Goal: Task Accomplishment & Management: Complete application form

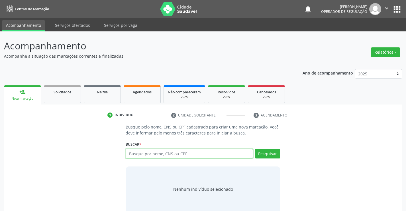
click at [183, 153] on input "text" at bounding box center [189, 153] width 127 height 10
type input "704304543915695"
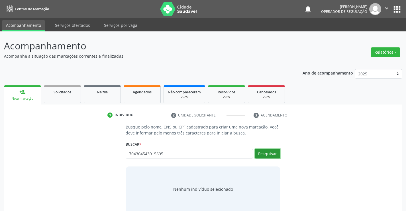
click at [274, 154] on button "Pesquisar" at bounding box center [267, 153] width 25 height 10
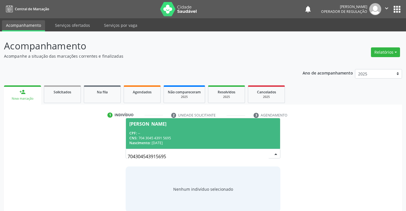
click at [162, 136] on div "CNS: 704 3045 4391 5695" at bounding box center [202, 137] width 147 height 5
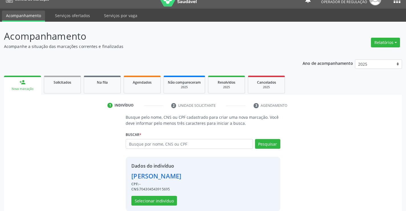
scroll to position [18, 0]
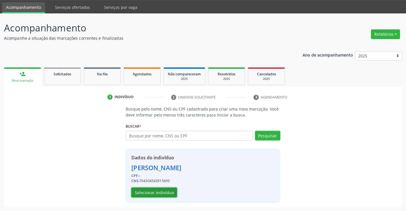
click at [159, 194] on button "Selecionar indivíduo" at bounding box center [154, 192] width 46 height 10
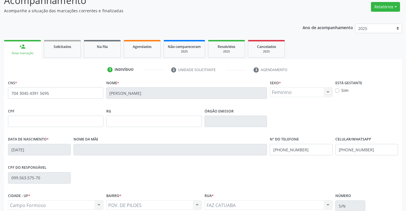
scroll to position [98, 0]
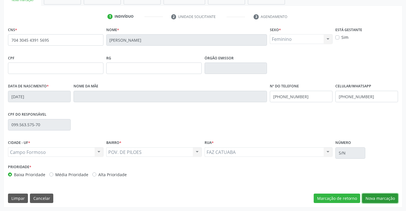
click at [367, 198] on button "Nova marcação" at bounding box center [380, 198] width 36 height 10
click at [0, 0] on button "Próximo" at bounding box center [0, 0] width 0 height 0
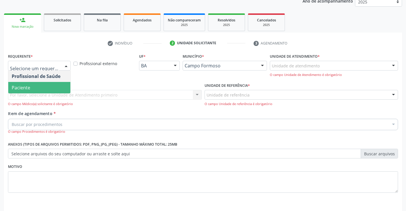
click at [38, 87] on span "Paciente" at bounding box center [39, 87] width 62 height 11
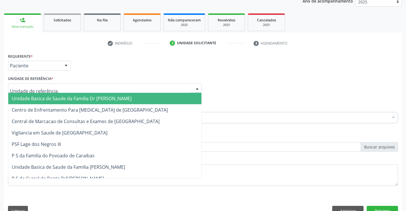
click at [48, 88] on input "text" at bounding box center [100, 90] width 180 height 11
click at [47, 97] on span "Unidade Basica de Saude da Familia Dr [PERSON_NAME]" at bounding box center [72, 98] width 120 height 6
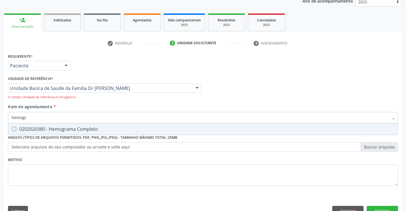
type input "hemogra"
click at [62, 128] on div "0202020380 - Hemograma Completo" at bounding box center [203, 129] width 383 height 5
checkbox Completo "true"
type input "hemogra"
click at [56, 199] on div "Requerente * Paciente Profissional de Saúde Paciente Nenhum resultado encontrad…" at bounding box center [203, 135] width 398 height 167
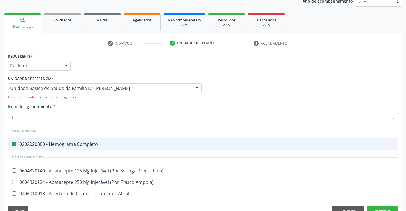
type input "tg"
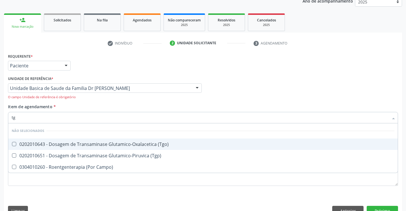
click at [53, 143] on div "0202010643 - Dosagem de Transaminase Glutamico-Oxalacetica (Tgo)" at bounding box center [203, 144] width 383 height 5
checkbox \(Tgo\) "true"
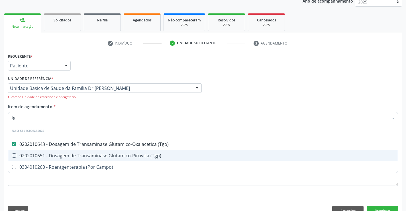
click at [53, 155] on div "0202010651 - Dosagem de Transaminase Glutamico-Piruvica (Tgp)" at bounding box center [203, 155] width 383 height 5
click at [57, 156] on div "0202010651 - Dosagem de Transaminase Glutamico-Piruvica (Tgp)" at bounding box center [203, 155] width 383 height 5
checkbox \(Tgp\) "true"
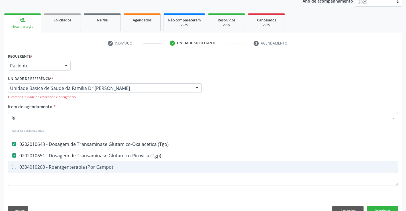
type input "tg"
click at [52, 196] on div "Requerente * Paciente Profissional de Saúde Paciente Nenhum resultado encontrad…" at bounding box center [203, 135] width 398 height 167
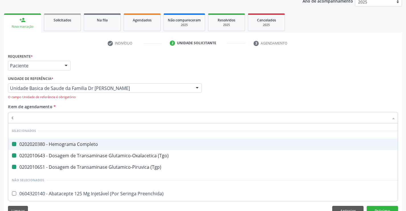
type input "cr"
checkbox Completo "false"
checkbox \(Tgp\) "false"
checkbox \(Tgo\) "false"
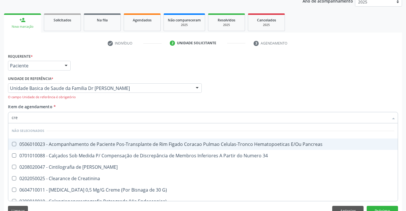
type input "crea"
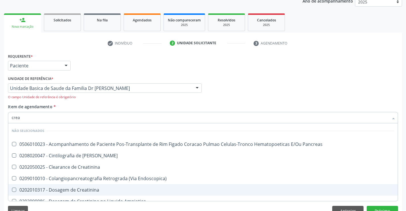
click at [72, 186] on span "0202010317 - Dosagem de Creatinina" at bounding box center [203, 189] width 390 height 11
click at [67, 190] on div "0202010317 - Dosagem de Creatinina" at bounding box center [203, 189] width 383 height 5
click at [65, 189] on div "0202010317 - Dosagem de Creatinina" at bounding box center [203, 189] width 383 height 5
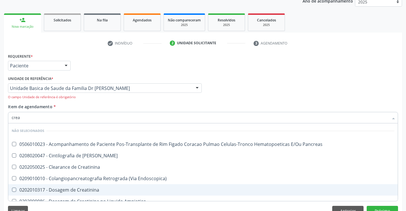
click at [65, 189] on div "0202010317 - Dosagem de Creatinina" at bounding box center [203, 189] width 383 height 5
click at [21, 189] on div "0202010317 - Dosagem de Creatinina" at bounding box center [203, 189] width 383 height 5
click at [24, 188] on div "0202010317 - Dosagem de Creatinina" at bounding box center [203, 189] width 383 height 5
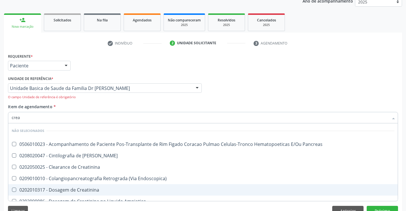
click at [13, 189] on Creatinina at bounding box center [14, 189] width 4 height 4
click at [12, 189] on Creatinina "checkbox" at bounding box center [10, 190] width 4 height 4
click at [13, 189] on Creatinina at bounding box center [14, 189] width 4 height 4
click at [12, 189] on Creatinina "checkbox" at bounding box center [10, 190] width 4 height 4
click at [13, 188] on Creatinina at bounding box center [14, 189] width 4 height 4
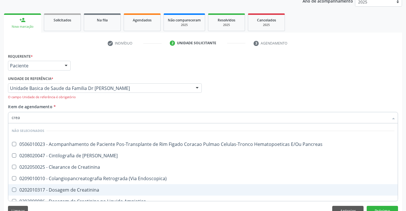
click at [12, 188] on Creatinina "checkbox" at bounding box center [10, 190] width 4 height 4
checkbox Creatinina "true"
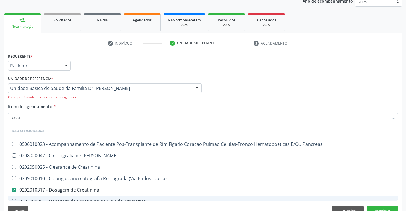
type input "crea"
click at [54, 204] on div "Requerente * Paciente Profissional de Saúde Paciente Nenhum resultado encontrad…" at bounding box center [203, 135] width 398 height 167
checkbox Pancreas "true"
checkbox Creatinina "true"
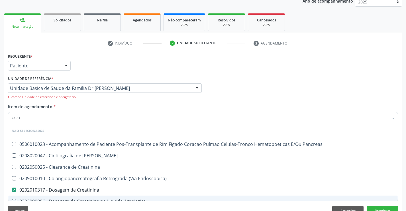
checkbox Pancreas "true"
checkbox Endoscopica\) "true"
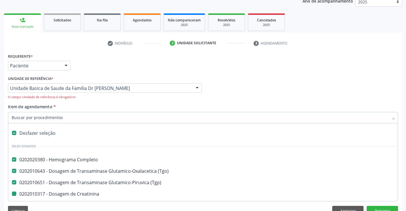
type input "u"
checkbox Creatinina "false"
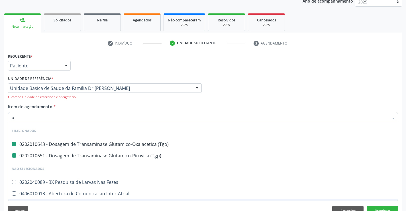
type input "ur"
checkbox \(Tgo\) "false"
checkbox \(Tgp\) "false"
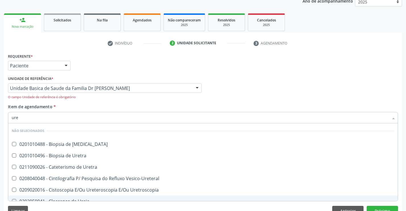
type input "urei"
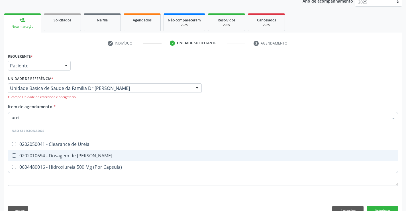
click at [59, 154] on div "0202010694 - Dosagem de [PERSON_NAME]" at bounding box center [203, 155] width 383 height 5
checkbox Ureia "true"
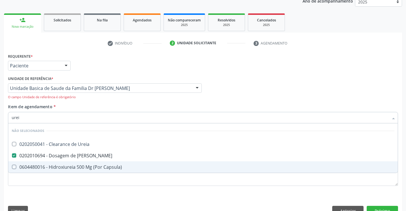
click at [57, 196] on div "Requerente * Paciente Profissional de Saúde Paciente Nenhum resultado encontrad…" at bounding box center [203, 135] width 398 height 167
checkbox Ureia "true"
checkbox Capsula\) "true"
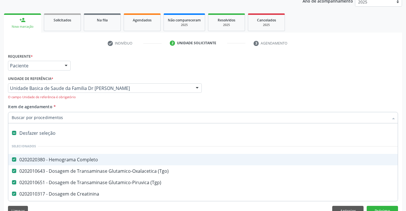
click at [67, 117] on input "Item de agendamento *" at bounding box center [200, 117] width 377 height 11
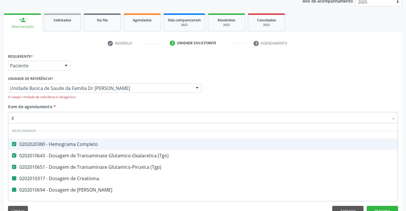
type input "gl"
checkbox Creatinina "false"
checkbox Ureia "false"
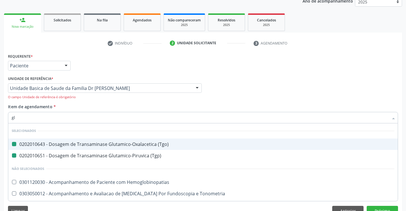
type input "gli"
checkbox \(Tgo\) "false"
checkbox \(Tgp\) "false"
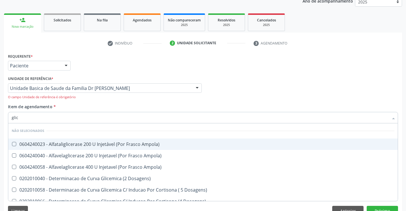
type input "glico"
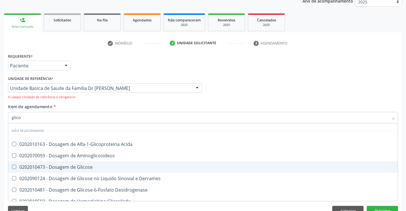
click at [75, 164] on div "0202010473 - Dosagem de Glicose" at bounding box center [203, 166] width 383 height 5
click at [70, 167] on div "0202010473 - Dosagem de Glicose" at bounding box center [203, 166] width 383 height 5
click at [32, 168] on div "0202010473 - Dosagem de Glicose" at bounding box center [203, 166] width 383 height 5
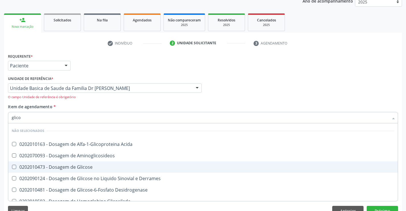
checkbox Glicose "true"
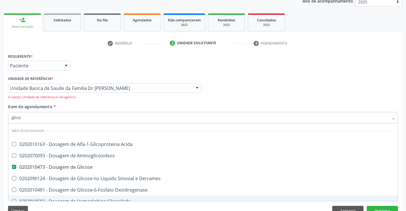
click at [45, 206] on div "Limpar Anterior Próximo" at bounding box center [203, 211] width 390 height 10
drag, startPoint x: 45, startPoint y: 206, endPoint x: 68, endPoint y: 186, distance: 29.7
click at [45, 206] on div "Limpar Anterior Próximo" at bounding box center [203, 211] width 390 height 10
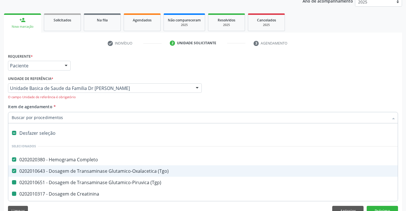
type input "h"
checkbox Creatinina "false"
checkbox Ureia "false"
checkbox Glicose "false"
checkbox \(Tgp\) "false"
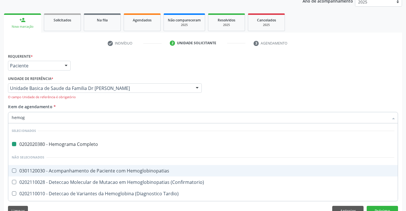
type input "hemogl"
checkbox Completo "false"
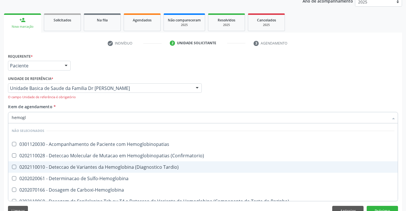
type input "hemoglo"
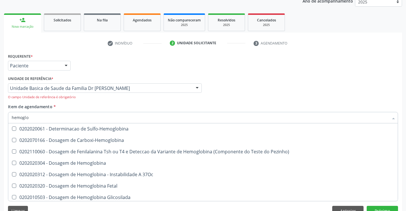
scroll to position [86, 0]
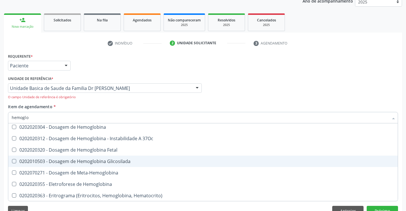
click at [109, 160] on div "0202010503 - Dosagem de Hemoglobina Glicosilada" at bounding box center [203, 161] width 383 height 5
checkbox Glicosilada "true"
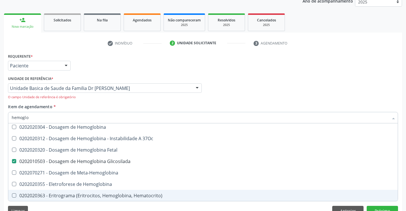
click at [89, 204] on div "Requerente * Paciente Profissional de Saúde Paciente Nenhum resultado encontrad…" at bounding box center [203, 135] width 398 height 167
checkbox Hemoglobinopatias "true"
checkbox Sulfo-Hemoglobina "true"
checkbox Carboxi-Hemoglobina "true"
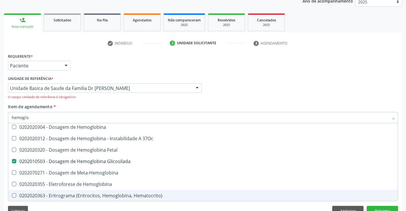
checkbox Pezinho\) "true"
checkbox Tardio\) "true"
checkbox Glicosilada "false"
checkbox Hemoglobina "true"
checkbox \(Confirmatorio\) "true"
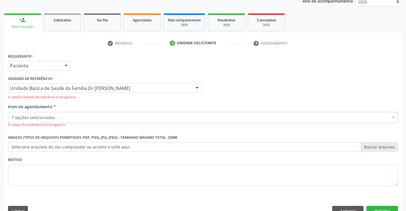
scroll to position [0, 0]
click at [382, 208] on button "Próximo" at bounding box center [382, 211] width 31 height 10
click at [382, 208] on div "Acompanhamento Acompanhe a situação das marcações correntes e finalizadas Relat…" at bounding box center [203, 92] width 406 height 264
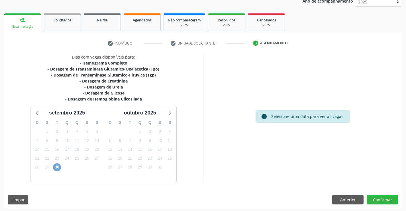
click at [55, 166] on span "30" at bounding box center [57, 167] width 8 height 8
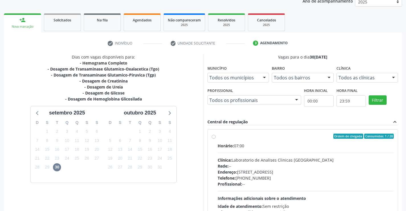
click at [218, 137] on label "Ordem de chegada Consumidos: 1 / 20 Horário: 07:00 Clínica: Laboratorio de Anal…" at bounding box center [306, 177] width 176 height 88
click at [214, 137] on input "Ordem de chegada Consumidos: 1 / 20 Horário: 07:00 Clínica: Laboratorio de Anal…" at bounding box center [214, 135] width 4 height 5
radio input "true"
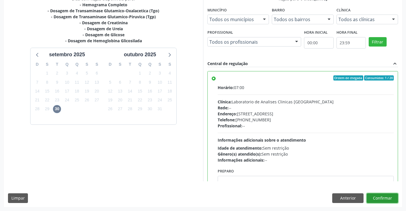
click at [376, 196] on button "Confirmar" at bounding box center [382, 198] width 31 height 10
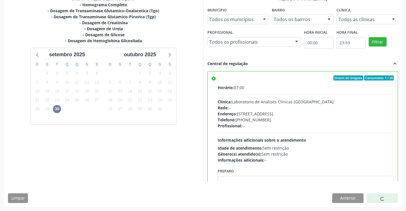
click at [376, 196] on div at bounding box center [382, 198] width 31 height 10
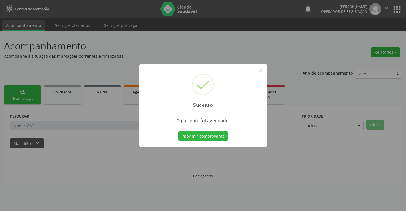
scroll to position [0, 0]
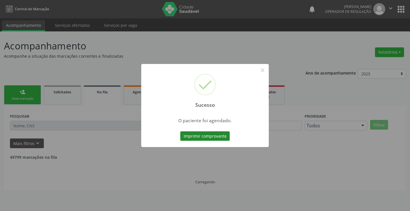
click at [213, 134] on button "Imprimir comprovante" at bounding box center [205, 136] width 50 height 10
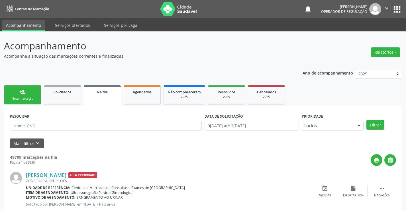
click at [18, 98] on div "Nova marcação" at bounding box center [22, 98] width 29 height 4
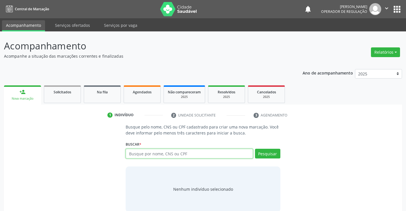
click at [159, 152] on input "text" at bounding box center [189, 153] width 127 height 10
type input "705008248747951"
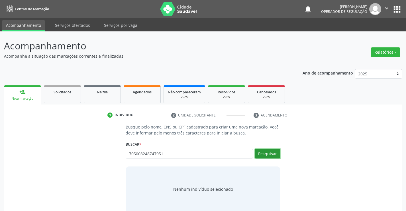
click at [270, 152] on button "Pesquisar" at bounding box center [267, 153] width 25 height 10
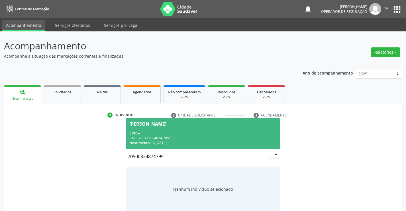
click at [214, 125] on div "Maira da Silva Dias" at bounding box center [202, 123] width 147 height 5
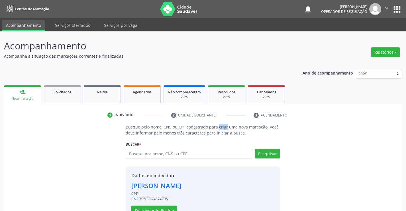
click at [214, 125] on p "Busque pelo nome, CNS ou CPF cadastrado para criar uma nova marcação. Você deve…" at bounding box center [203, 130] width 154 height 12
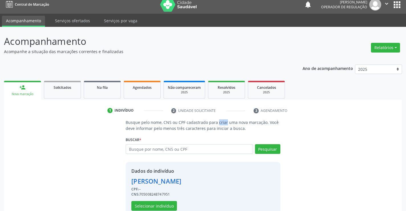
scroll to position [18, 0]
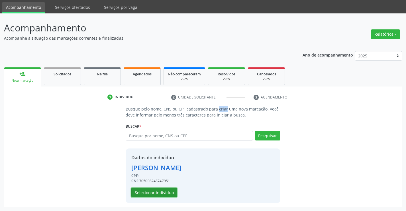
click at [158, 193] on button "Selecionar indivíduo" at bounding box center [154, 192] width 46 height 10
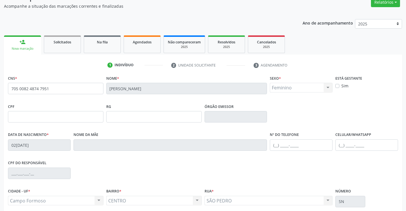
scroll to position [98, 0]
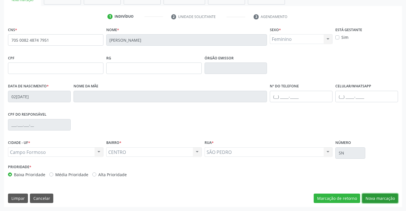
click at [381, 198] on button "Nova marcação" at bounding box center [380, 198] width 36 height 10
click at [0, 0] on button "Próximo" at bounding box center [0, 0] width 0 height 0
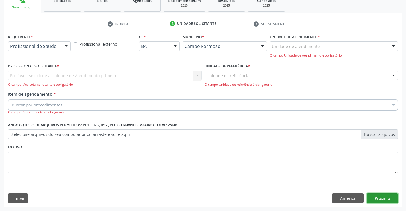
scroll to position [72, 0]
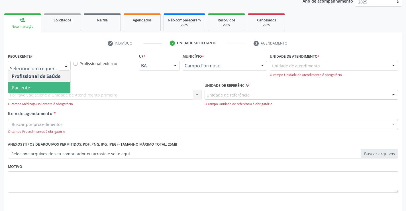
click at [44, 87] on span "Paciente" at bounding box center [39, 87] width 62 height 11
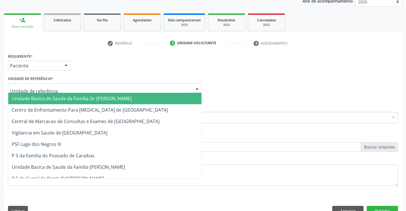
click at [50, 88] on input "text" at bounding box center [100, 90] width 180 height 11
click at [46, 99] on span "Unidade Basica de Saude da Familia Dr [PERSON_NAME]" at bounding box center [72, 98] width 120 height 6
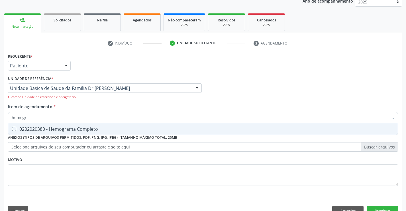
type input "hemogra"
click at [55, 127] on div "0202020380 - Hemograma Completo" at bounding box center [203, 129] width 383 height 5
checkbox Completo "true"
type input "hemogra"
click at [49, 188] on div "Requerente * Paciente Profissional de Saúde Paciente Nenhum resultado encontrad…" at bounding box center [203, 123] width 390 height 142
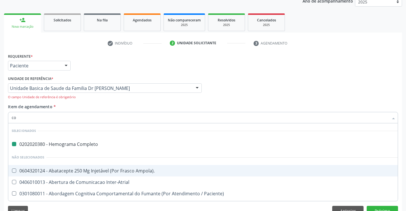
type input "col"
checkbox Completo "false"
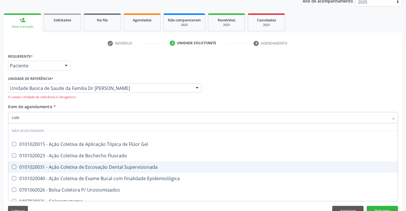
type input "coles"
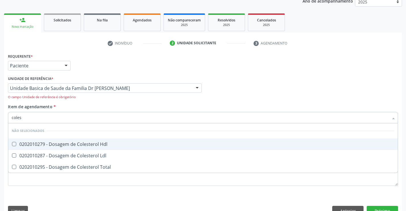
click at [72, 143] on div "0202010279 - Dosagem de Colesterol Hdl" at bounding box center [203, 144] width 383 height 5
checkbox Hdl "true"
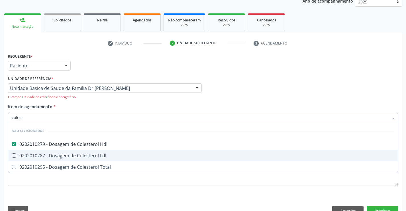
click at [69, 153] on div "0202010287 - Dosagem de Colesterol Ldl" at bounding box center [203, 155] width 383 height 5
checkbox Ldl "true"
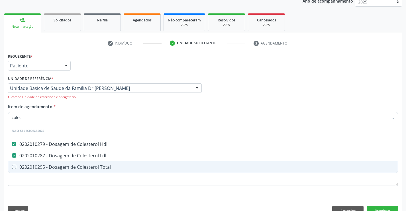
click at [64, 167] on div "0202010295 - Dosagem de Colesterol Total" at bounding box center [203, 166] width 383 height 5
checkbox Total "true"
type input "coles"
click at [45, 195] on div "Requerente * Paciente Profissional de Saúde Paciente Nenhum resultado encontrad…" at bounding box center [203, 135] width 398 height 167
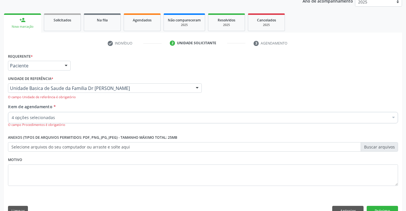
click at [69, 113] on div "4 opções selecionadas" at bounding box center [203, 117] width 390 height 11
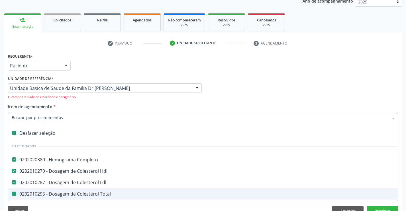
type input "h"
checkbox Total "false"
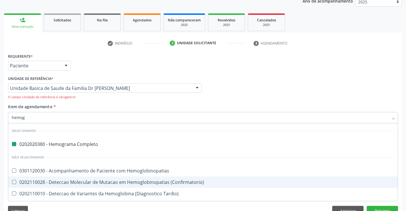
type input "hemogl"
checkbox Completo "false"
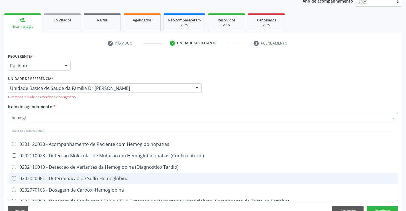
type input "hemoglo"
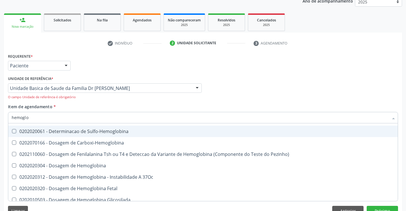
scroll to position [57, 0]
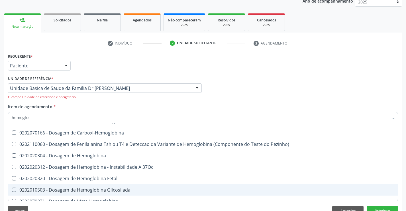
click at [113, 188] on div "0202010503 - Dosagem de Hemoglobina Glicosilada" at bounding box center [203, 189] width 383 height 5
checkbox Glicosilada "true"
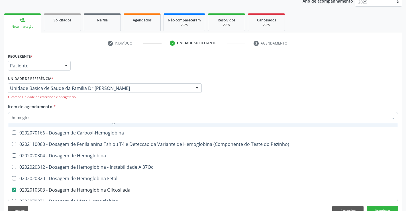
click at [66, 115] on input "hemoglo" at bounding box center [200, 117] width 377 height 11
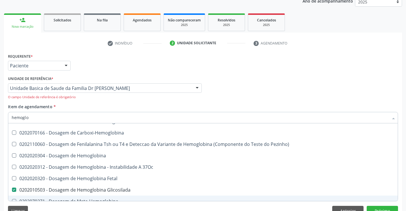
type input "hemoglo"
click at [54, 204] on div "Requerente * Paciente Profissional de Saúde Paciente Nenhum resultado encontrad…" at bounding box center [203, 135] width 398 height 167
checkbox Hemoglobinopatias "true"
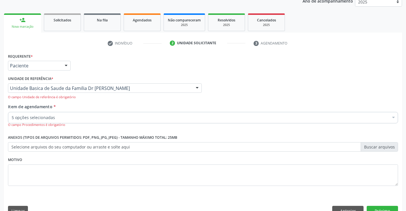
scroll to position [0, 0]
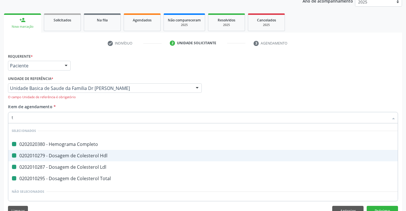
type input "tr"
checkbox Completo "false"
checkbox Total "false"
checkbox Ldl "false"
checkbox Hdl "false"
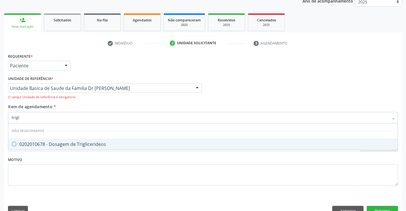
type input "trigli"
click at [61, 144] on div "0202010678 - Dosagem de Triglicerideos" at bounding box center [203, 144] width 383 height 5
checkbox Triglicerideos "true"
click at [51, 195] on div "Requerente * Paciente Profissional de Saúde Paciente Nenhum resultado encontrad…" at bounding box center [203, 135] width 398 height 167
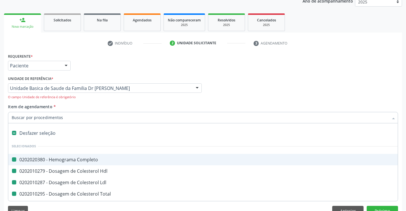
type input "u"
checkbox Completo "false"
checkbox Hdl "false"
checkbox Ldl "false"
checkbox Total "false"
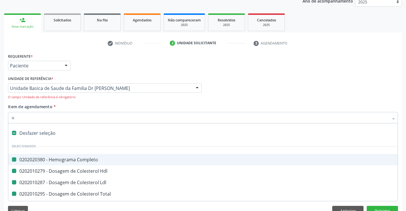
checkbox Glicosilada "false"
checkbox Triglicerideos "false"
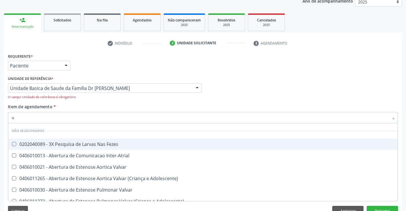
type input "ur"
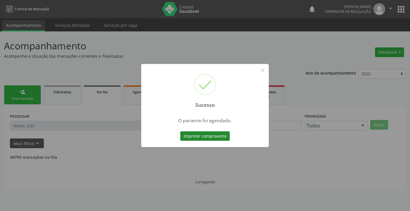
click at [205, 137] on button "Imprimir comprovante" at bounding box center [205, 136] width 50 height 10
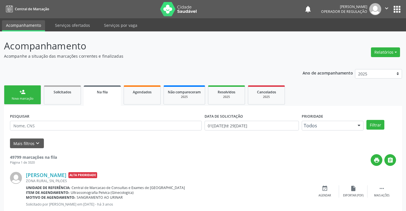
click at [28, 97] on div "Nova marcação" at bounding box center [22, 98] width 29 height 4
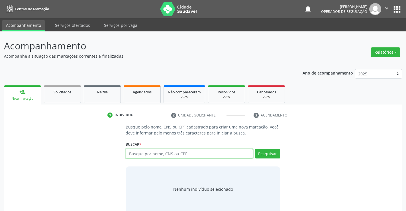
click at [168, 155] on input "text" at bounding box center [189, 153] width 127 height 10
type input "702106724734398"
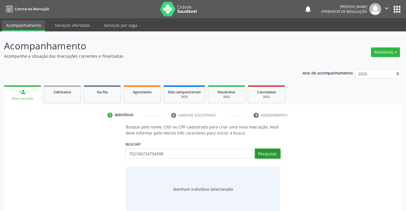
click at [270, 152] on button "Pesquisar" at bounding box center [267, 153] width 25 height 10
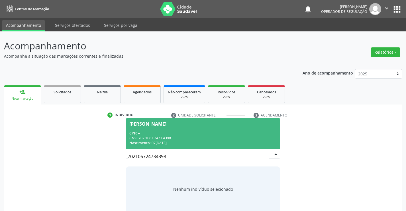
click at [198, 131] on div "CPF: --" at bounding box center [202, 133] width 147 height 5
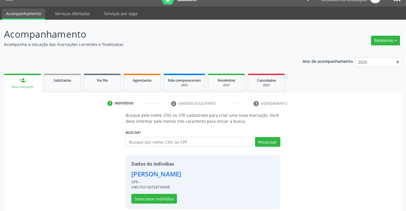
scroll to position [18, 0]
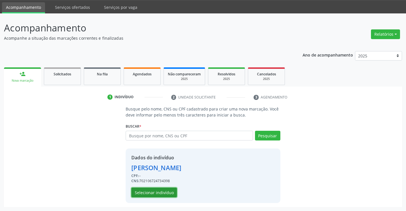
click at [163, 189] on button "Selecionar indivíduo" at bounding box center [154, 192] width 46 height 10
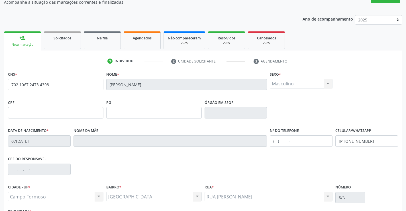
scroll to position [98, 0]
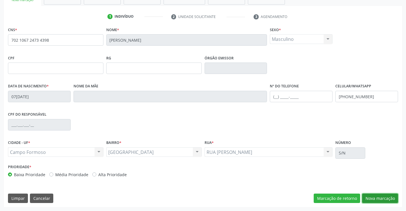
click at [382, 198] on button "Nova marcação" at bounding box center [380, 198] width 36 height 10
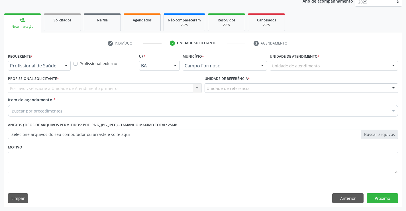
scroll to position [72, 0]
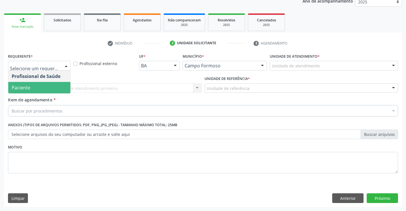
click at [38, 88] on span "Paciente" at bounding box center [39, 87] width 62 height 11
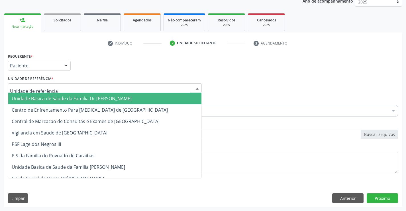
click at [47, 95] on span "Unidade Basica de Saude da Familia Dr [PERSON_NAME]" at bounding box center [72, 98] width 120 height 6
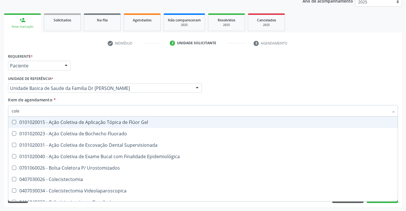
type input "coles"
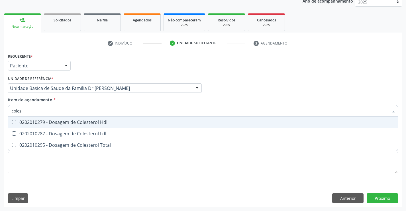
click at [58, 123] on div "0202010279 - Dosagem de Colesterol Hdl" at bounding box center [203, 122] width 383 height 5
checkbox Hdl "true"
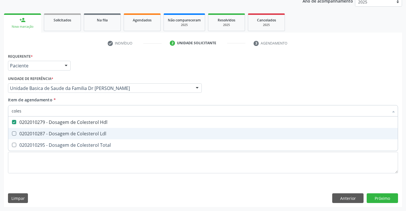
click at [54, 132] on div "0202010287 - Dosagem de Colesterol Ldl" at bounding box center [203, 133] width 383 height 5
checkbox Ldl "true"
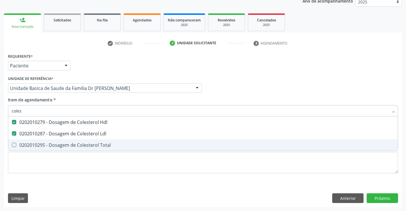
click at [52, 146] on div "0202010295 - Dosagem de Colesterol Total" at bounding box center [203, 145] width 383 height 5
click at [38, 144] on div "0202010295 - Dosagem de Colesterol Total" at bounding box center [203, 145] width 383 height 5
checkbox Total "true"
type input "coles"
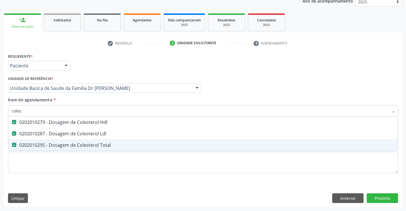
click at [34, 179] on div "Requerente * Paciente Profissional de Saúde Paciente Nenhum resultado encontrad…" at bounding box center [203, 116] width 390 height 129
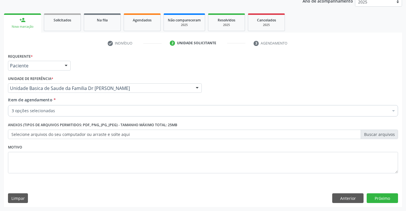
click at [40, 107] on div "3 opções selecionadas" at bounding box center [203, 110] width 390 height 11
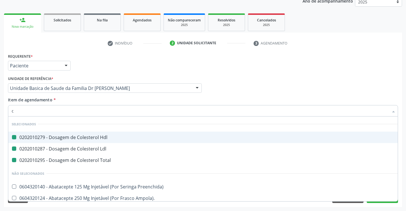
type input "cr"
checkbox Hdl "false"
checkbox Ldl "false"
checkbox Total "false"
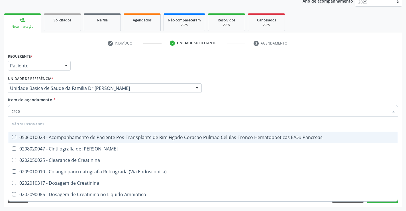
type input "creat"
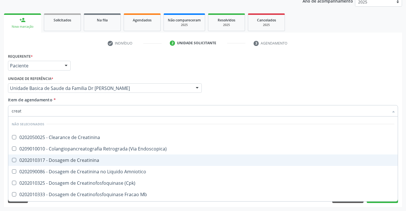
click at [61, 159] on div "0202010317 - Dosagem de Creatinina" at bounding box center [203, 160] width 383 height 5
checkbox Creatinina "true"
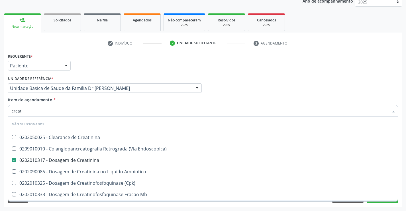
type input "creat"
click at [53, 203] on div "Requerente * Paciente Profissional de Saúde Paciente Nenhum resultado encontrad…" at bounding box center [203, 129] width 398 height 155
checkbox Creatinina "true"
checkbox Endoscopica\) "true"
checkbox Amniotico "true"
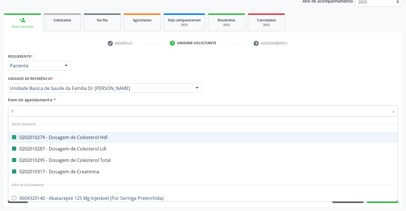
type input "tr"
checkbox Hdl "false"
checkbox Ldl "false"
checkbox Total "false"
checkbox Creatinina "false"
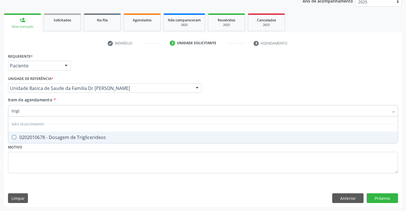
type input "trigli"
click at [76, 136] on div "0202010678 - Dosagem de Triglicerideos" at bounding box center [203, 137] width 383 height 5
checkbox Triglicerideos "true"
click at [58, 174] on div "Requerente * Paciente Profissional de Saúde Paciente Nenhum resultado encontrad…" at bounding box center [203, 116] width 390 height 129
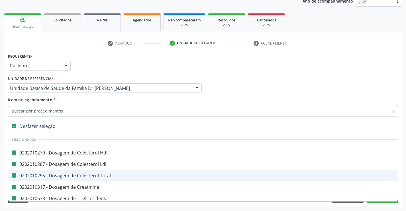
type input "u"
checkbox Hdl "false"
checkbox Ldl "false"
checkbox Total "false"
checkbox Creatinina "false"
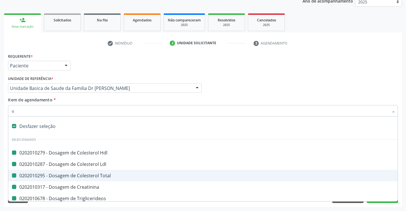
checkbox Triglicerideos "false"
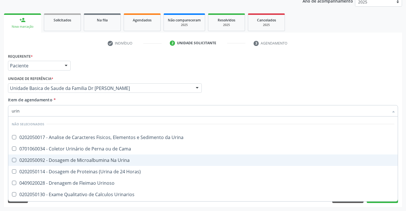
type input "urina"
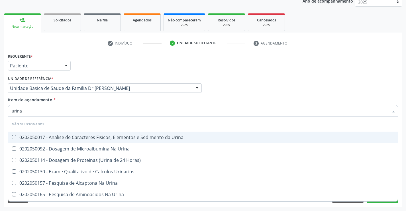
click at [53, 136] on div "0202050017 - Analise de Caracteres Fisicos, Elementos e Sedimento da Urina" at bounding box center [203, 137] width 383 height 5
checkbox Urina "true"
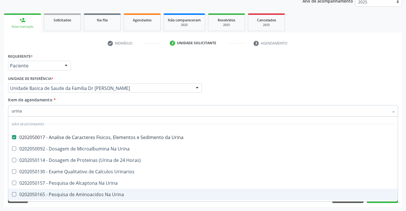
click at [57, 205] on div "Requerente * Paciente Profissional de Saúde Paciente Nenhum resultado encontrad…" at bounding box center [203, 129] width 398 height 155
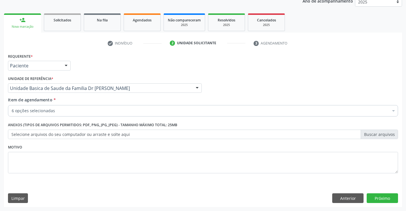
checkbox Ldl "true"
checkbox Total "true"
checkbox Creatinina "true"
checkbox Triglicerideos "true"
checkbox Urina "true"
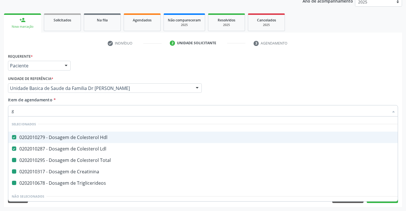
type input "gl"
checkbox Total "false"
checkbox Creatinina "false"
checkbox Triglicerideos "false"
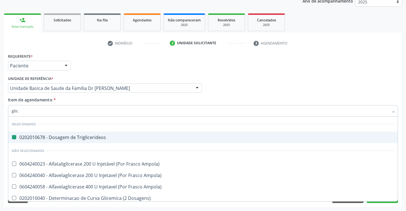
type input "glico"
checkbox Triglicerideos "false"
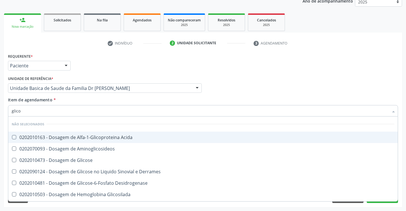
type input "glicos"
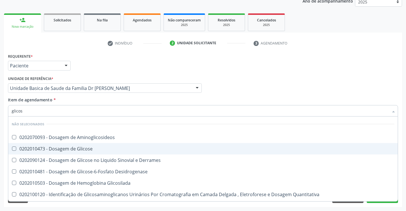
click at [68, 147] on div "0202010473 - Dosagem de Glicose" at bounding box center [203, 148] width 383 height 5
checkbox Glicose "true"
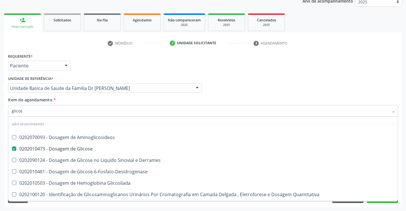
click at [55, 203] on div "Requerente * Paciente Profissional de Saúde Paciente Nenhum resultado encontrad…" at bounding box center [203, 129] width 398 height 155
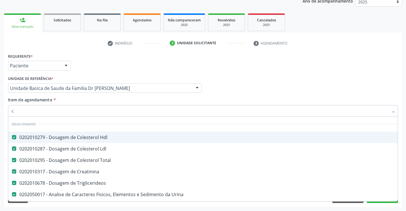
type input "co"
checkbox Glicose "false"
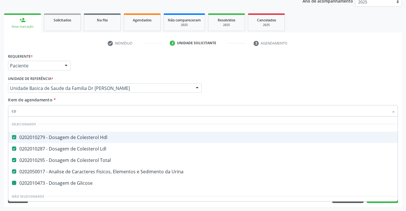
type input "col"
checkbox Glicose "false"
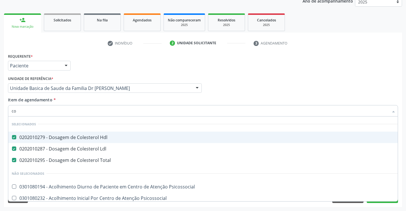
type input "c"
checkbox Psicossocial "true"
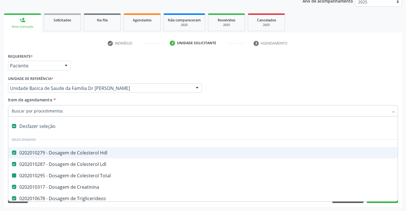
type input "h"
checkbox Total "false"
checkbox Triglicerideos "false"
checkbox Glicose "false"
checkbox Urina "false"
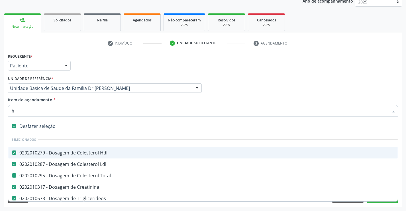
checkbox Creatinina "false"
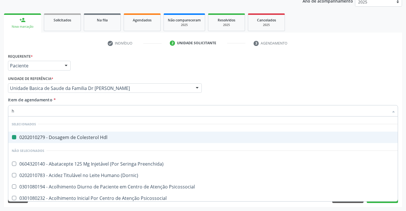
type input "he"
checkbox Hdl "false"
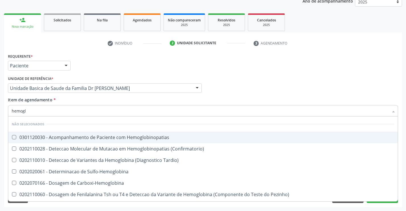
type input "hemoglo"
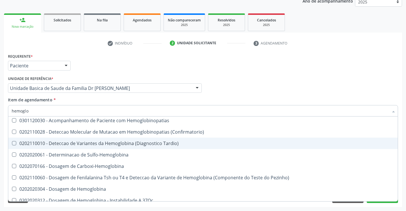
scroll to position [57, 0]
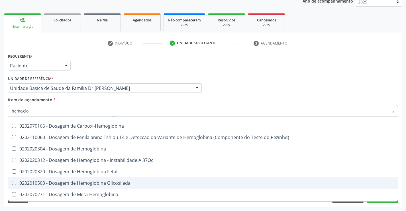
click at [117, 183] on div "0202010503 - Dosagem de Hemoglobina Glicosilada" at bounding box center [203, 182] width 383 height 5
checkbox Glicosilada "true"
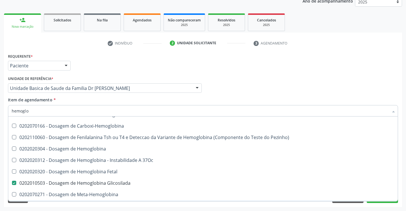
click at [92, 202] on div "Limpar Anterior Próximo" at bounding box center [203, 198] width 390 height 10
checkbox Hemoglobinopatias "true"
checkbox Tardio\) "true"
checkbox Carboxi-Hemoglobina "true"
checkbox Hemoglobina "true"
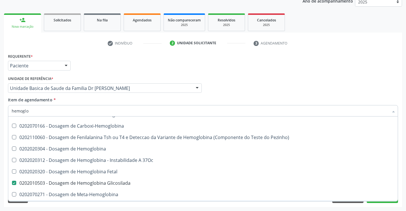
checkbox Glicosilada "false"
checkbox Pezinho\) "true"
checkbox Sulfo-Hemoglobina "true"
checkbox 37Oc "true"
checkbox \(Confirmatorio\) "true"
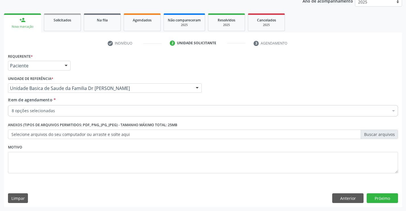
scroll to position [0, 0]
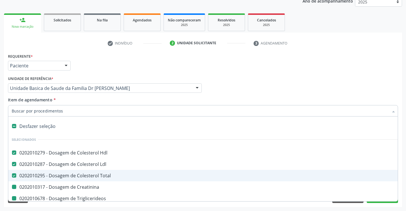
type input "h"
checkbox Triglicerideos "false"
checkbox Glicose "false"
checkbox Urina "false"
checkbox Creatinina "false"
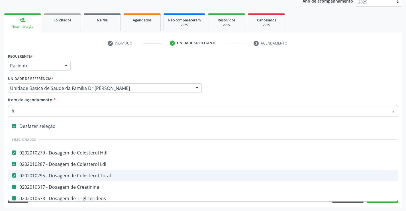
checkbox Glicosilada "false"
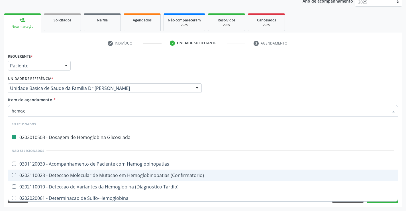
type input "hemogr"
checkbox Glicosilada "false"
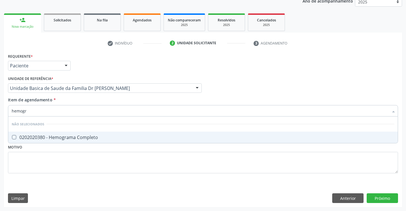
type input "hemogra"
click at [73, 134] on span "0202020380 - Hemograma Completo" at bounding box center [203, 136] width 390 height 11
checkbox Completo "true"
click at [52, 181] on div "Requerente * Paciente Profissional de Saúde Paciente Nenhum resultado encontrad…" at bounding box center [203, 116] width 390 height 129
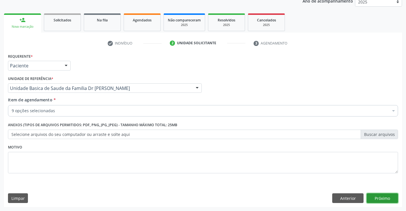
click at [380, 198] on button "Próximo" at bounding box center [382, 198] width 31 height 10
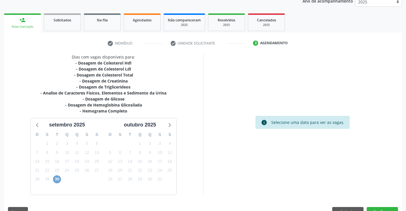
click at [58, 178] on span "30" at bounding box center [57, 179] width 8 height 8
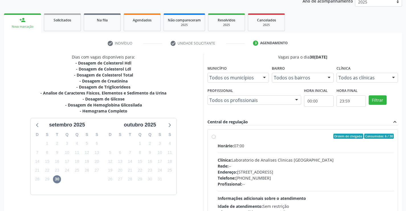
click at [218, 137] on label "Ordem de chegada Consumidos: 6 / 30 Horário: 07:00 Clínica: Laboratorio de Anal…" at bounding box center [306, 177] width 176 height 88
click at [214, 137] on input "Ordem de chegada Consumidos: 6 / 30 Horário: 07:00 Clínica: Laboratorio de Anal…" at bounding box center [214, 135] width 4 height 5
radio input "true"
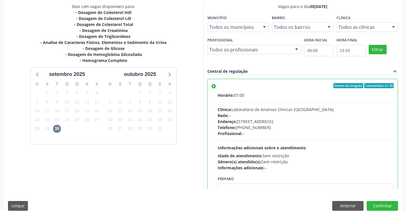
scroll to position [130, 0]
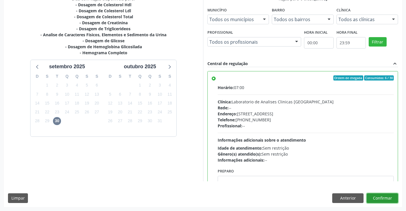
click at [379, 197] on button "Confirmar" at bounding box center [382, 198] width 31 height 10
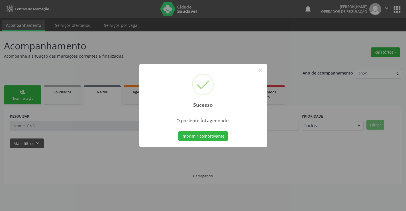
scroll to position [0, 0]
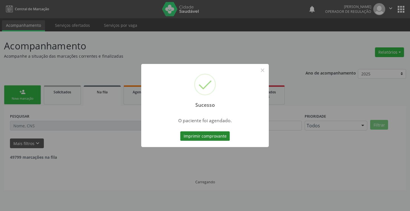
click at [204, 133] on button "Imprimir comprovante" at bounding box center [205, 136] width 50 height 10
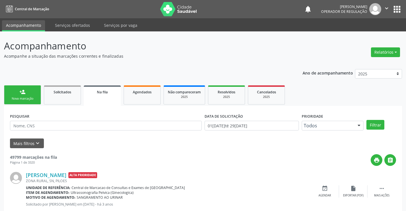
click at [25, 91] on div "person_add" at bounding box center [22, 92] width 6 height 6
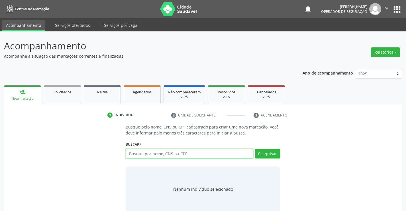
click at [172, 156] on input "text" at bounding box center [189, 153] width 127 height 10
type input "704"
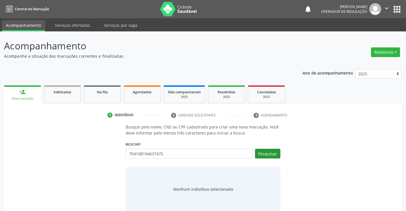
type input "704108104637475"
click at [268, 151] on button "Pesquisar" at bounding box center [267, 153] width 25 height 10
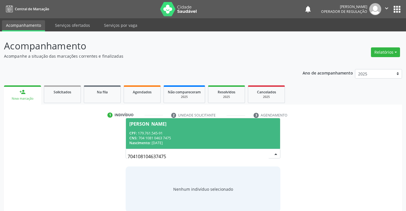
click at [235, 131] on div "CPF: 179.761.545-91" at bounding box center [202, 133] width 147 height 5
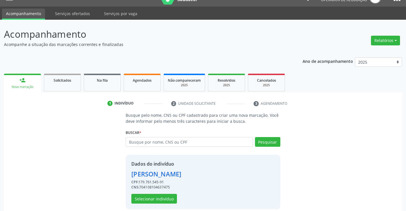
scroll to position [18, 0]
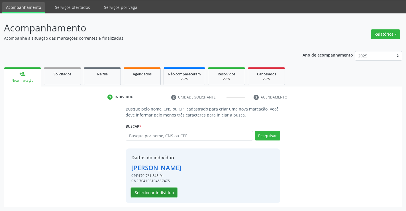
click at [172, 189] on button "Selecionar indivíduo" at bounding box center [154, 192] width 46 height 10
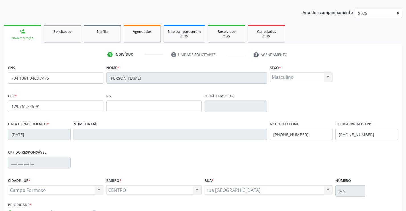
scroll to position [98, 0]
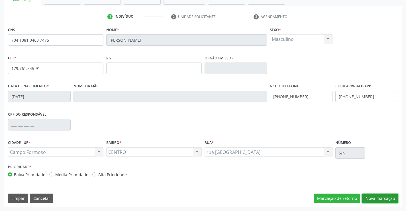
click at [374, 199] on button "Nova marcação" at bounding box center [380, 198] width 36 height 10
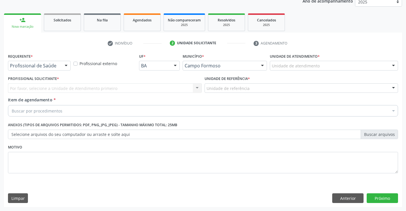
scroll to position [72, 0]
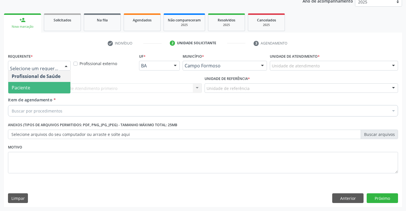
click at [41, 88] on span "Paciente" at bounding box center [39, 87] width 62 height 11
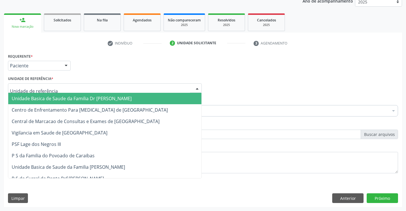
click at [50, 97] on span "Unidade Basica de Saude da Familia Dr [PERSON_NAME]" at bounding box center [72, 98] width 120 height 6
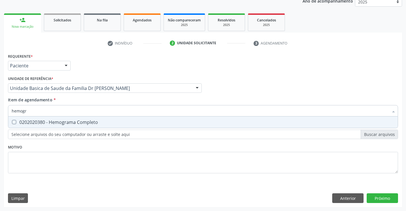
type input "hemogra"
click at [60, 121] on div "0202020380 - Hemograma Completo" at bounding box center [203, 122] width 383 height 5
checkbox Completo "true"
click at [63, 190] on div "Requerente * Paciente Profissional de Saúde Paciente Nenhum resultado encontrad…" at bounding box center [203, 129] width 398 height 155
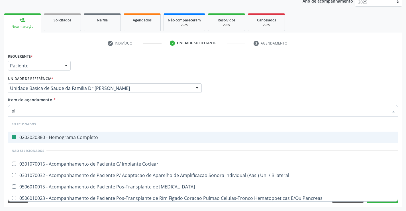
type input "pla"
checkbox Completo "false"
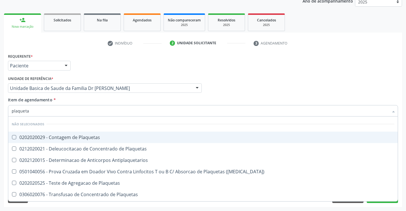
type input "plaquetas"
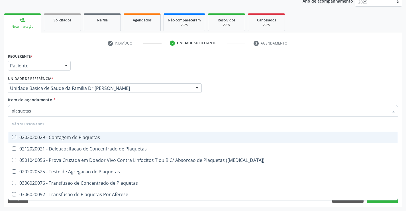
click at [78, 138] on div "0202020029 - Contagem de Plaquetas" at bounding box center [203, 137] width 383 height 5
checkbox Plaquetas "true"
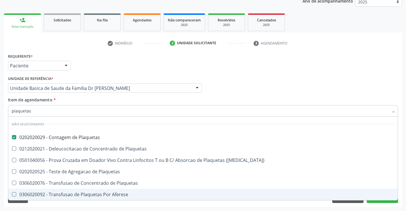
type input "plaquetas"
click at [56, 202] on div "Limpar Anterior Próximo" at bounding box center [203, 198] width 390 height 10
checkbox Plaquetas "true"
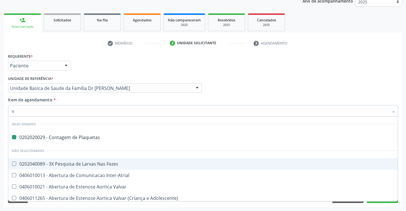
type input "ur"
checkbox Plaquetas "false"
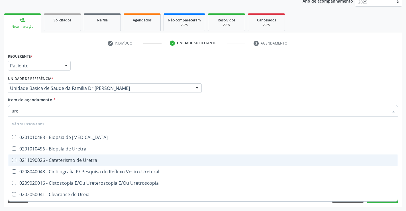
type input "urei"
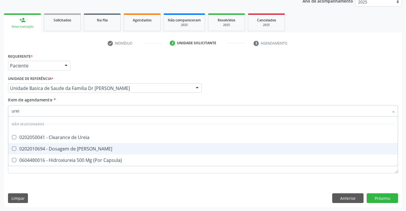
click at [67, 148] on div "0202010694 - Dosagem de [PERSON_NAME]" at bounding box center [203, 148] width 383 height 5
checkbox Ureia "true"
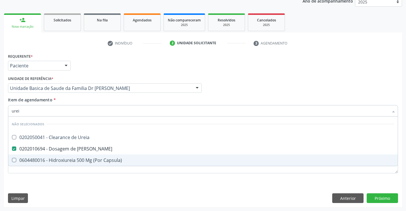
click at [56, 188] on div "Requerente * Paciente Profissional de Saúde Paciente Nenhum resultado encontrad…" at bounding box center [203, 129] width 398 height 155
checkbox Ureia "true"
checkbox Capsula\) "true"
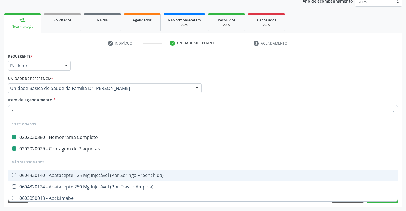
type input "cr"
checkbox Completo "false"
checkbox Plaquetas "false"
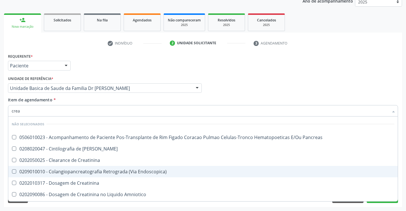
type input "creat"
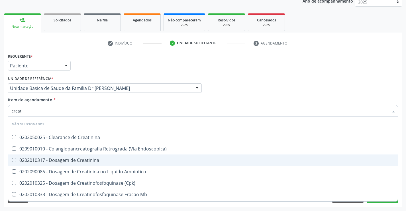
click at [77, 159] on div "0202010317 - Dosagem de Creatinina" at bounding box center [203, 160] width 383 height 5
checkbox Creatinina "true"
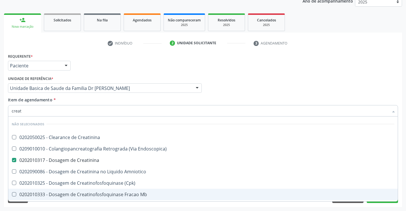
click at [65, 205] on div "Requerente * Paciente Profissional de Saúde Paciente Nenhum resultado encontrad…" at bounding box center [203, 129] width 398 height 155
checkbox Creatinina "true"
checkbox Endoscopica\) "true"
checkbox Amniotico "true"
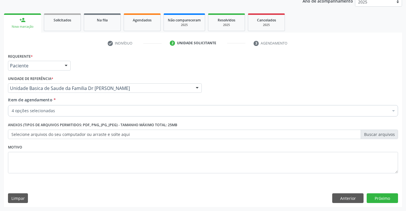
click at [64, 106] on div "4 opções selecionadas" at bounding box center [203, 110] width 390 height 11
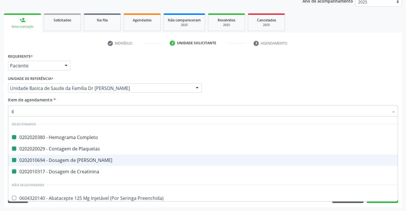
type input "gl"
checkbox Completo "false"
checkbox Plaquetas "false"
checkbox Creatinina "false"
checkbox Ureia "false"
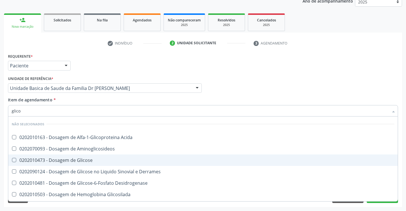
type input "glicos"
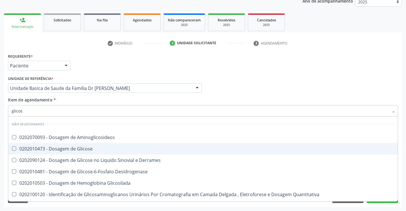
click at [73, 147] on div "0202010473 - Dosagem de Glicose" at bounding box center [203, 148] width 383 height 5
checkbox Glicose "true"
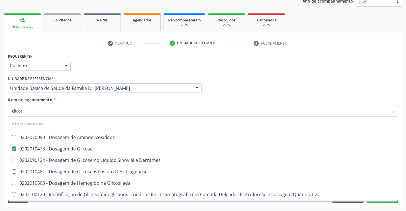
click at [62, 204] on div "Requerente * Paciente Profissional de Saúde Paciente Nenhum resultado encontrad…" at bounding box center [203, 129] width 398 height 155
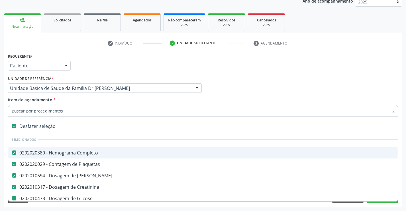
type input "t"
checkbox Glicose "false"
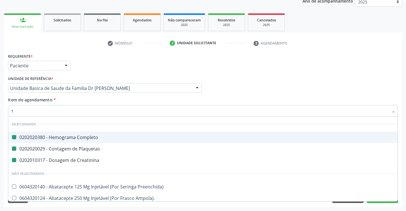
type input "tt"
checkbox Completo "false"
checkbox Plaquetas "false"
checkbox Creatinina "false"
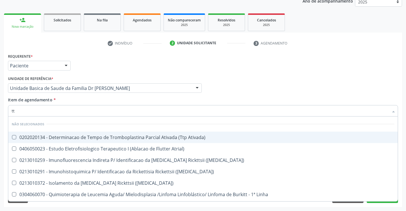
type input "ttp"
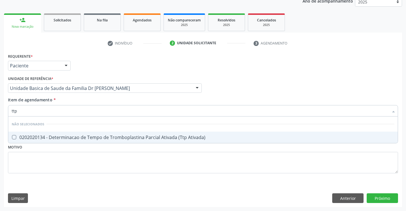
click at [89, 137] on div "0202020134 - Determinacao de Tempo de Tromboplastina Parcial Ativada (Ttp Ativa…" at bounding box center [203, 137] width 383 height 5
checkbox Ativada\) "true"
click at [74, 183] on div "Requerente * Paciente Profissional de Saúde Paciente Nenhum resultado encontrad…" at bounding box center [203, 129] width 398 height 155
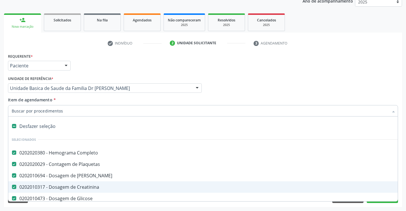
type input "t"
checkbox Ativada\) "false"
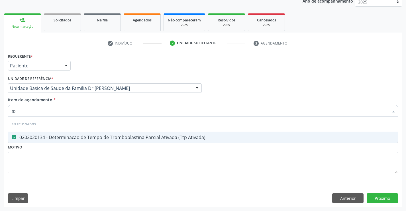
type input "t"
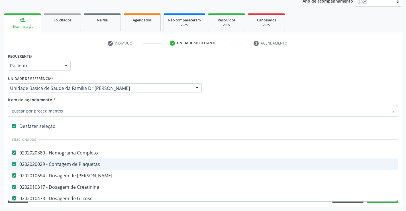
checkbox Ativada\) "true"
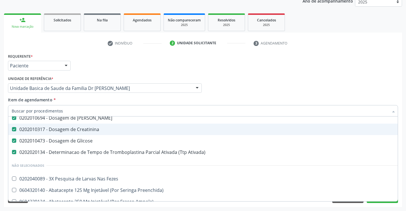
scroll to position [86, 0]
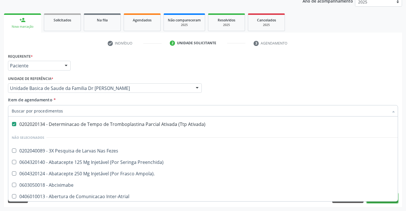
click at [379, 202] on button "Próximo" at bounding box center [382, 198] width 31 height 10
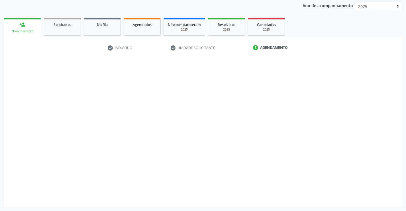
scroll to position [0, 0]
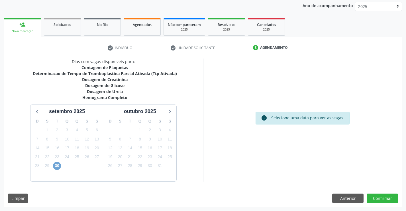
click at [56, 164] on span "30" at bounding box center [57, 166] width 8 height 8
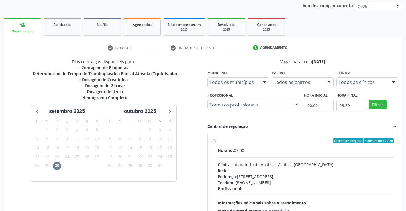
click at [218, 143] on label "Ordem de chegada Consumidos: 7 / 30 Horário: 07:00 Clínica: Laboratorio de Anal…" at bounding box center [306, 182] width 176 height 88
click at [215, 143] on input "Ordem de chegada Consumidos: 7 / 30 Horário: 07:00 Clínica: Laboratorio de Anal…" at bounding box center [214, 140] width 4 height 5
radio input "true"
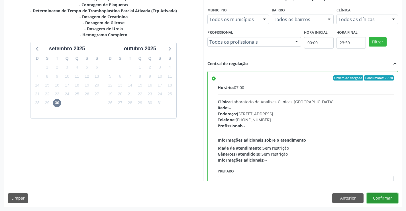
click at [380, 198] on button "Confirmar" at bounding box center [382, 198] width 31 height 10
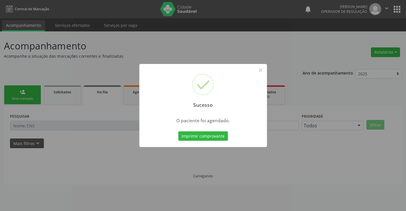
scroll to position [0, 0]
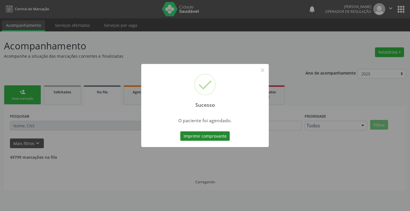
click at [197, 134] on button "Imprimir comprovante" at bounding box center [205, 136] width 50 height 10
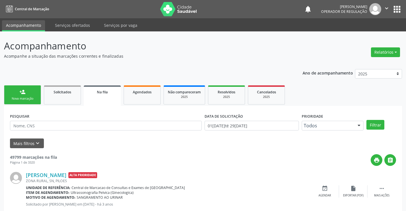
click at [20, 94] on div "person_add" at bounding box center [22, 92] width 6 height 6
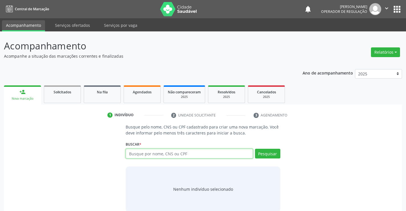
click at [193, 152] on input "text" at bounding box center [189, 153] width 127 height 10
type input "700606939179460"
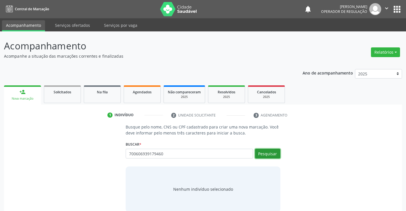
click at [268, 155] on button "Pesquisar" at bounding box center [267, 153] width 25 height 10
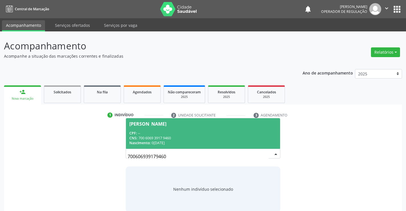
click at [209, 137] on div "CNS: 700 6069 3917 9460" at bounding box center [202, 137] width 147 height 5
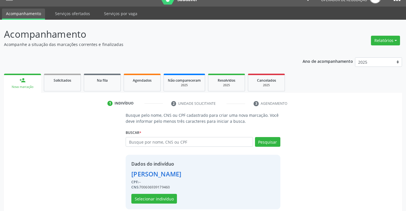
scroll to position [18, 0]
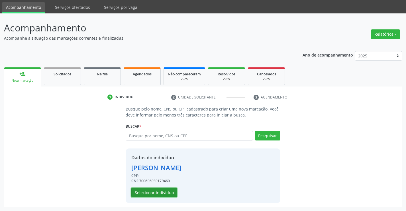
click at [160, 191] on button "Selecionar indivíduo" at bounding box center [154, 192] width 46 height 10
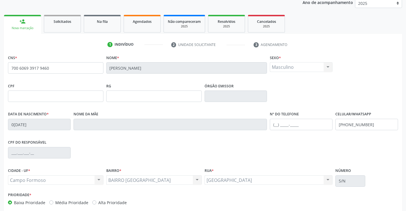
scroll to position [98, 0]
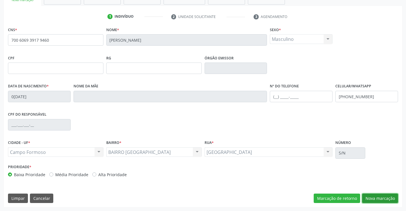
click at [383, 199] on button "Nova marcação" at bounding box center [380, 198] width 36 height 10
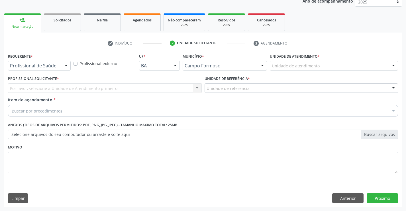
scroll to position [72, 0]
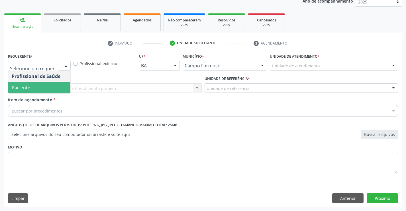
click at [31, 88] on span "Paciente" at bounding box center [39, 87] width 62 height 11
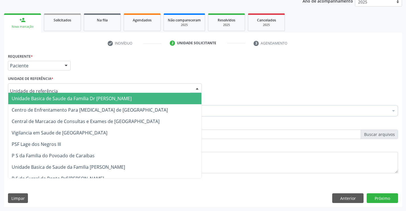
click at [34, 96] on span "Unidade Basica de Saude da Familia Dr [PERSON_NAME]" at bounding box center [72, 98] width 120 height 6
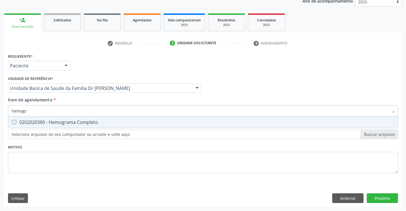
type input "hemogra"
click at [62, 123] on div "0202020380 - Hemograma Completo" at bounding box center [203, 122] width 383 height 5
checkbox Completo "true"
type input "hemogra"
click at [63, 170] on div "Requerente * Paciente Profissional de Saúde Paciente Nenhum resultado encontrad…" at bounding box center [203, 116] width 390 height 129
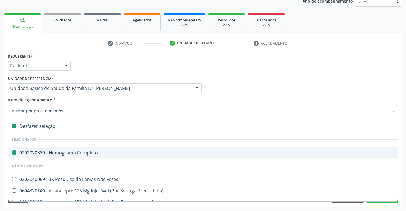
type input "u"
checkbox Completo "false"
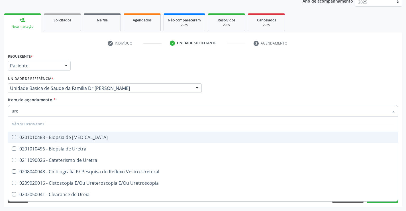
type input "urei"
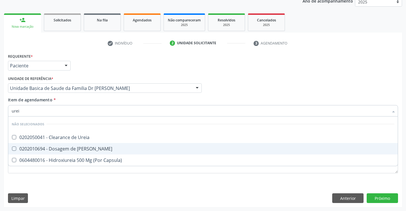
click at [68, 148] on div "0202010694 - Dosagem de [PERSON_NAME]" at bounding box center [203, 148] width 383 height 5
checkbox Ureia "true"
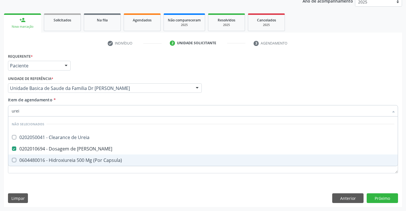
type input "urei"
click at [59, 182] on div "Requerente * Paciente Profissional de Saúde Paciente Nenhum resultado encontrad…" at bounding box center [203, 129] width 398 height 155
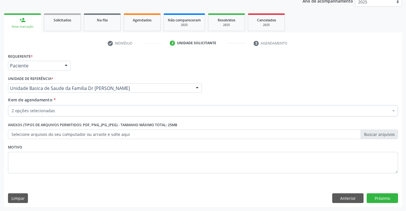
checkbox Completo "true"
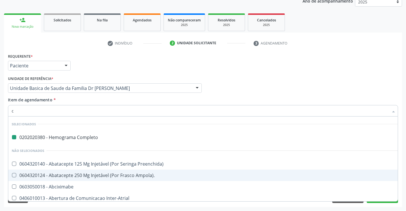
type input "cr"
checkbox Completo "false"
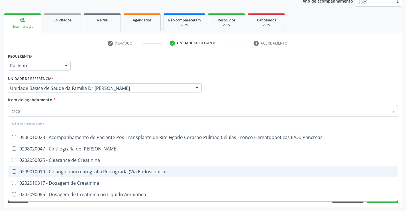
type input "creat"
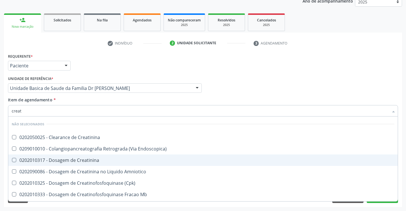
click at [61, 158] on div "0202010317 - Dosagem de Creatinina" at bounding box center [203, 160] width 383 height 5
checkbox Creatinina "true"
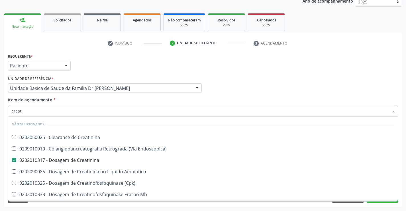
type input "creat"
click at [53, 204] on div "Requerente * Paciente Profissional de Saúde Paciente Nenhum resultado encontrad…" at bounding box center [203, 129] width 398 height 155
checkbox Creatinina "true"
checkbox Endoscopica\) "true"
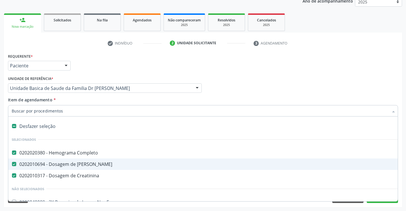
type input "c"
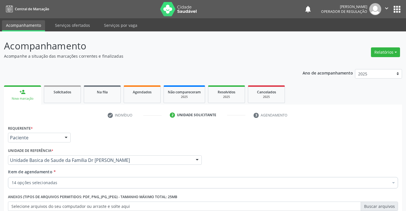
scroll to position [72, 0]
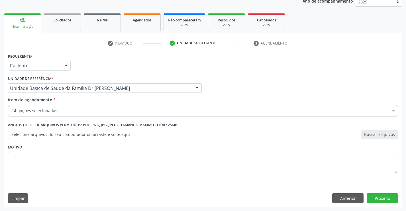
click at [57, 107] on div "14 opções selecionadas" at bounding box center [203, 110] width 390 height 11
click at [379, 202] on button "Próximo" at bounding box center [382, 198] width 31 height 10
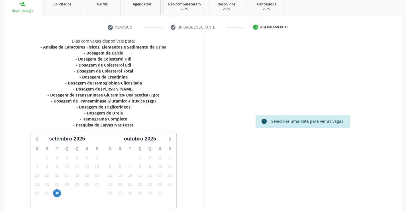
scroll to position [115, 0]
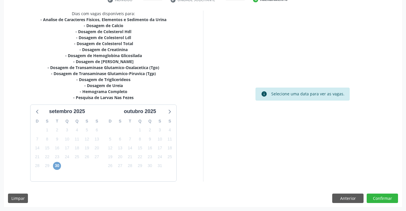
click at [57, 166] on span "30" at bounding box center [57, 166] width 8 height 8
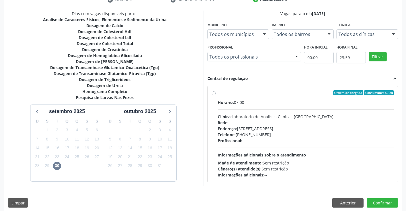
click at [218, 94] on label "Ordem de chegada Consumidos: 8 / 30 Horário: 07:00 Clínica: Laboratorio de Anal…" at bounding box center [306, 134] width 176 height 88
click at [214, 94] on input "Ordem de chegada Consumidos: 8 / 30 Horário: 07:00 Clínica: Laboratorio de Anal…" at bounding box center [214, 92] width 4 height 5
radio input "true"
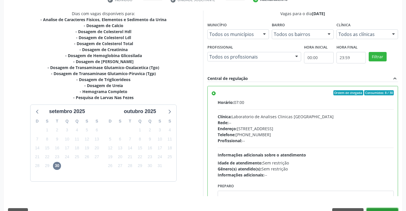
click at [378, 209] on button "Confirmar" at bounding box center [382, 213] width 31 height 10
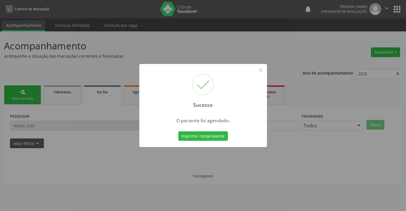
scroll to position [0, 0]
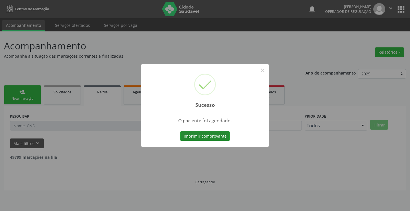
click at [218, 135] on button "Imprimir comprovante" at bounding box center [205, 136] width 50 height 10
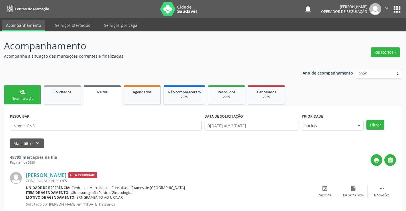
click at [29, 94] on link "person_add Nova marcação" at bounding box center [22, 94] width 37 height 19
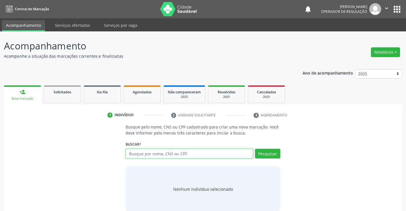
click at [148, 154] on input "text" at bounding box center [189, 153] width 127 height 10
type input "700305969486037"
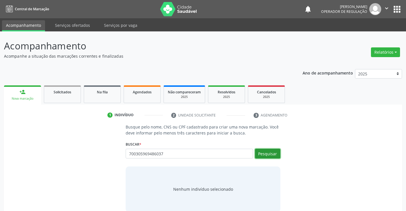
click at [275, 156] on button "Pesquisar" at bounding box center [267, 153] width 25 height 10
type input "700305969486037"
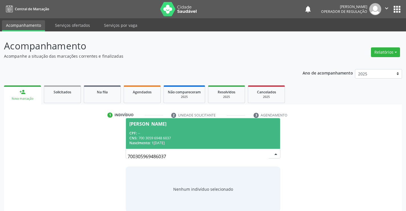
click at [219, 134] on div "CPF: --" at bounding box center [202, 133] width 147 height 5
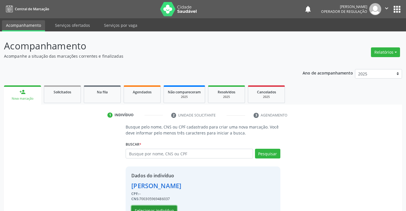
click at [160, 210] on button "Selecionar indivíduo" at bounding box center [154, 210] width 46 height 10
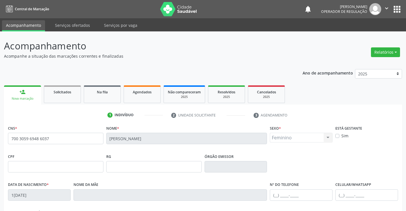
scroll to position [98, 0]
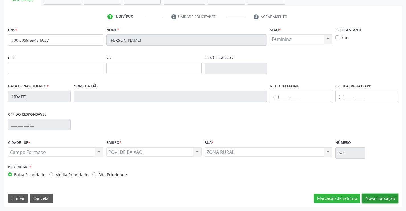
click at [377, 198] on button "Nova marcação" at bounding box center [380, 198] width 36 height 10
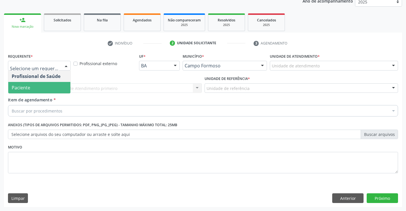
click at [34, 90] on span "Paciente" at bounding box center [39, 87] width 62 height 11
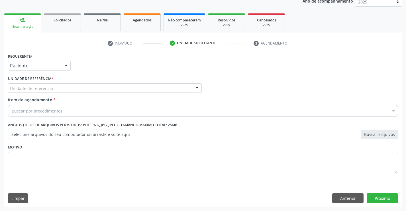
click at [10, 89] on input "text" at bounding box center [10, 90] width 0 height 11
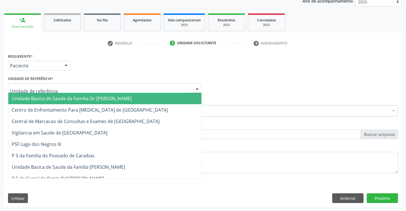
click at [44, 99] on span "Unidade Basica de Saude da Familia Dr [PERSON_NAME]" at bounding box center [72, 98] width 120 height 6
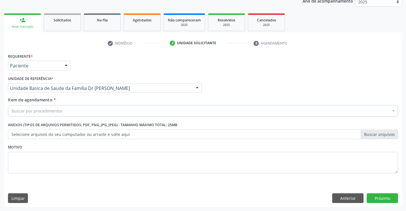
click at [65, 108] on div "Buscar por procedimentos" at bounding box center [203, 110] width 390 height 11
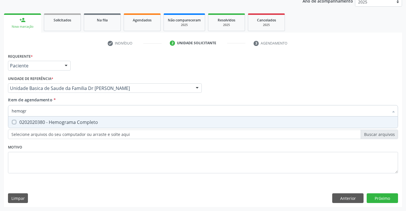
type input "hemogra"
click at [66, 121] on div "0202020380 - Hemograma Completo" at bounding box center [203, 122] width 383 height 5
checkbox Completo "true"
type input "hemogra"
click at [43, 172] on div "Requerente * Paciente Profissional de Saúde Paciente Nenhum resultado encontrad…" at bounding box center [203, 116] width 390 height 129
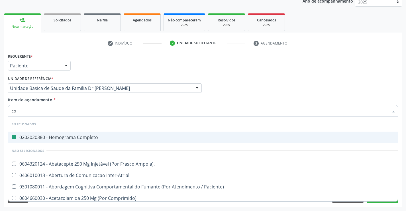
type input "col"
checkbox Completo "false"
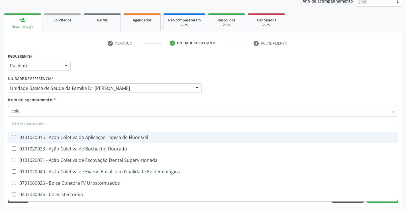
type input "coles"
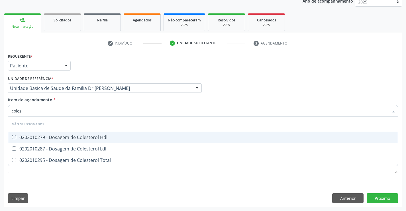
click at [70, 135] on div "0202010279 - Dosagem de Colesterol Hdl" at bounding box center [203, 137] width 383 height 5
checkbox Hdl "true"
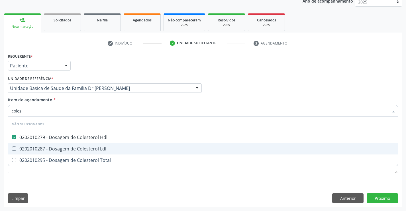
click at [65, 148] on div "0202010287 - Dosagem de Colesterol Ldl" at bounding box center [203, 148] width 383 height 5
checkbox Ldl "true"
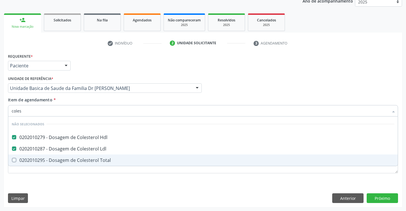
click at [61, 159] on div "0202010295 - Dosagem de Colesterol Total" at bounding box center [203, 160] width 383 height 5
checkbox Total "true"
type input "coles"
click at [45, 180] on div "Requerente * Paciente Profissional de Saúde Paciente Nenhum resultado encontrad…" at bounding box center [203, 116] width 390 height 129
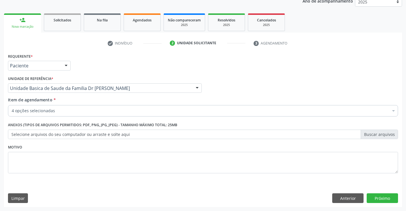
click at [66, 106] on div "4 opções selecionadas" at bounding box center [203, 110] width 390 height 11
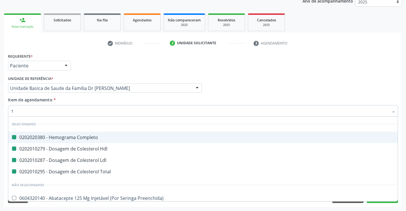
type input "tr"
checkbox Completo "false"
checkbox Ldl "false"
checkbox Hdl "false"
checkbox Total "false"
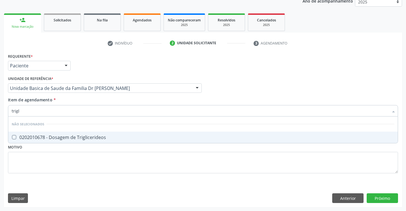
type input "trigli"
click at [77, 135] on div "0202010678 - Dosagem de Triglicerideos" at bounding box center [203, 137] width 383 height 5
checkbox Triglicerideos "true"
type input "trigli"
click at [42, 168] on div "Requerente * Paciente Profissional de Saúde Paciente Nenhum resultado encontrad…" at bounding box center [203, 116] width 390 height 129
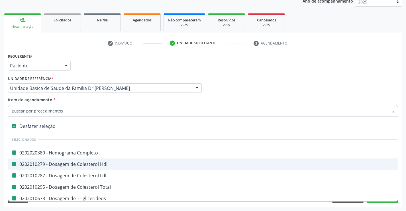
type input "u"
checkbox Completo "false"
checkbox Hdl "false"
checkbox Ldl "false"
checkbox Total "false"
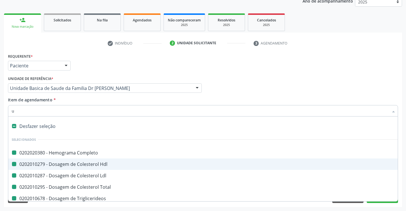
checkbox Triglicerideos "false"
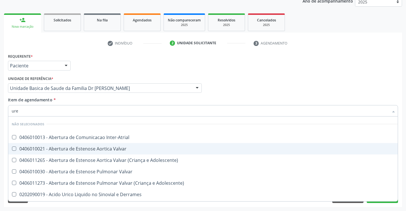
type input "urei"
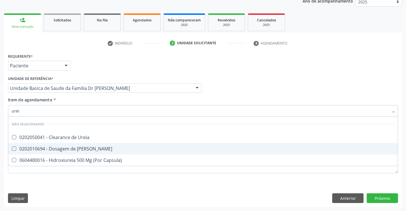
click at [58, 145] on span "0202010694 - Dosagem de [PERSON_NAME]" at bounding box center [203, 148] width 390 height 11
checkbox Ureia "true"
type input "urei"
click at [44, 177] on div "Requerente * Paciente Profissional de Saúde Paciente Nenhum resultado encontrad…" at bounding box center [203, 116] width 390 height 129
checkbox Ureia "true"
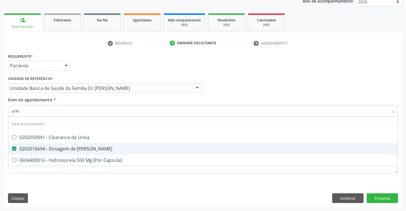
checkbox Capsula\) "true"
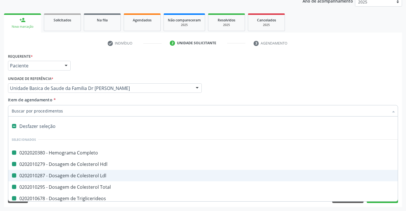
type input "f"
checkbox Completo "false"
checkbox Hdl "false"
checkbox Ldl "false"
checkbox Total "false"
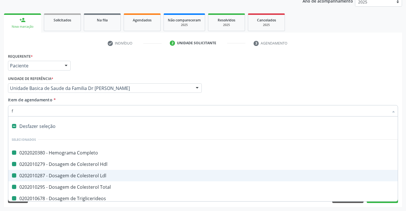
checkbox Triglicerideos "false"
checkbox Ureia "false"
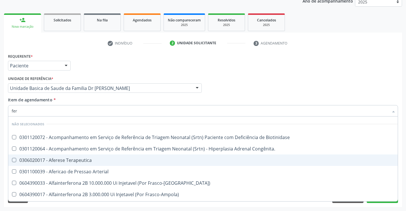
type input "ferr"
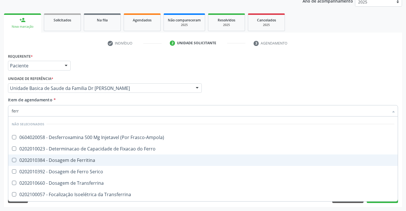
click at [76, 156] on span "0202010384 - Dosagem de Ferritina" at bounding box center [203, 159] width 390 height 11
checkbox Ferritina "true"
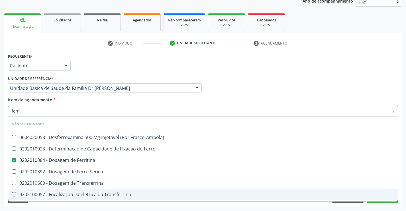
click at [74, 206] on div "Requerente * Paciente Profissional de Saúde Paciente Nenhum resultado encontrad…" at bounding box center [203, 129] width 398 height 155
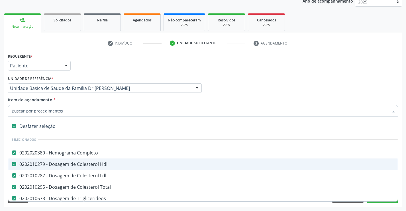
type input "c"
checkbox Ferritina "false"
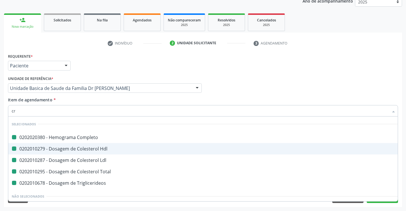
type input "cre"
checkbox Completo "false"
checkbox Hdl "false"
checkbox Ldl "false"
checkbox Total "false"
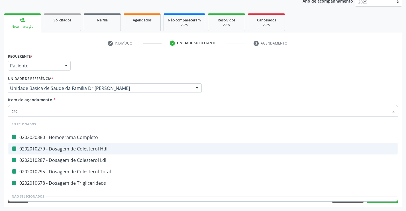
checkbox Triglicerideos "false"
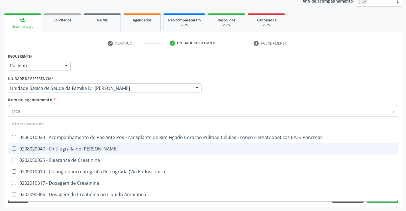
type input "creat"
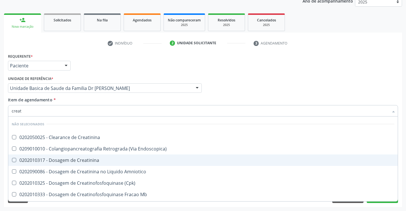
click at [94, 161] on div "0202010317 - Dosagem de Creatinina" at bounding box center [203, 160] width 383 height 5
checkbox Creatinina "true"
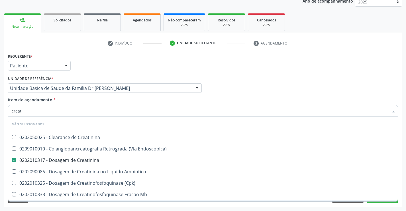
click at [49, 200] on span "0416040128 - Duodenopancreatectomia em Oncologia" at bounding box center [203, 205] width 390 height 11
checkbox Oncologia "true"
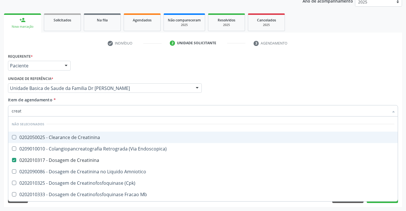
click at [50, 111] on input "creat" at bounding box center [200, 110] width 377 height 11
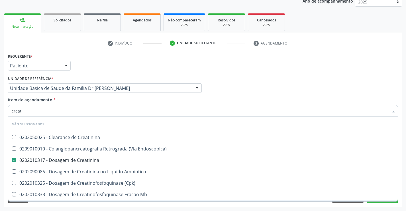
type input "creat"
click at [47, 205] on div "Requerente * Paciente Profissional de Saúde Paciente Nenhum resultado encontrad…" at bounding box center [203, 129] width 398 height 155
checkbox Creatinina "true"
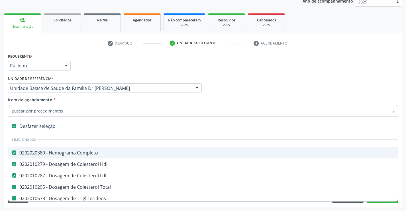
type input "u"
checkbox Total "false"
checkbox Triglicerideos "false"
checkbox Ferritina "false"
checkbox Oncologia "false"
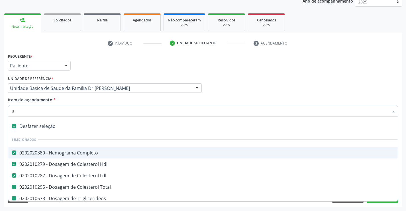
checkbox Creatinina "false"
checkbox Ureia "false"
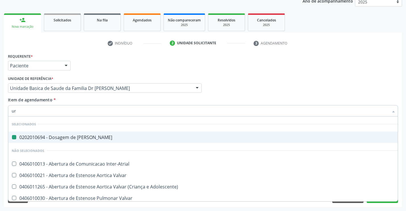
type input "uri"
checkbox Ureia "false"
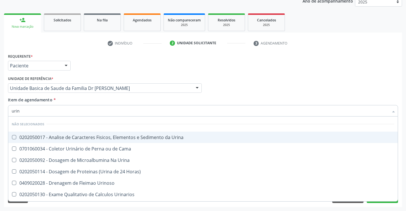
type input "urina"
click at [74, 135] on div "0202050017 - Analise de Caracteres Fisicos, Elementos e Sedimento da Urina" at bounding box center [203, 137] width 383 height 5
checkbox Urina "true"
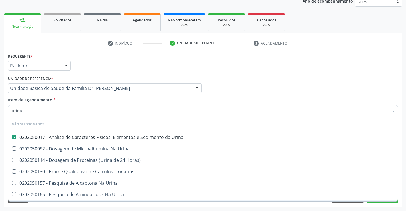
click at [55, 208] on div "Acompanhamento Acompanhe a situação das marcações correntes e finalizadas Relat…" at bounding box center [203, 85] width 406 height 251
checkbox Urinarios "true"
checkbox Urina "true"
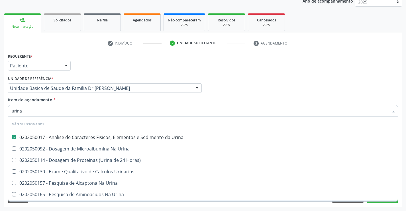
checkbox Urina "true"
checkbox Horas\) "true"
checkbox Urina "true"
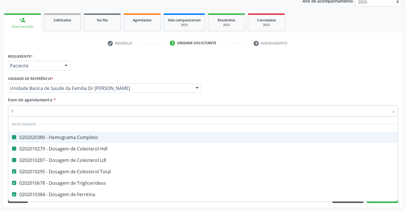
type input "tg"
checkbox Completo "false"
checkbox Ldl "false"
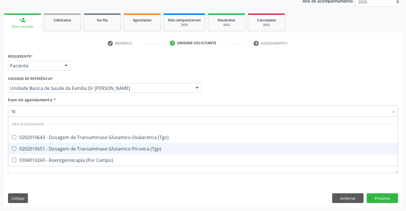
click at [73, 147] on div "0202010651 - Dosagem de Transaminase Glutamico-Piruvica (Tgp)" at bounding box center [203, 148] width 383 height 5
checkbox \(Tgp\) "true"
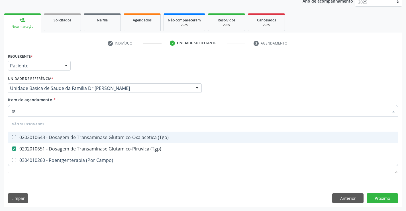
click at [72, 136] on div "0202010643 - Dosagem de Transaminase Glutamico-Oxalacetica (Tgo)" at bounding box center [203, 137] width 383 height 5
checkbox \(Tgo\) "true"
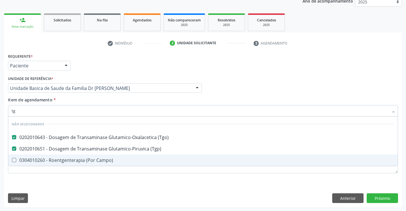
click at [66, 188] on div "Requerente * Paciente Profissional de Saúde Paciente Nenhum resultado encontrad…" at bounding box center [203, 129] width 398 height 155
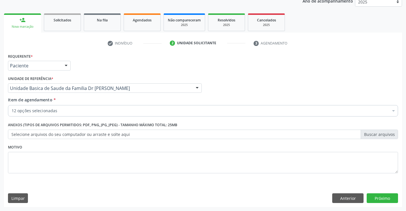
checkbox Ldl "true"
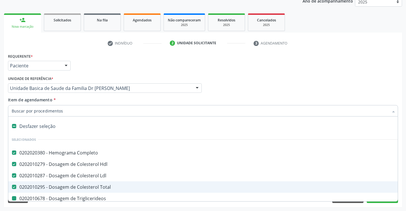
type input "p"
checkbox Triglicerideos "false"
checkbox Ureia "false"
checkbox Ferritina "false"
checkbox Creatinina "false"
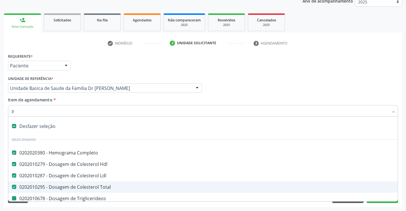
checkbox Oncologia "false"
checkbox Urina "false"
checkbox \(Tgp\) "false"
checkbox \(Tgo\) "false"
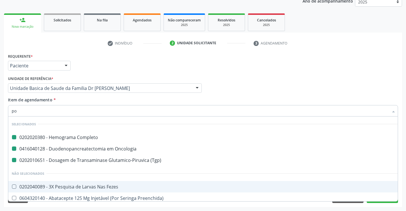
type input "pot"
checkbox Completo "false"
checkbox \(Tgp\) "false"
checkbox Oncologia "false"
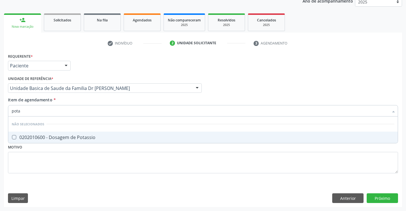
type input "potas"
click at [73, 139] on div "0202010600 - Dosagem de Potassio" at bounding box center [203, 137] width 383 height 5
checkbox Potassio "true"
click at [58, 179] on div "Requerente * Paciente Profissional de Saúde Paciente Nenhum resultado encontrad…" at bounding box center [203, 116] width 390 height 129
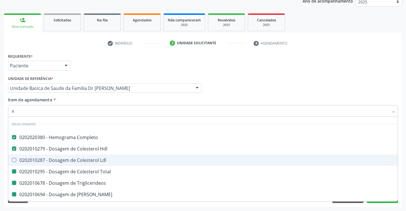
type input "ac"
checkbox Total "false"
checkbox Triglicerideos "false"
checkbox Ureia "false"
checkbox Ferritina "false"
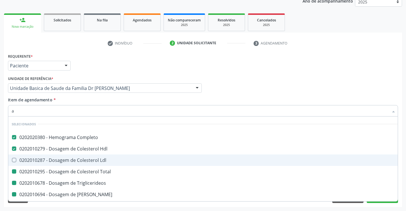
checkbox Creatinina "false"
checkbox Oncologia "false"
checkbox Urina "false"
checkbox \(Tgp\) "false"
checkbox \(Tgo\) "false"
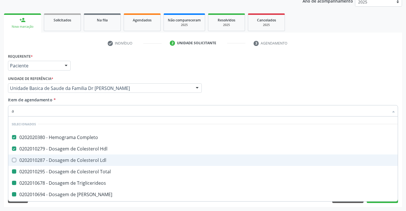
checkbox Potassio "false"
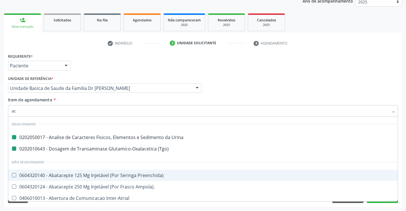
type input "aci"
checkbox Urina "false"
checkbox \(Tgo\) "false"
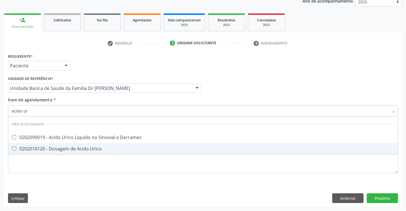
type input "acido uri"
click at [67, 148] on div "0202010120 - Dosagem de Acido Urico" at bounding box center [203, 148] width 383 height 5
checkbox Urico "true"
click at [66, 180] on div "Requerente * Paciente Profissional de Saúde Paciente Nenhum resultado encontrad…" at bounding box center [203, 116] width 390 height 129
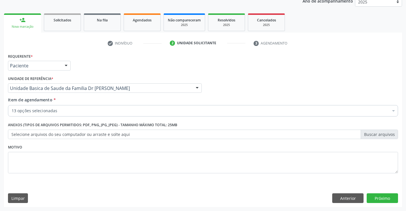
checkbox Completo "true"
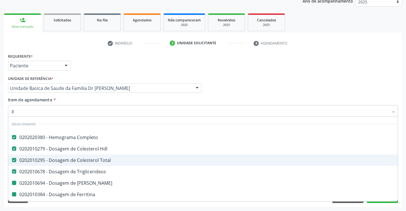
type input "gl"
checkbox Ureia "false"
checkbox Ferritina "false"
checkbox Creatinina "false"
checkbox Oncologia "false"
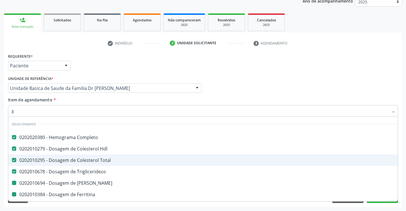
checkbox \(Tgp\) "false"
checkbox \(Tgo\) "false"
checkbox Potassio "false"
checkbox Urico "false"
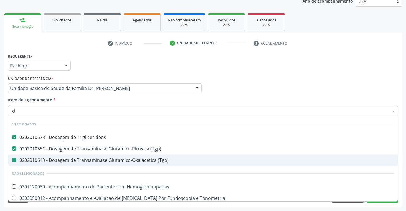
type input "gli"
checkbox \(Tgo\) "false"
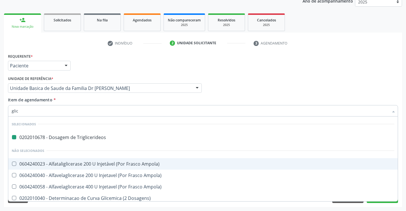
type input "glico"
checkbox Triglicerideos "false"
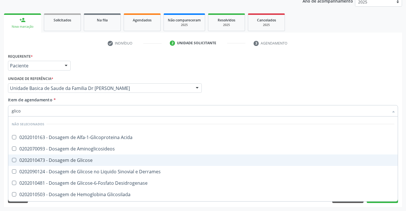
click at [74, 159] on div "0202010473 - Dosagem de Glicose" at bounding box center [203, 160] width 383 height 5
click at [66, 159] on div "0202010473 - Dosagem de Glicose" at bounding box center [203, 160] width 383 height 5
checkbox Glicose "true"
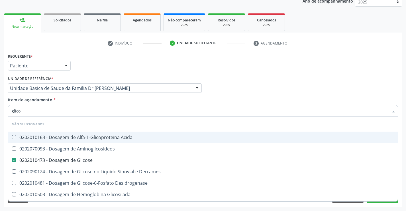
click at [46, 204] on div "Requerente * Paciente Profissional de Saúde Paciente Nenhum resultado encontrad…" at bounding box center [203, 129] width 398 height 155
checkbox Acida "true"
checkbox Desidrogenase "true"
checkbox Glicosilada "true"
checkbox Quantitativa "true"
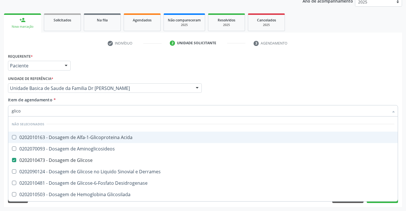
checkbox Urina "true"
checkbox Glicose "true"
checkbox Derrames "true"
checkbox Aminoglicosideos "true"
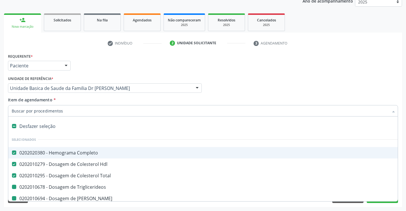
type input "f"
checkbox Ureia "false"
checkbox Ferritina "false"
checkbox Creatinina "false"
checkbox Oncologia "false"
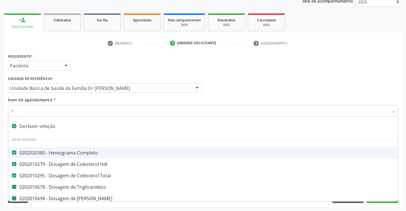
checkbox Urina "false"
checkbox Triglicerideos "false"
checkbox \(Tgp\) "false"
checkbox \(Tgo\) "false"
checkbox Potassio "false"
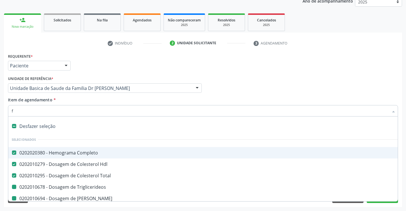
checkbox Urico "false"
checkbox Glicose "false"
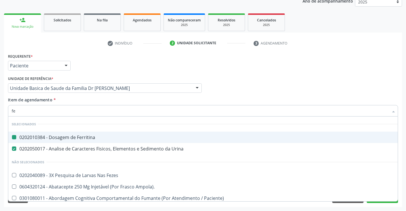
type input "fez"
checkbox Ferritina "false"
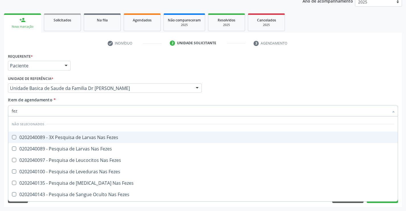
type input "feze"
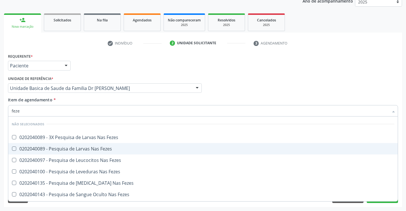
click at [69, 148] on div "0202040089 - Pesquisa de Larvas Nas Fezes" at bounding box center [203, 148] width 383 height 5
click at [79, 146] on div "0202040089 - Pesquisa de Larvas Nas Fezes" at bounding box center [203, 148] width 383 height 5
checkbox Fezes "true"
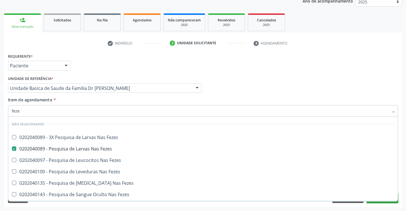
click at [380, 202] on button "Próximo" at bounding box center [382, 198] width 31 height 10
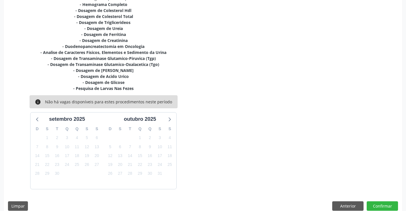
scroll to position [138, 0]
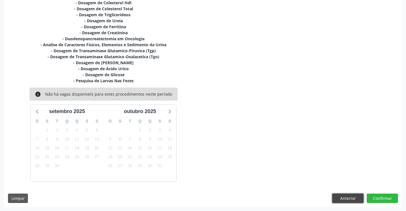
click at [349, 198] on button "Anterior" at bounding box center [347, 198] width 31 height 10
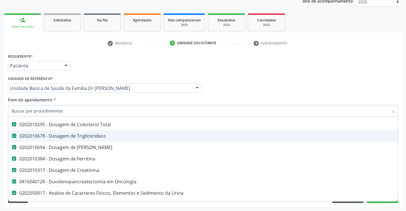
scroll to position [57, 0]
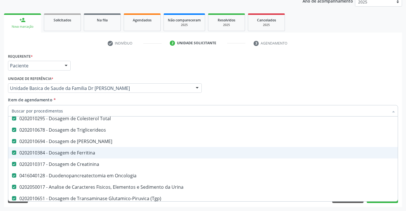
click at [86, 152] on div "0202010384 - Dosagem de Ferritina" at bounding box center [234, 152] width 444 height 5
checkbox Ferritina "false"
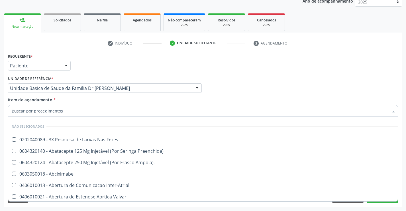
scroll to position [200, 0]
click at [84, 114] on input "Item de agendamento *" at bounding box center [200, 110] width 377 height 11
type input "f"
checkbox Completo "false"
checkbox Ureia "false"
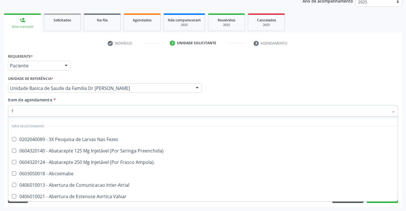
checkbox Creatinina "false"
checkbox Oncologia "false"
checkbox Urina "false"
checkbox \(Tgp\) "false"
checkbox \(Tgo\) "false"
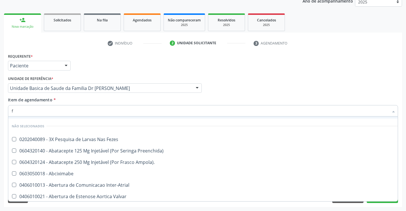
checkbox Potassio "false"
checkbox Urico "false"
checkbox Glicose "false"
checkbox Fezes "false"
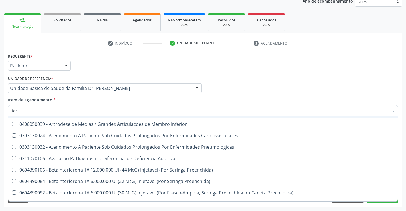
type input "ferr"
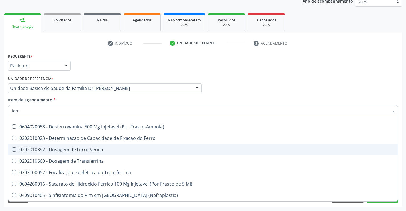
click at [97, 149] on div "0202010392 - Dosagem de Ferro Serico" at bounding box center [203, 149] width 383 height 5
checkbox Serico "true"
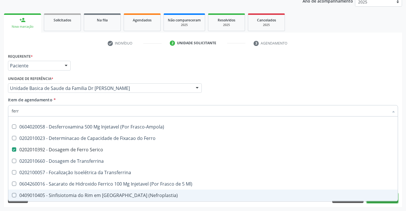
click at [379, 201] on button "Próximo" at bounding box center [382, 198] width 31 height 10
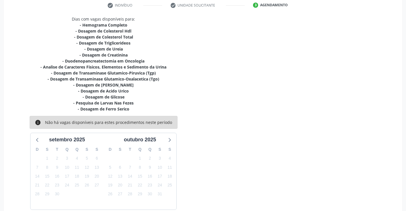
scroll to position [138, 0]
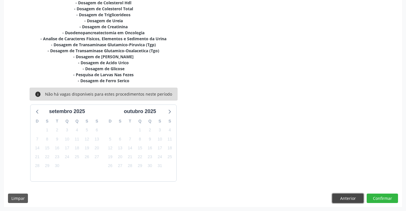
click at [346, 198] on button "Anterior" at bounding box center [347, 198] width 31 height 10
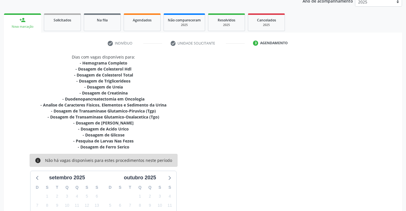
click at [0, 0] on button "Anterior" at bounding box center [0, 0] width 0 height 0
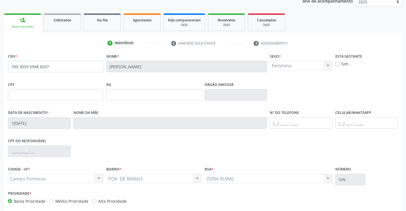
scroll to position [98, 0]
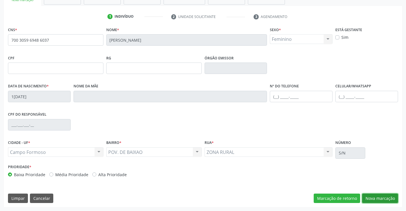
click at [378, 198] on button "Nova marcação" at bounding box center [380, 198] width 36 height 10
click at [0, 0] on button "Próximo" at bounding box center [0, 0] width 0 height 0
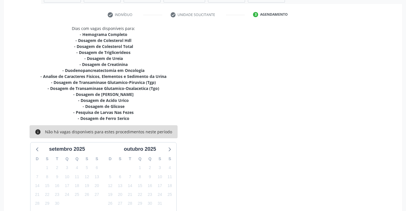
scroll to position [138, 0]
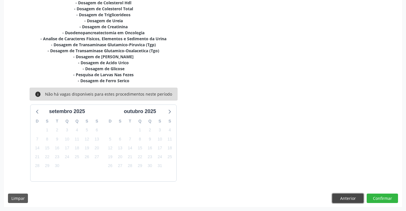
click at [346, 199] on button "Anterior" at bounding box center [347, 198] width 31 height 10
click at [0, 0] on button "Anterior" at bounding box center [0, 0] width 0 height 0
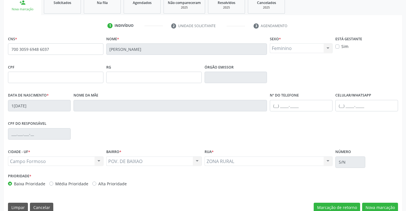
scroll to position [98, 0]
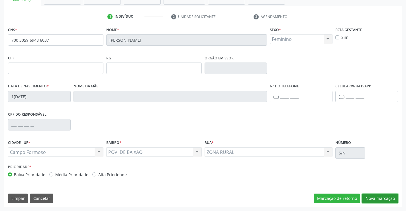
click at [377, 197] on button "Nova marcação" at bounding box center [380, 198] width 36 height 10
click at [0, 0] on button "Próximo" at bounding box center [0, 0] width 0 height 0
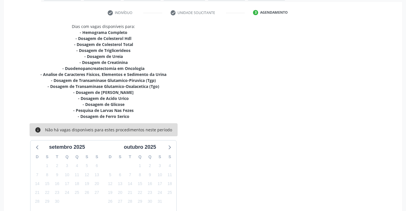
scroll to position [138, 0]
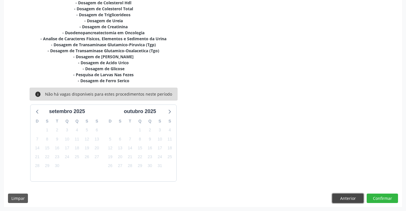
click at [357, 199] on button "Anterior" at bounding box center [347, 198] width 31 height 10
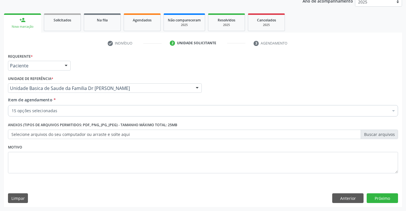
click at [107, 114] on div "15 opções selecionadas" at bounding box center [203, 110] width 390 height 11
click at [12, 114] on input "Item de agendamento *" at bounding box center [12, 110] width 0 height 11
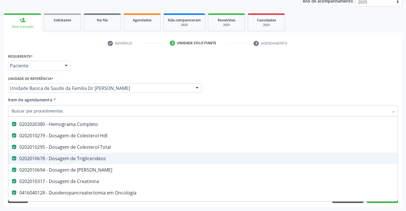
scroll to position [57, 0]
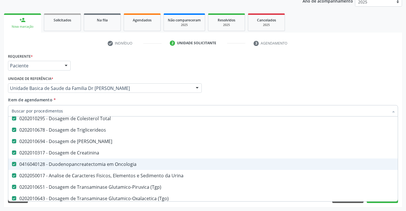
click at [100, 163] on div "0416040128 - Duodenopancreatectomia em Oncologia" at bounding box center [234, 164] width 444 height 5
checkbox Oncologia "false"
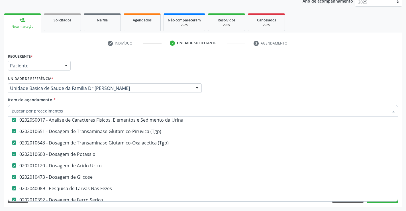
scroll to position [143, 0]
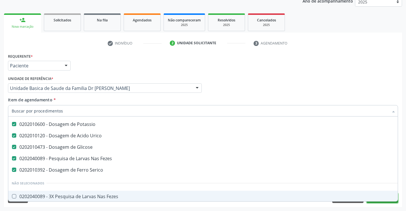
click at [373, 202] on button "Próximo" at bounding box center [382, 198] width 31 height 10
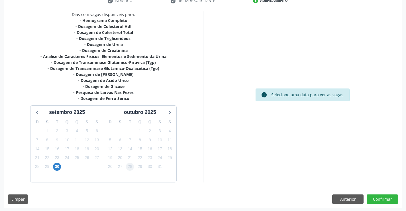
scroll to position [115, 0]
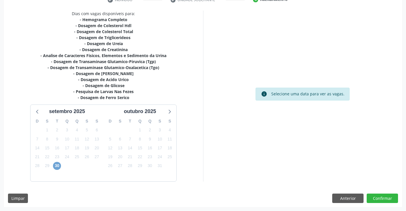
click at [60, 167] on span "30" at bounding box center [57, 166] width 8 height 8
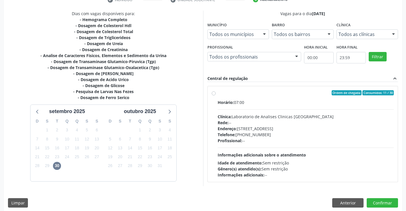
click at [218, 94] on label "Ordem de chegada Consumidos: 11 / 30 Horário: 07:00 Clínica: Laboratorio de Ana…" at bounding box center [306, 134] width 176 height 88
click at [215, 94] on input "Ordem de chegada Consumidos: 11 / 30 Horário: 07:00 Clínica: Laboratorio de Ana…" at bounding box center [214, 92] width 4 height 5
radio input "true"
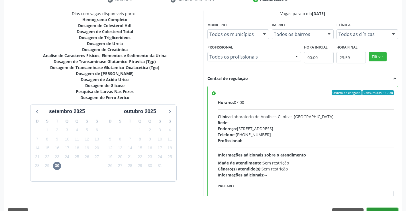
click at [375, 209] on button "Confirmar" at bounding box center [382, 213] width 31 height 10
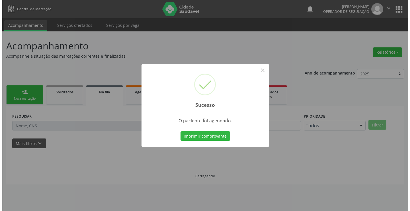
scroll to position [0, 0]
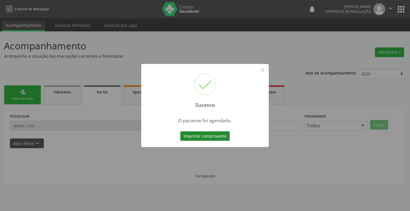
click at [214, 137] on button "Imprimir comprovante" at bounding box center [205, 136] width 50 height 10
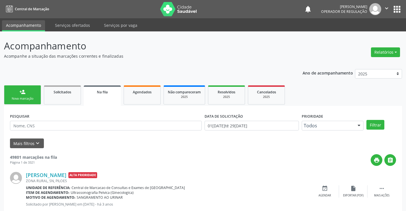
click at [23, 95] on link "person_add Nova marcação" at bounding box center [22, 94] width 37 height 19
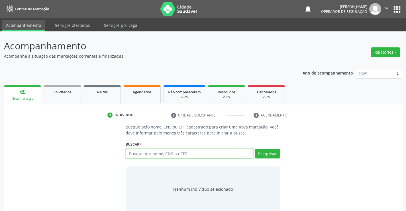
click at [177, 153] on input "text" at bounding box center [189, 153] width 127 height 10
type input "705001847231557"
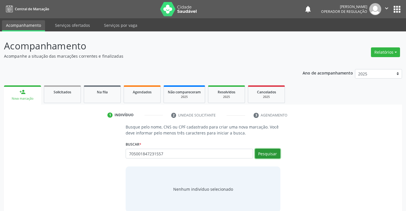
click at [275, 155] on button "Pesquisar" at bounding box center [267, 153] width 25 height 10
type input "705001847231557"
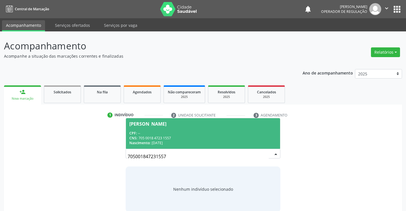
click at [218, 136] on div "CNS: 705 0018 4723 1557" at bounding box center [202, 137] width 147 height 5
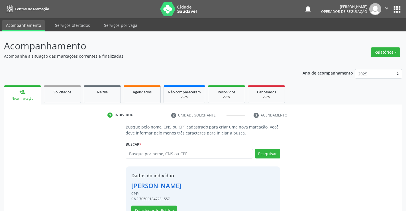
click at [218, 136] on p "Busque pelo nome, CNS ou CPF cadastrado para criar uma nova marcação. Você deve…" at bounding box center [203, 130] width 154 height 12
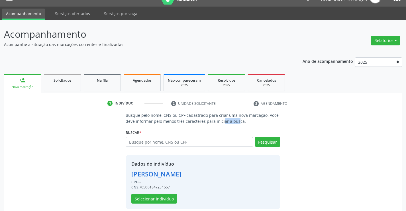
scroll to position [18, 0]
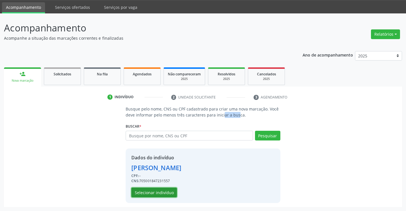
click at [160, 192] on button "Selecionar indivíduo" at bounding box center [154, 192] width 46 height 10
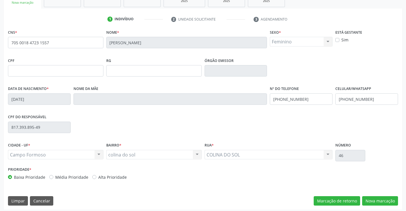
scroll to position [98, 0]
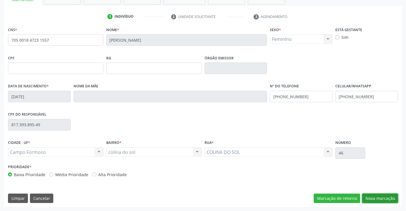
click at [377, 198] on button "Nova marcação" at bounding box center [380, 198] width 36 height 10
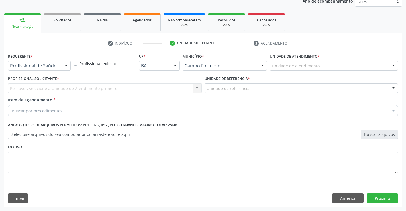
scroll to position [72, 0]
click at [59, 68] on div "Profissional de Saúde" at bounding box center [39, 66] width 63 height 10
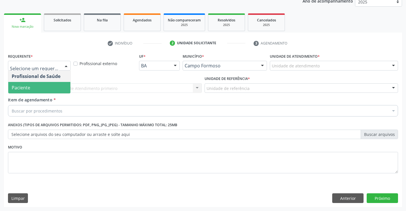
click at [47, 90] on span "Paciente" at bounding box center [39, 87] width 62 height 11
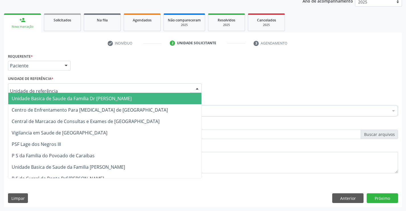
click at [53, 87] on div at bounding box center [105, 88] width 194 height 10
click at [53, 97] on span "Unidade Basica de Saude da Familia Dr [PERSON_NAME]" at bounding box center [72, 98] width 120 height 6
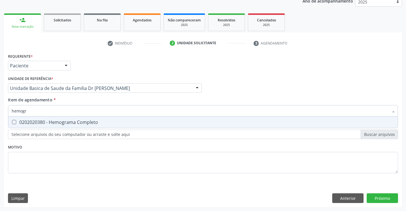
type input "hemogra"
click at [57, 120] on div "0202020380 - Hemograma Completo" at bounding box center [203, 122] width 383 height 5
checkbox Completo "true"
type input "hemogra"
click at [54, 168] on div "Requerente * Paciente Profissional de Saúde Paciente Nenhum resultado encontrad…" at bounding box center [203, 116] width 390 height 129
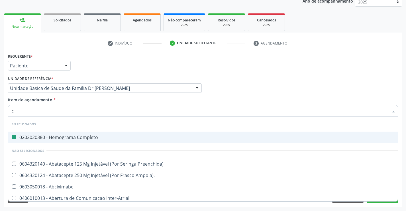
type input "cr"
checkbox Completo "false"
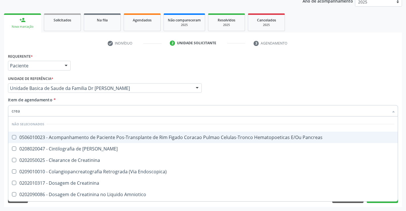
type input "creat"
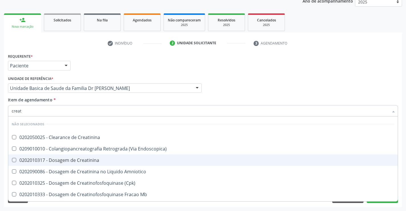
click at [84, 159] on div "0202010317 - Dosagem de Creatinina" at bounding box center [203, 160] width 383 height 5
checkbox Creatinina "true"
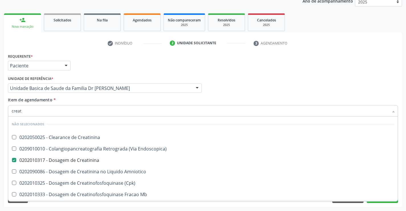
type input "creat"
click at [80, 204] on div "Requerente * Paciente Profissional de Saúde Paciente Nenhum resultado encontrad…" at bounding box center [203, 129] width 398 height 155
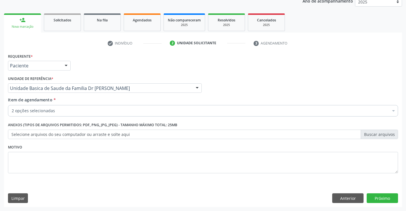
checkbox Completo "true"
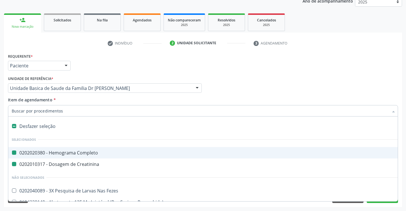
type input "u"
checkbox Completo "false"
checkbox Creatinina "false"
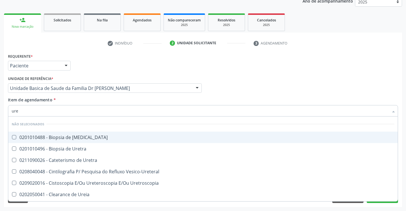
type input "urei"
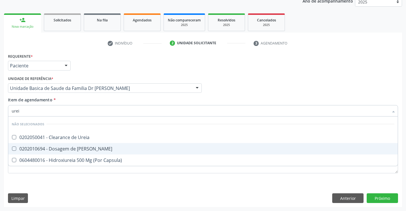
click at [69, 149] on div "0202010694 - Dosagem de [PERSON_NAME]" at bounding box center [203, 148] width 383 height 5
checkbox Ureia "true"
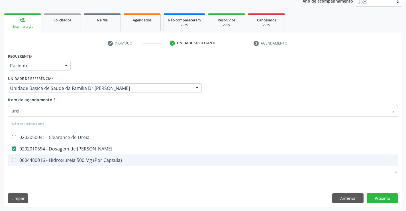
type input "urei"
click at [57, 182] on div "Requerente * Paciente Profissional de Saúde Paciente Nenhum resultado encontrad…" at bounding box center [203, 129] width 398 height 155
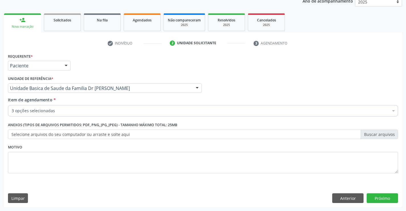
checkbox Completo "true"
checkbox Ureia "true"
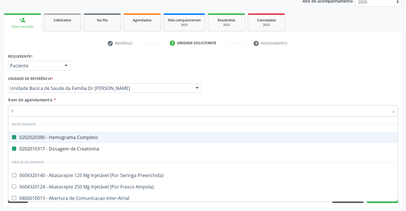
type input "tr"
checkbox Completo "false"
checkbox Creatinina "false"
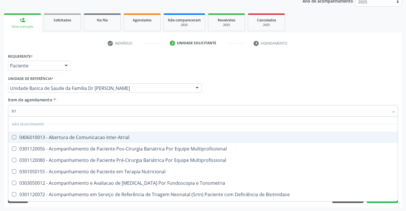
type input "trig"
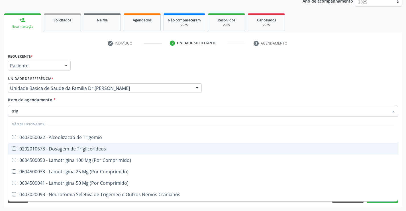
click at [77, 148] on div "0202010678 - Dosagem de Triglicerideos" at bounding box center [203, 148] width 383 height 5
checkbox Triglicerideos "true"
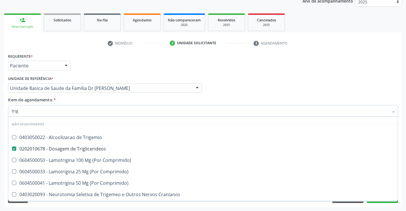
click at [67, 204] on div "Requerente * Paciente Profissional de Saúde Paciente Nenhum resultado encontrad…" at bounding box center [203, 129] width 398 height 155
checkbox Trigemio "true"
checkbox Comprimido\) "true"
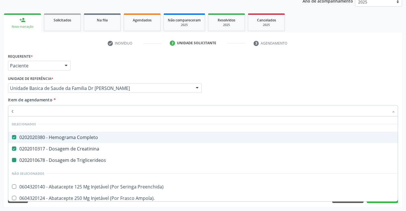
type input "co"
checkbox Triglicerideos "false"
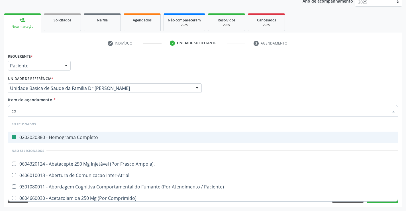
type input "col"
checkbox Completo "false"
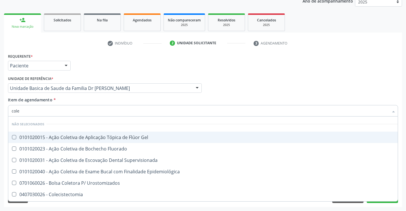
type input "coles"
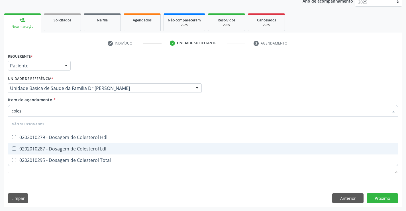
click at [84, 147] on div "0202010287 - Dosagem de Colesterol Ldl" at bounding box center [203, 148] width 383 height 5
checkbox Ldl "true"
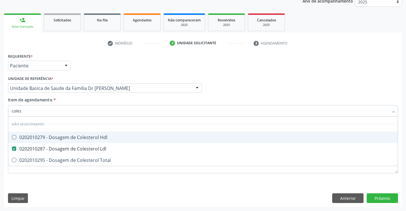
click at [89, 136] on div "0202010279 - Dosagem de Colesterol Hdl" at bounding box center [203, 137] width 383 height 5
checkbox Hdl "true"
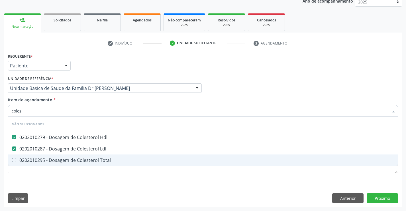
click at [81, 159] on div "0202010295 - Dosagem de Colesterol Total" at bounding box center [203, 160] width 383 height 5
checkbox Total "true"
click at [73, 180] on div "Requerente * Paciente Profissional de Saúde Paciente Nenhum resultado encontrad…" at bounding box center [203, 116] width 390 height 129
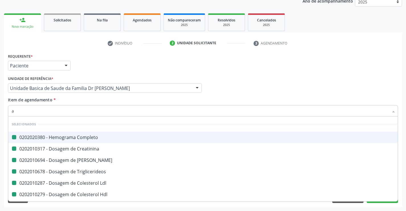
type input "ac"
checkbox Completo "false"
checkbox Ureia "false"
checkbox Creatinina "false"
checkbox Triglicerideos "false"
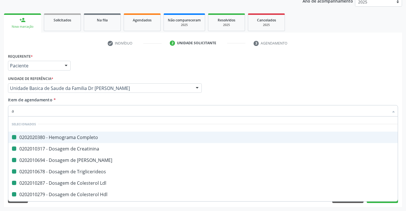
checkbox Ldl "false"
checkbox Hdl "false"
checkbox Total "false"
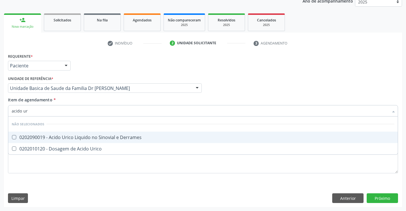
type input "acido uri"
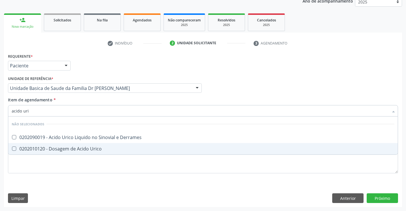
click at [68, 149] on div "0202010120 - Dosagem de Acido Urico" at bounding box center [203, 148] width 383 height 5
checkbox Urico "true"
click at [63, 170] on div "Requerente * Paciente Profissional de Saúde Paciente Nenhum resultado encontrad…" at bounding box center [203, 116] width 390 height 129
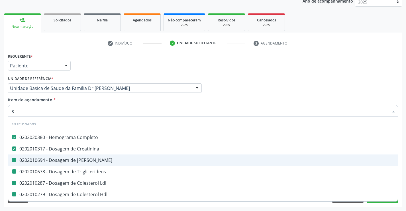
type input "gl"
checkbox Ureia "false"
checkbox Triglicerideos "false"
checkbox Ldl "false"
checkbox Hdl "false"
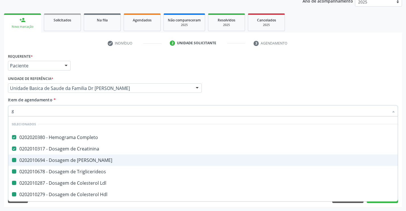
checkbox Total "false"
checkbox Urico "false"
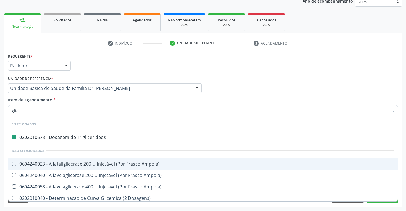
type input "glico"
checkbox Triglicerideos "false"
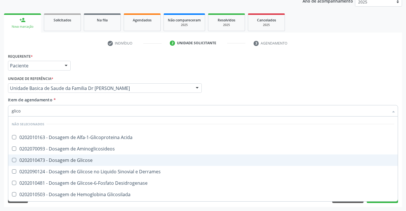
click at [76, 160] on div "0202010473 - Dosagem de Glicose" at bounding box center [203, 160] width 383 height 5
checkbox Glicose "true"
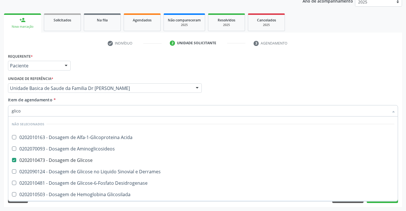
click at [57, 200] on span "0202100120 - Identificação de Glicosaminoglicanos Urinários Por Cromatografia e…" at bounding box center [203, 205] width 390 height 11
checkbox Quantitativa "true"
click at [66, 207] on div "Acompanhamento Acompanhe a situação das marcações correntes e finalizadas Relat…" at bounding box center [203, 85] width 406 height 251
checkbox Acida "true"
checkbox Derrames "true"
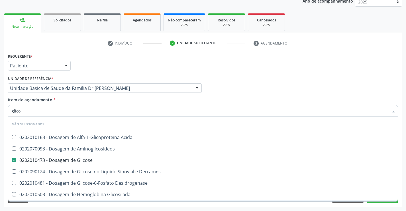
checkbox Desidrogenase "true"
checkbox Glicosilada "true"
checkbox Urina "true"
checkbox Glicose "true"
checkbox Aminoglicosideos "true"
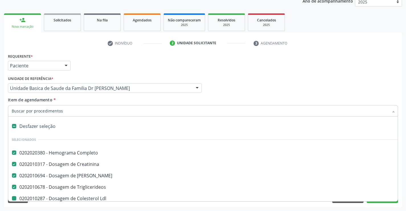
type input "u"
checkbox Ldl "false"
checkbox Hdl "false"
checkbox Total "false"
checkbox Urico "false"
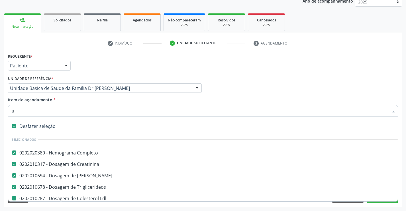
checkbox Glicose "false"
checkbox Quantitativa "false"
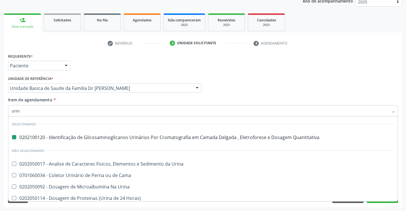
type input "urina"
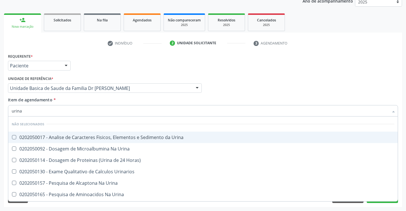
click at [80, 133] on span "0202050017 - Analise de Caracteres Fisicos, Elementos e Sedimento da Urina" at bounding box center [203, 136] width 390 height 11
checkbox Urina "true"
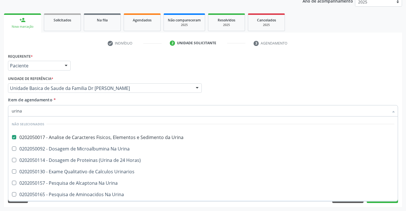
click at [63, 206] on div "Requerente * Paciente Profissional de Saúde Paciente Nenhum resultado encontrad…" at bounding box center [203, 129] width 398 height 155
checkbox Urina "true"
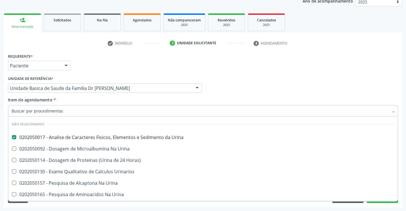
checkbox Urina "true"
checkbox Urinarios "true"
checkbox Horas\) "true"
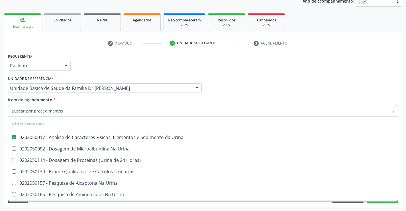
checkbox Urina "true"
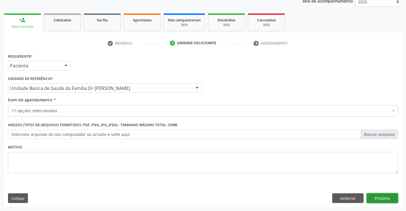
click at [380, 195] on button "Próximo" at bounding box center [382, 198] width 31 height 10
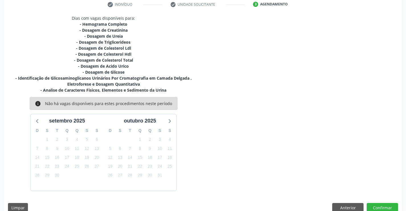
scroll to position [120, 0]
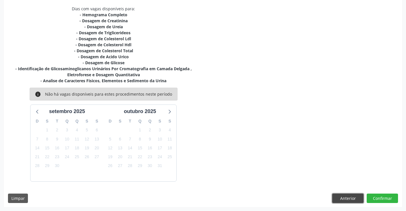
click at [350, 198] on button "Anterior" at bounding box center [347, 198] width 31 height 10
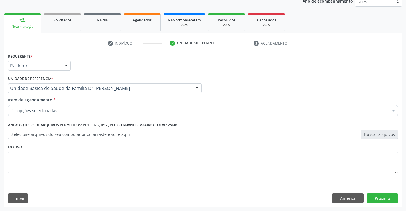
click at [151, 131] on label "Selecione arquivos do seu computador ou arraste e solte aqui" at bounding box center [203, 134] width 390 height 10
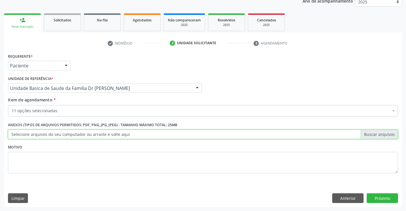
click at [151, 131] on input "Selecione arquivos do seu computador ou arraste e solte aqui" at bounding box center [203, 134] width 390 height 10
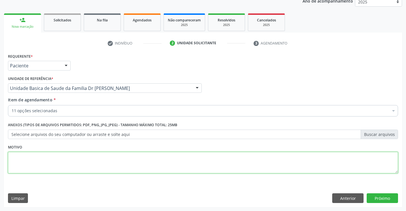
click at [208, 165] on textarea at bounding box center [203, 163] width 390 height 22
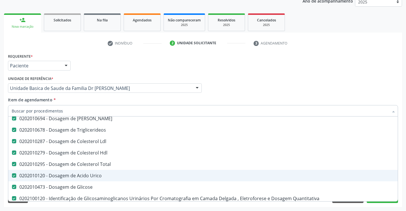
scroll to position [86, 0]
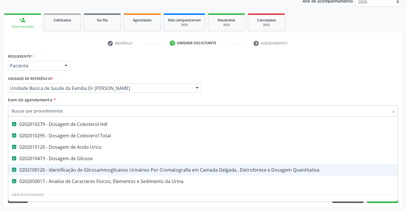
click at [107, 171] on div "0202100120 - Identificação de Glicosaminoglicanos Urinários Por Cromatografia e…" at bounding box center [234, 169] width 444 height 5
checkbox Quantitativa "false"
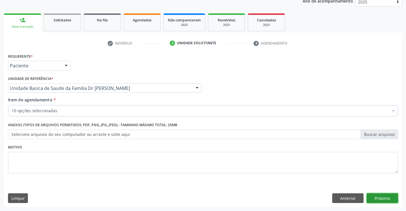
click at [374, 201] on button "Próximo" at bounding box center [382, 198] width 31 height 10
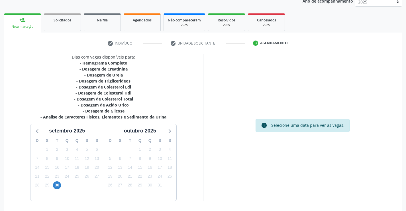
scroll to position [91, 0]
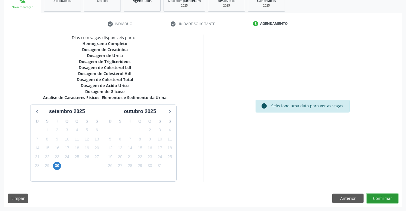
click at [380, 196] on button "Confirmar" at bounding box center [382, 198] width 31 height 10
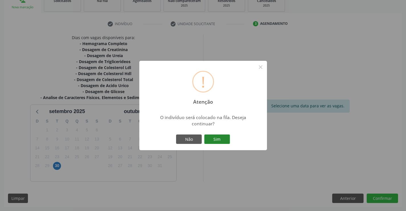
click at [221, 141] on button "Sim" at bounding box center [217, 139] width 26 height 10
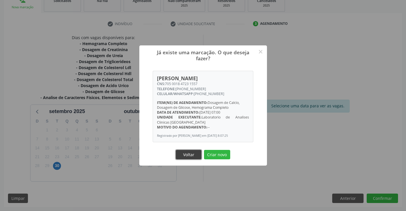
click at [188, 156] on button "Voltar" at bounding box center [189, 155] width 26 height 10
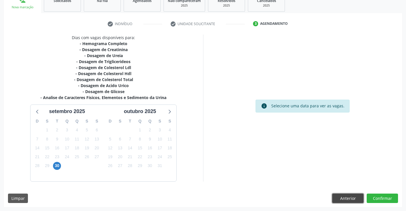
click at [347, 198] on button "Anterior" at bounding box center [347, 198] width 31 height 10
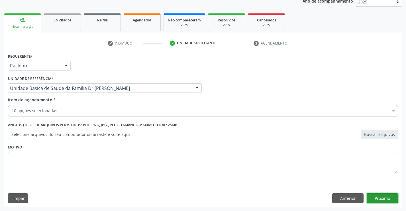
click at [388, 198] on button "Próximo" at bounding box center [382, 198] width 31 height 10
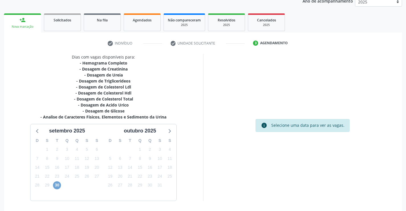
click at [58, 186] on span "30" at bounding box center [57, 185] width 8 height 8
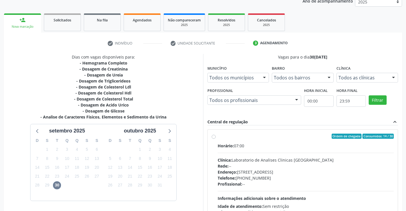
click at [218, 137] on label "Ordem de chegada Consumidos: 14 / 30 Horário: 07:00 Clínica: Laboratorio de Ana…" at bounding box center [306, 177] width 176 height 88
click at [213, 137] on input "Ordem de chegada Consumidos: 14 / 30 Horário: 07:00 Clínica: Laboratorio de Ana…" at bounding box center [214, 135] width 4 height 5
radio input "true"
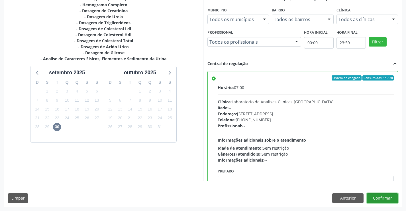
click at [383, 196] on button "Confirmar" at bounding box center [382, 198] width 31 height 10
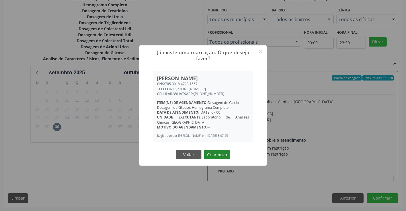
click at [215, 156] on button "Criar novo" at bounding box center [217, 155] width 26 height 10
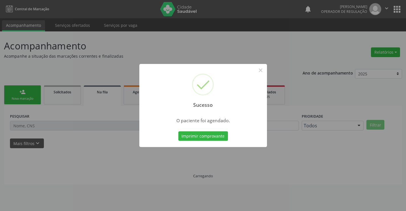
scroll to position [0, 0]
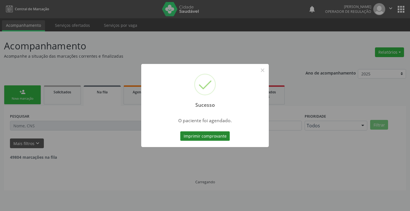
click at [213, 138] on button "Imprimir comprovante" at bounding box center [205, 136] width 50 height 10
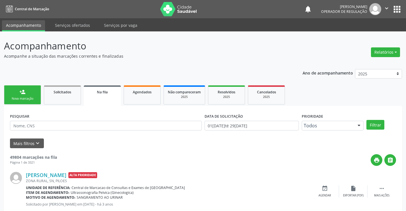
click at [103, 96] on link "Na fila" at bounding box center [102, 95] width 37 height 21
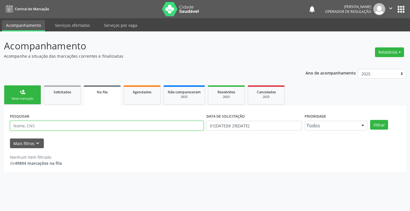
click at [93, 123] on input "text" at bounding box center [107, 126] width 194 height 10
type input "705001847231557"
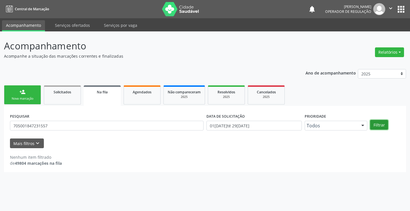
click at [385, 125] on button "Filtrar" at bounding box center [380, 125] width 18 height 10
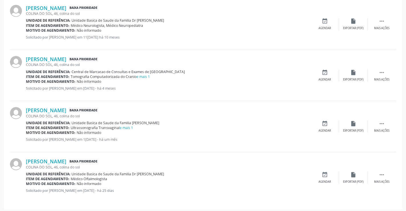
scroll to position [379, 0]
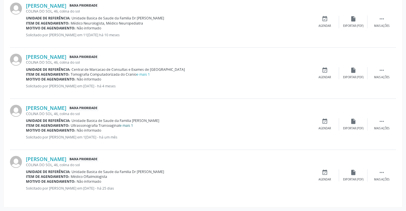
click at [124, 126] on link "e mais 1" at bounding box center [126, 125] width 13 height 5
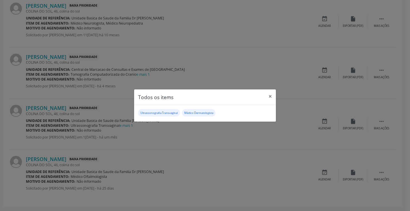
click at [124, 145] on div "Todos os items × Ultrassonografia Transvaginal Médico Dermatologista" at bounding box center [205, 105] width 410 height 211
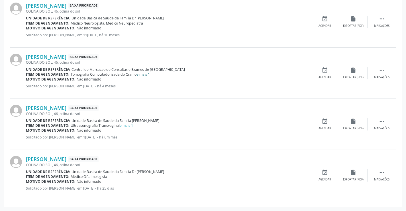
click at [144, 75] on link "e mais 1" at bounding box center [143, 74] width 13 height 5
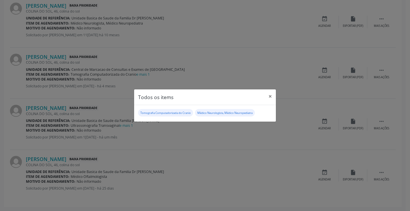
click at [243, 171] on div "Todos os items × Tomografia Computadorizada do Cranio Médico Neurologista, Médi…" at bounding box center [205, 105] width 410 height 211
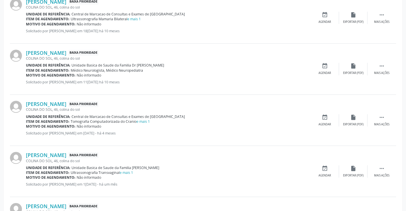
scroll to position [322, 0]
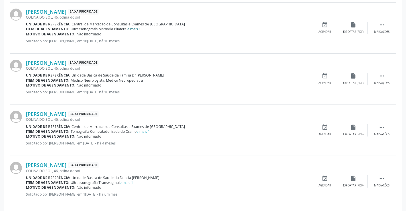
click at [137, 28] on link "e mais 1" at bounding box center [133, 29] width 13 height 5
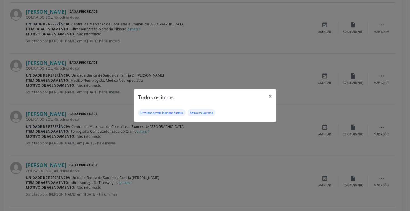
click at [224, 136] on div "Todos os items × Ultrassonografia Mamaria Bilateral Eletrocardiograma" at bounding box center [205, 105] width 410 height 211
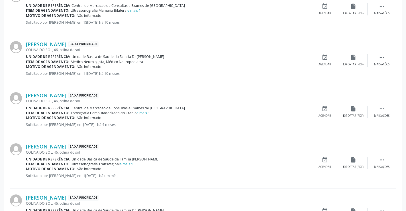
scroll to position [350, 0]
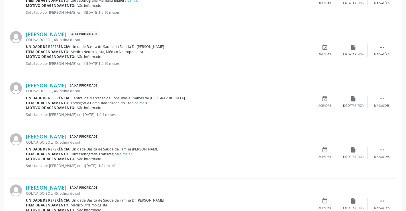
click at [140, 102] on link "e mais 1" at bounding box center [143, 102] width 13 height 5
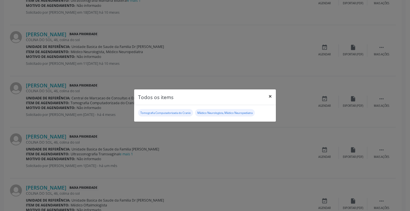
click at [269, 96] on button "×" at bounding box center [270, 96] width 11 height 14
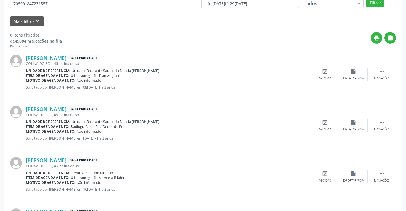
scroll to position [93, 0]
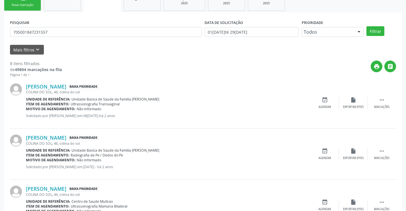
click at [33, 4] on div "Nova marcação" at bounding box center [22, 5] width 29 height 4
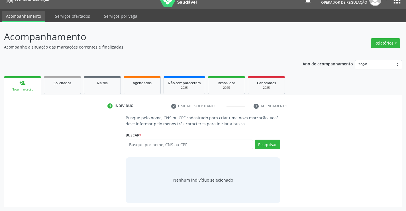
scroll to position [9, 0]
click at [178, 146] on input "text" at bounding box center [189, 144] width 127 height 10
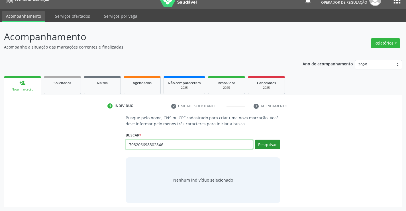
type input "708206698302846"
click at [271, 143] on button "Pesquisar" at bounding box center [267, 144] width 25 height 10
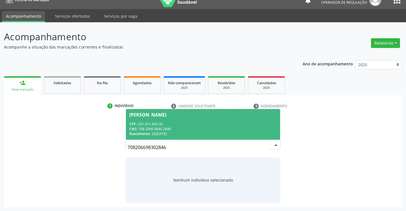
click at [218, 122] on div "CPF: 051.371.455-30" at bounding box center [202, 123] width 147 height 5
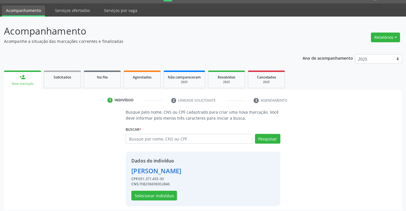
scroll to position [18, 0]
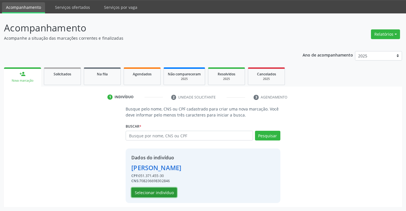
click at [164, 189] on button "Selecionar indivíduo" at bounding box center [154, 192] width 46 height 10
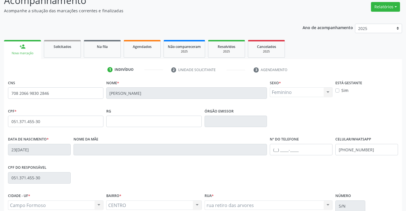
scroll to position [98, 0]
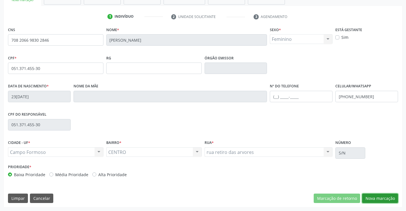
click at [378, 198] on button "Nova marcação" at bounding box center [380, 198] width 36 height 10
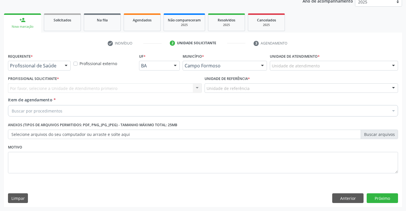
scroll to position [72, 0]
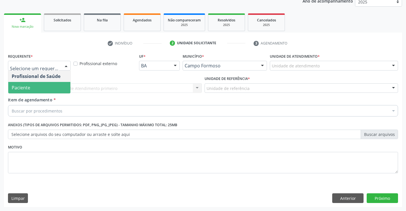
click at [44, 90] on span "Paciente" at bounding box center [39, 87] width 62 height 11
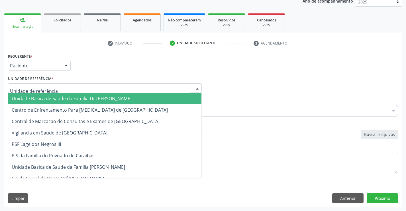
click at [48, 96] on span "Unidade Basica de Saude da Familia Dr [PERSON_NAME]" at bounding box center [72, 98] width 120 height 6
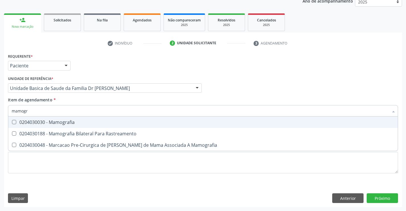
type input "mamogra"
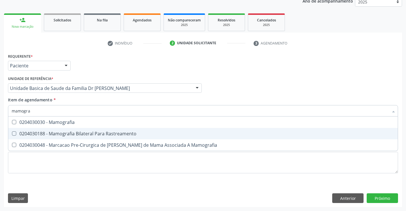
click at [105, 133] on div "0204030188 - Mamografia Bilateral Para Rastreamento" at bounding box center [203, 133] width 383 height 5
checkbox Rastreamento "true"
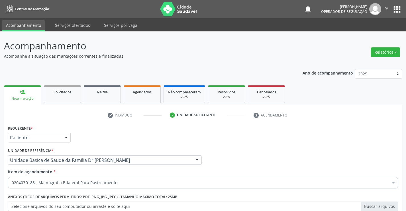
scroll to position [72, 0]
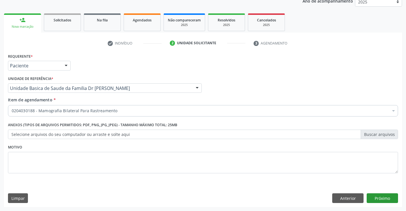
click at [382, 198] on button "Próximo" at bounding box center [382, 198] width 31 height 10
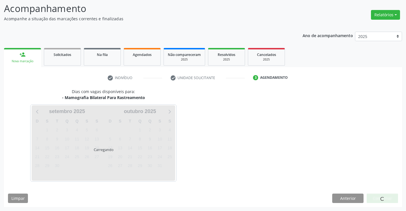
scroll to position [37, 0]
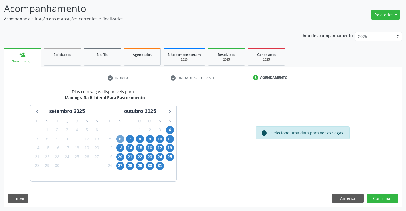
click at [121, 138] on span "6" at bounding box center [120, 139] width 8 height 8
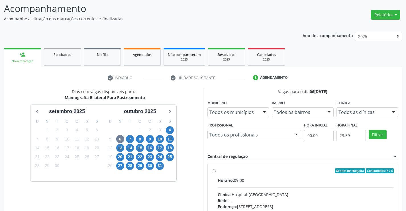
click at [218, 170] on label "Ordem de chegada Consumidos: 3 / 6 Horário: 09:00 Clínica: Hospital [GEOGRAPHIC…" at bounding box center [306, 212] width 176 height 88
click at [213, 170] on input "Ordem de chegada Consumidos: 3 / 6 Horário: 09:00 Clínica: Hospital [GEOGRAPHIC…" at bounding box center [214, 170] width 4 height 5
radio input "true"
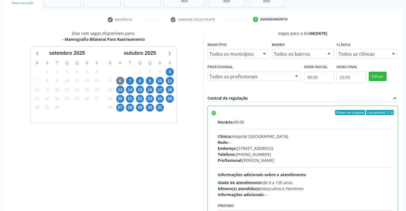
scroll to position [130, 0]
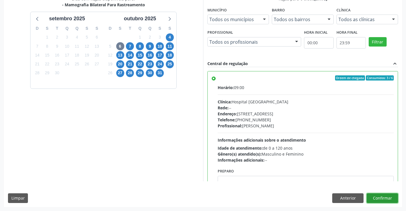
click at [385, 195] on button "Confirmar" at bounding box center [382, 198] width 31 height 10
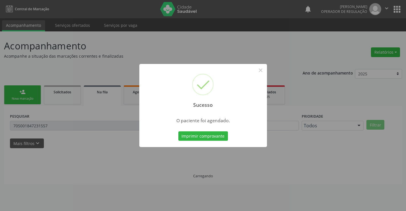
scroll to position [0, 0]
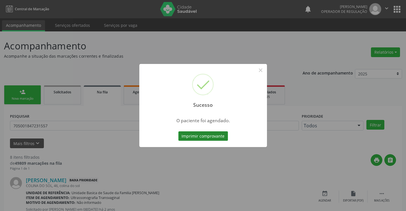
click at [205, 132] on button "Imprimir comprovante" at bounding box center [203, 136] width 50 height 10
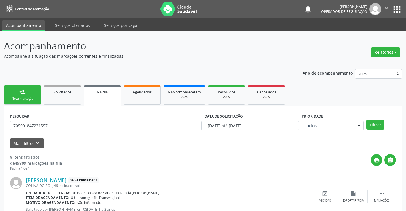
click at [35, 96] on link "person_add Nova marcação" at bounding box center [22, 94] width 37 height 19
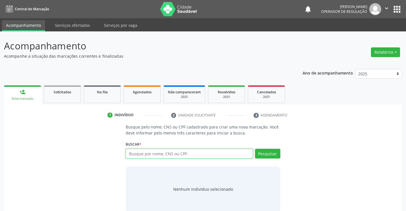
click at [160, 155] on input "text" at bounding box center [189, 153] width 127 height 10
type input "708206698302846"
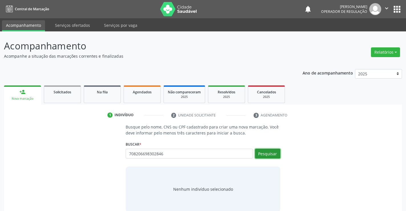
click at [268, 152] on button "Pesquisar" at bounding box center [267, 153] width 25 height 10
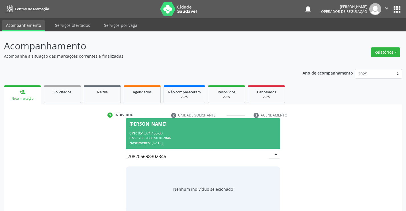
click at [253, 129] on span "[PERSON_NAME] CPF: 051.371.455-30 CNS: 708 2066 9830 2846 Nascimento: [DATE]" at bounding box center [203, 133] width 154 height 30
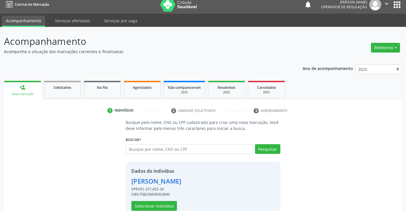
scroll to position [18, 0]
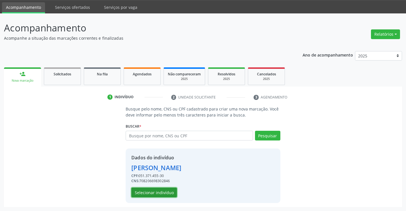
click at [160, 189] on button "Selecionar indivíduo" at bounding box center [154, 192] width 46 height 10
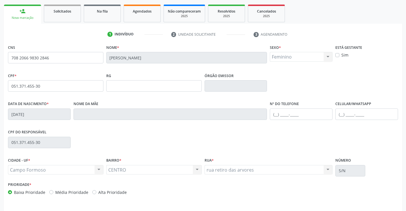
scroll to position [98, 0]
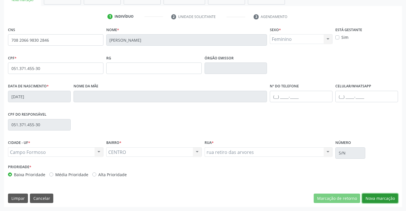
click at [376, 196] on button "Nova marcação" at bounding box center [380, 198] width 36 height 10
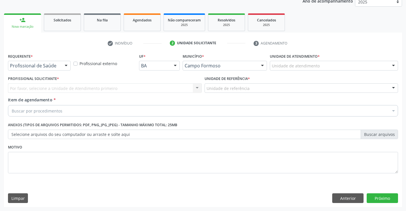
scroll to position [72, 0]
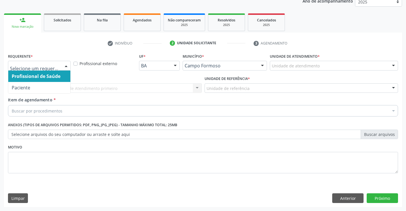
click at [62, 67] on div at bounding box center [66, 66] width 9 height 10
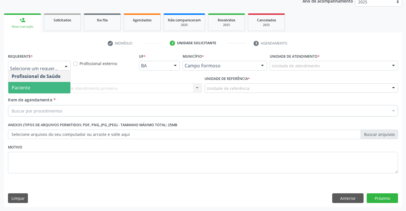
click at [39, 88] on span "Paciente" at bounding box center [39, 87] width 62 height 11
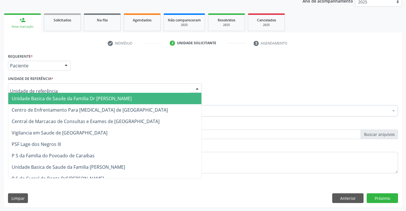
click at [40, 95] on span "Unidade Basica de Saude da Familia Dr [PERSON_NAME]" at bounding box center [72, 98] width 120 height 6
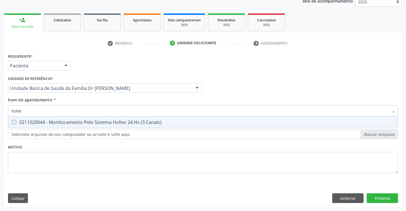
type input "holter"
click at [69, 122] on div "0211020044 - Monitoramento Pelo Sistema Holter 24 Hs (3 Canais)" at bounding box center [203, 122] width 383 height 5
checkbox Canais\) "true"
click at [377, 197] on div "Requerente * Paciente Profissional de Saúde Paciente Nenhum resultado encontrad…" at bounding box center [203, 129] width 398 height 155
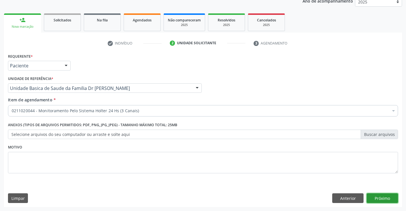
click at [380, 198] on button "Próximo" at bounding box center [382, 198] width 31 height 10
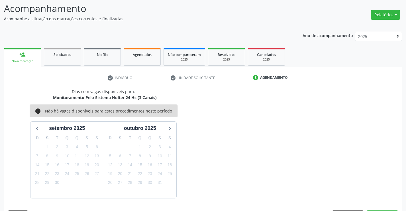
scroll to position [54, 0]
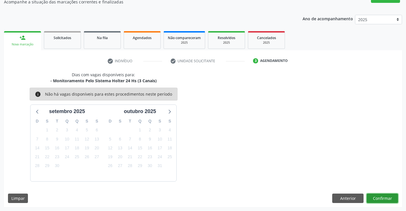
click at [379, 199] on button "Confirmar" at bounding box center [382, 198] width 31 height 10
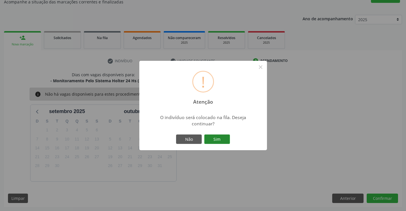
click at [213, 137] on button "Sim" at bounding box center [217, 139] width 26 height 10
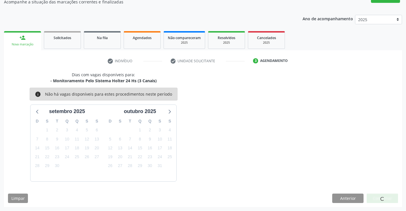
scroll to position [0, 0]
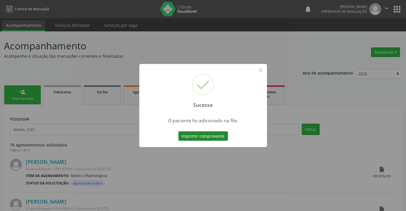
click at [211, 134] on button "Imprimir comprovante" at bounding box center [203, 136] width 50 height 10
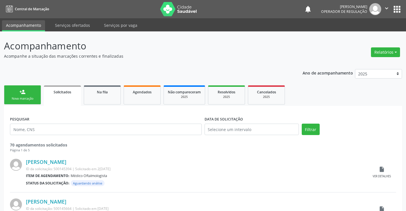
click at [30, 94] on link "person_add Nova marcação" at bounding box center [22, 94] width 37 height 19
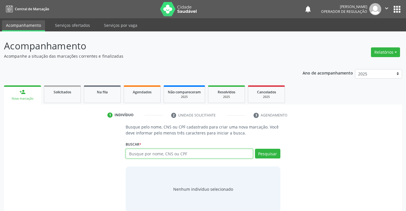
click at [165, 153] on input "text" at bounding box center [189, 153] width 127 height 10
type input "703000888788176"
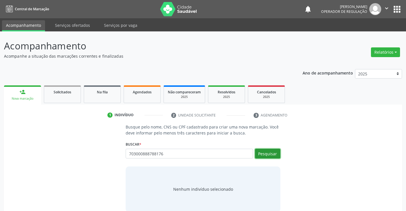
click at [277, 154] on button "Pesquisar" at bounding box center [267, 153] width 25 height 10
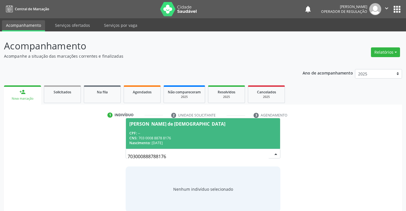
click at [172, 132] on div "CPF: --" at bounding box center [202, 133] width 147 height 5
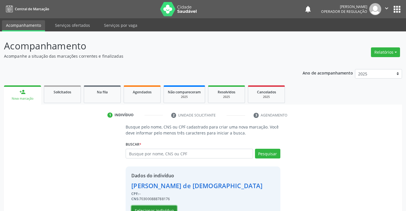
click at [157, 208] on button "Selecionar indivíduo" at bounding box center [154, 210] width 46 height 10
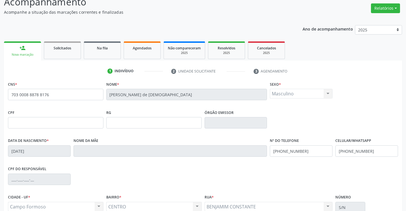
scroll to position [98, 0]
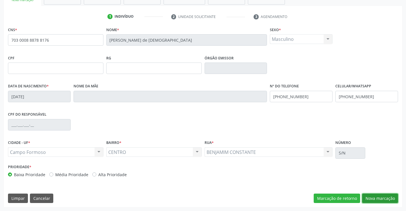
click at [375, 199] on button "Nova marcação" at bounding box center [380, 198] width 36 height 10
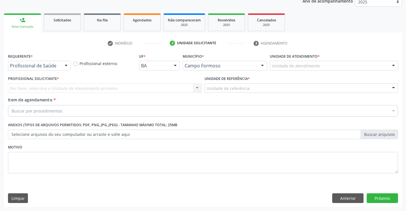
scroll to position [72, 0]
click at [53, 89] on div "Por favor, selecione a Unidade de Atendimento primeiro Nenhum resultado encontr…" at bounding box center [105, 88] width 194 height 10
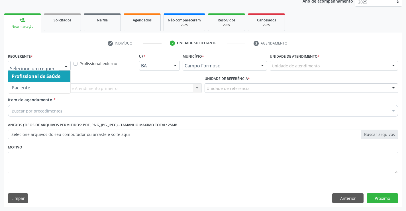
click at [63, 67] on div at bounding box center [66, 66] width 9 height 10
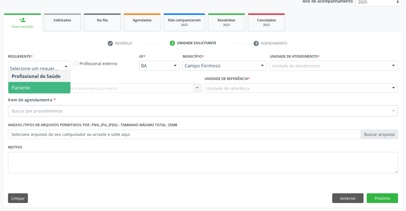
click at [43, 89] on span "Paciente" at bounding box center [39, 87] width 62 height 11
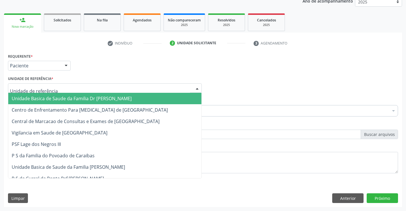
click at [52, 96] on span "Unidade Basica de Saude da Familia Dr [PERSON_NAME]" at bounding box center [72, 98] width 120 height 6
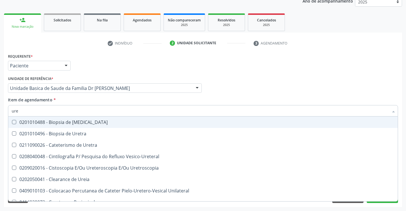
type input "urei"
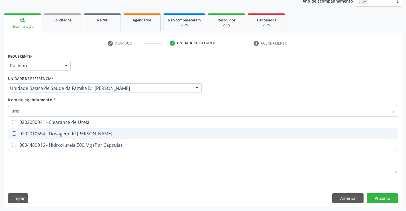
click at [64, 135] on div "0202010694 - Dosagem de [PERSON_NAME]" at bounding box center [203, 133] width 383 height 5
checkbox Ureia "false"
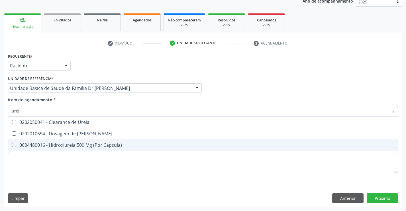
click at [51, 178] on div "Requerente * Paciente Profissional de Saúde Paciente Nenhum resultado encontrad…" at bounding box center [203, 116] width 390 height 129
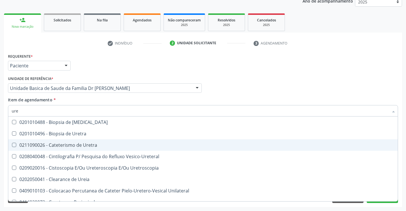
type input "urei"
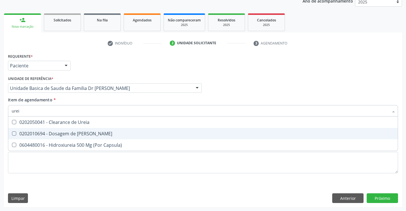
click at [61, 132] on div "0202010694 - Dosagem de [PERSON_NAME]" at bounding box center [203, 133] width 383 height 5
checkbox Ureia "true"
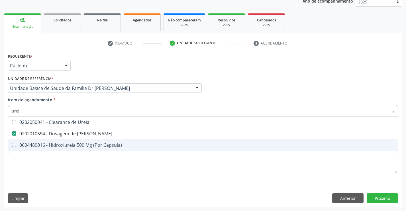
type input "urei"
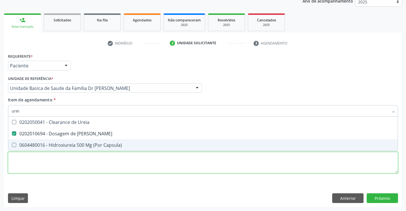
click at [49, 171] on div "Requerente * Paciente Profissional de Saúde Paciente Nenhum resultado encontrad…" at bounding box center [203, 116] width 390 height 129
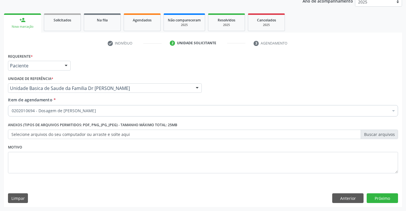
click at [75, 107] on div "0202010694 - Dosagem de [PERSON_NAME]" at bounding box center [203, 110] width 390 height 11
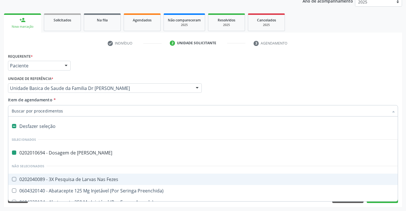
type input "c"
checkbox Ureia "false"
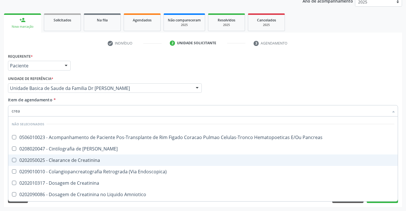
type input "creat"
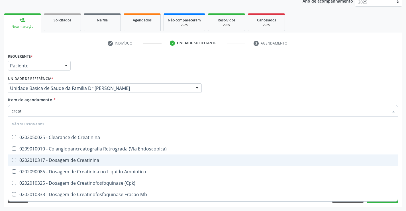
click at [86, 159] on div "0202010317 - Dosagem de Creatinina" at bounding box center [203, 160] width 383 height 5
checkbox Creatinina "true"
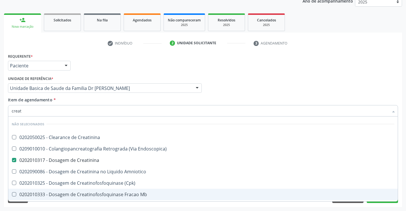
type input "creat"
click at [77, 207] on div "Acompanhamento Acompanhe a situação das marcações correntes e finalizadas Relat…" at bounding box center [203, 85] width 406 height 251
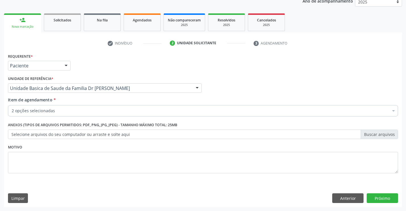
checkbox Ureia "true"
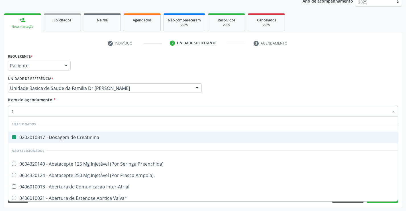
type input "tg"
checkbox Creatinina "false"
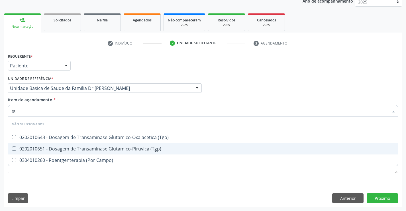
click at [62, 148] on div "0202010651 - Dosagem de Transaminase Glutamico-Piruvica (Tgp)" at bounding box center [203, 148] width 383 height 5
checkbox \(Tgp\) "true"
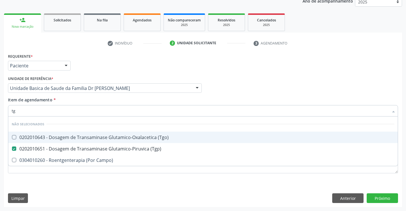
click at [65, 137] on div "0202010643 - Dosagem de Transaminase Glutamico-Oxalacetica (Tgo)" at bounding box center [203, 137] width 383 height 5
checkbox \(Tgo\) "true"
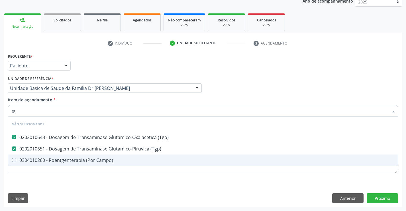
type input "tg"
click at [51, 186] on div "Requerente * Paciente Profissional de Saúde Paciente Nenhum resultado encontrad…" at bounding box center [203, 129] width 398 height 155
checkbox Campo\) "true"
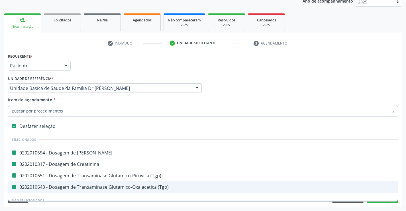
type input "f"
checkbox Ureia "false"
checkbox \(Tgp\) "false"
checkbox Creatinina "false"
checkbox \(Tgo\) "false"
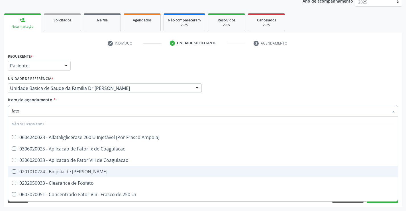
type input "fator"
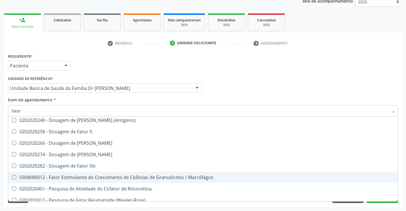
scroll to position [170, 0]
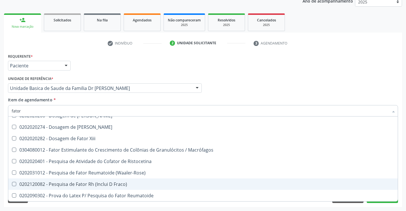
click at [108, 184] on div "0202120082 - Pesquisa de Fator Rh (Inclui D Fraco)" at bounding box center [203, 184] width 383 height 5
checkbox Fraco\) "true"
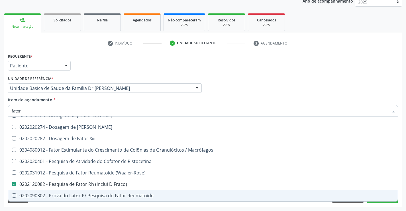
click at [74, 205] on div "Requerente * Paciente Profissional de Saúde Paciente Nenhum resultado encontrad…" at bounding box center [203, 129] width 398 height 155
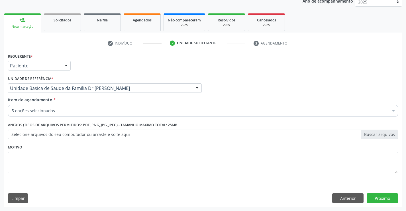
checkbox Ureia "true"
checkbox \(Tgp\) "true"
checkbox Creatinina "true"
checkbox \(Tgo\) "true"
checkbox Derrames "false"
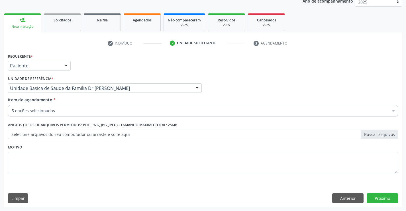
checkbox Fraco\) "true"
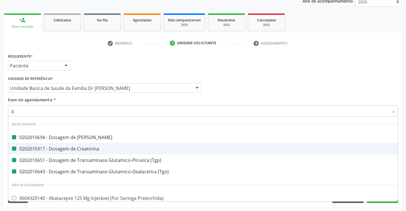
type input "ga"
checkbox Ureia "false"
checkbox \(Tgp\) "false"
checkbox Creatinina "false"
checkbox \(Tgo\) "false"
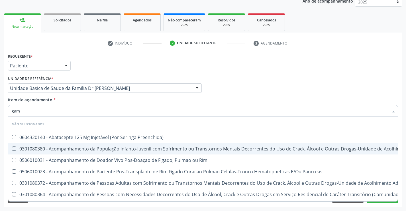
type input "gama"
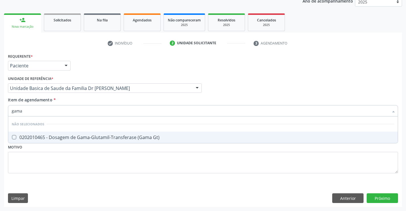
click at [84, 136] on div "0202010465 - Dosagem de Gama-Glutamil-Transferase (Gama Gt)" at bounding box center [203, 137] width 383 height 5
checkbox Gt\) "true"
click at [74, 185] on div "Requerente * Paciente Profissional de Saúde Paciente Nenhum resultado encontrad…" at bounding box center [203, 129] width 398 height 155
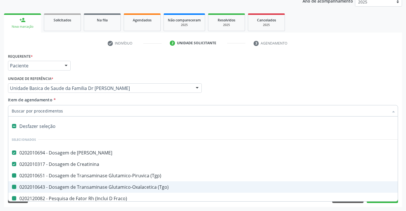
type input "h"
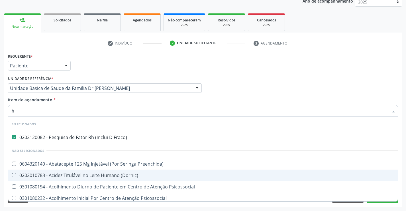
checkbox Preenchida\) "false"
checkbox \(Dornic\) "false"
checkbox Psicossocial "false"
type input "he"
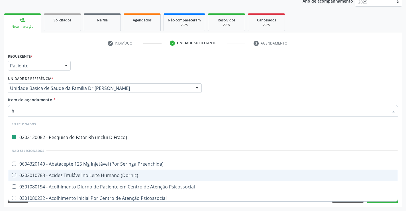
checkbox Fraco\) "false"
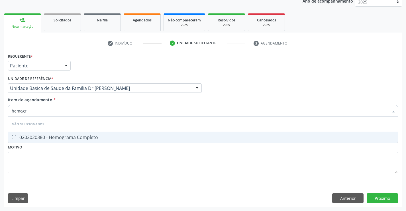
type input "hemogra"
click at [74, 137] on div "0202020380 - Hemograma Completo" at bounding box center [203, 137] width 383 height 5
checkbox Completo "true"
click at [51, 179] on div "Requerente * Paciente Profissional de Saúde Paciente Nenhum resultado encontrad…" at bounding box center [203, 116] width 390 height 129
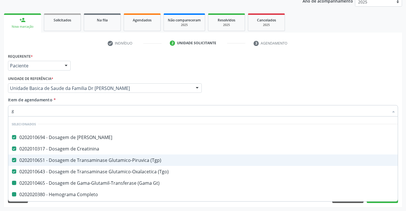
type input "gl"
checkbox Gt\) "false"
checkbox Completo "false"
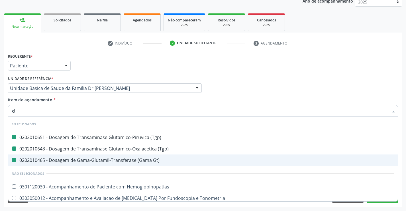
type input "gli"
checkbox \(Tgp\) "false"
checkbox \(Tgo\) "false"
checkbox Gt\) "false"
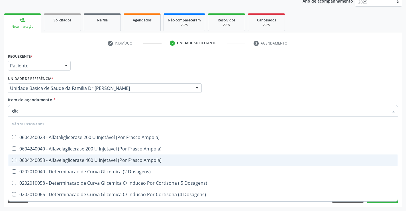
type input "glico"
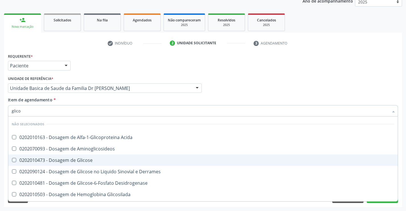
click at [80, 158] on div "0202010473 - Dosagem de Glicose" at bounding box center [203, 160] width 383 height 5
checkbox Glicose "true"
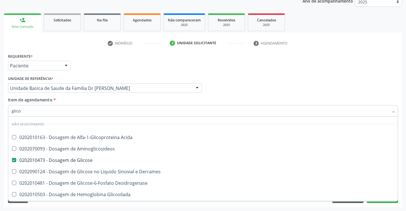
click at [60, 203] on div "Requerente * Paciente Profissional de Saúde Paciente Nenhum resultado encontrad…" at bounding box center [203, 129] width 398 height 155
checkbox Acida "true"
checkbox Aminoglicosideos "true"
checkbox Desidrogenase "true"
checkbox Glicosilada "true"
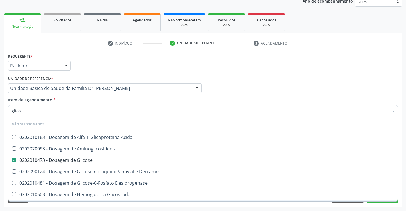
checkbox Urina "true"
checkbox Quantitativa "true"
checkbox Derrames "true"
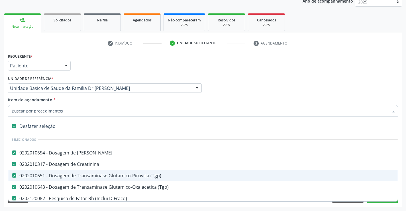
type input "t"
checkbox Glicose "false"
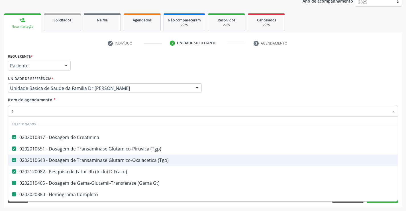
type input "tr"
checkbox Gt\) "false"
checkbox Completo "false"
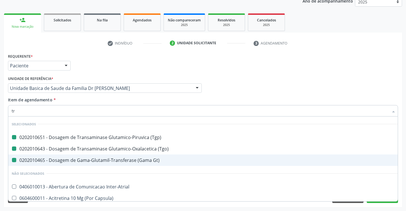
type input "tri"
checkbox \(Tgp\) "false"
checkbox \(Tgo\) "false"
checkbox Gt\) "false"
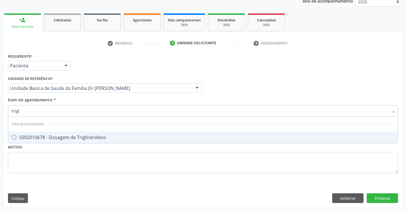
type input "trigli"
click at [66, 136] on div "0202010678 - Dosagem de Triglicerideos" at bounding box center [203, 137] width 383 height 5
checkbox Triglicerideos "true"
click at [54, 182] on div "Requerente * Paciente Profissional de Saúde Paciente Nenhum resultado encontrad…" at bounding box center [203, 129] width 398 height 155
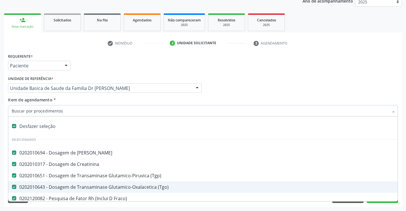
type input "c"
checkbox Triglicerideos "false"
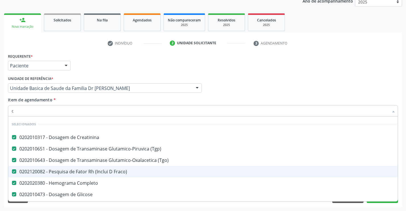
type input "co"
checkbox Triglicerideos "false"
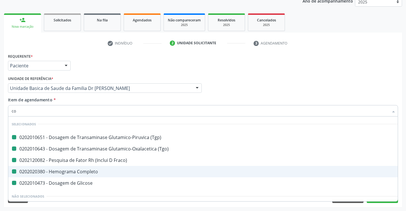
type input "col"
checkbox \(Tgp\) "false"
checkbox \(Tgo\) "false"
checkbox Fraco\) "false"
checkbox Completo "false"
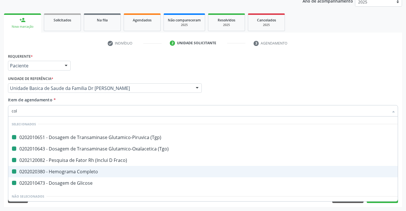
checkbox Glicose "false"
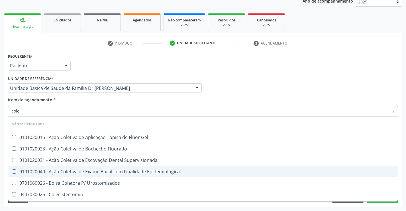
type input "coles"
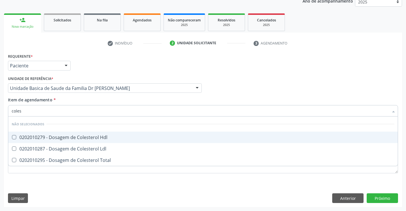
click at [67, 136] on div "0202010279 - Dosagem de Colesterol Hdl" at bounding box center [203, 137] width 383 height 5
checkbox Hdl "true"
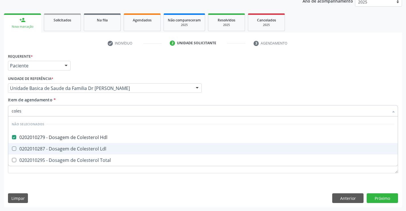
click at [62, 146] on div "0202010287 - Dosagem de Colesterol Ldl" at bounding box center [203, 148] width 383 height 5
checkbox Ldl "true"
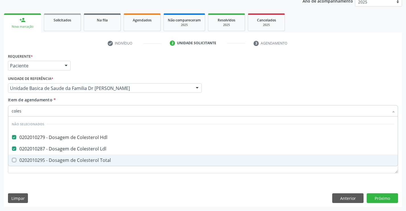
click at [58, 161] on div "0202010295 - Dosagem de Colesterol Total" at bounding box center [203, 160] width 383 height 5
checkbox Total "true"
click at [46, 188] on div "Requerente * Paciente Profissional de Saúde Paciente Nenhum resultado encontrad…" at bounding box center [203, 129] width 398 height 155
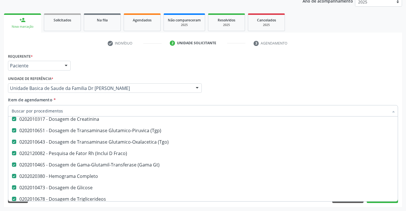
scroll to position [143, 0]
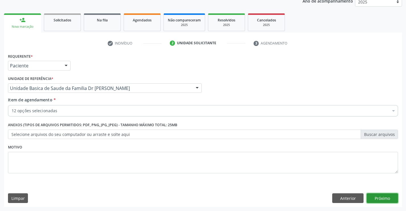
click at [381, 202] on button "Próximo" at bounding box center [382, 198] width 31 height 10
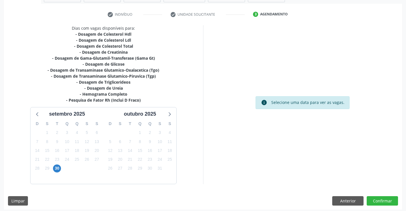
scroll to position [103, 0]
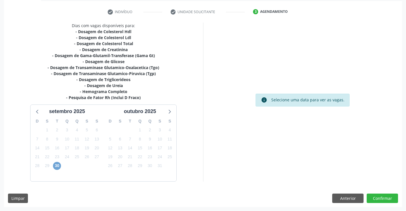
click at [59, 166] on span "30" at bounding box center [57, 166] width 8 height 8
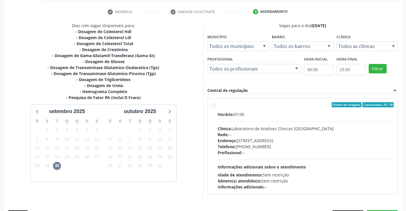
click at [218, 105] on label "Ordem de chegada Consumidos: 20 / 30 Horário: 07:00 Clínica: Laboratorio de Ana…" at bounding box center [306, 146] width 176 height 88
click at [214, 105] on input "Ordem de chegada Consumidos: 20 / 30 Horário: 07:00 Clínica: Laboratorio de Ana…" at bounding box center [214, 104] width 4 height 5
radio input "true"
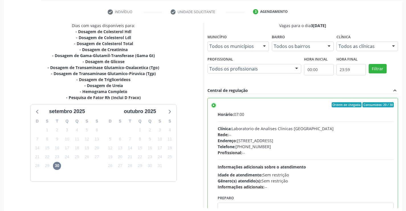
scroll to position [130, 0]
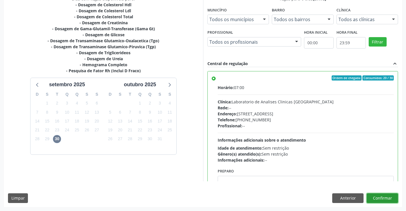
click at [385, 199] on button "Confirmar" at bounding box center [382, 198] width 31 height 10
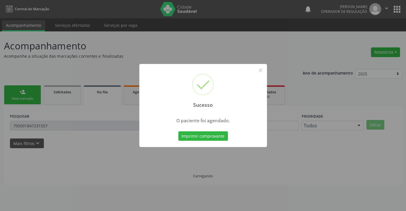
scroll to position [0, 0]
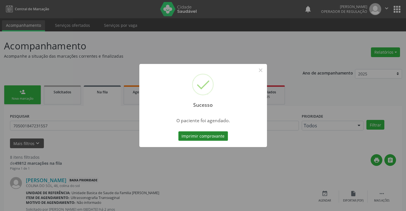
click at [210, 135] on button "Imprimir comprovante" at bounding box center [203, 136] width 50 height 10
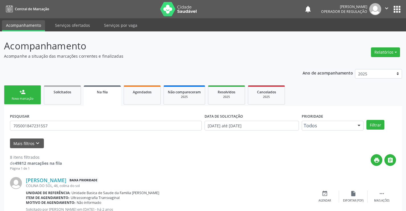
click at [27, 93] on link "person_add Nova marcação" at bounding box center [22, 94] width 37 height 19
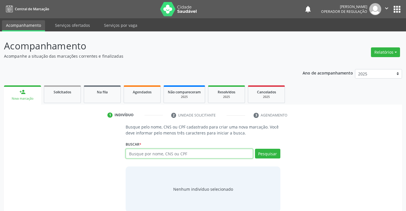
click at [165, 156] on input "text" at bounding box center [189, 153] width 127 height 10
type input "704808066178247"
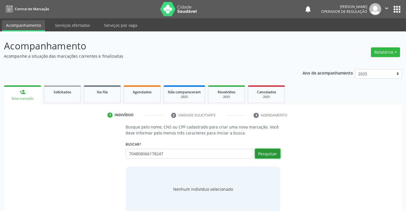
click at [265, 156] on button "Pesquisar" at bounding box center [267, 153] width 25 height 10
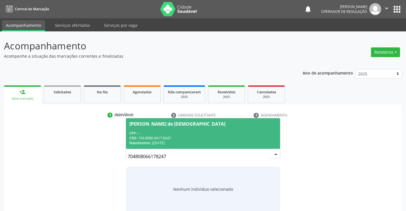
click at [209, 128] on span "[PERSON_NAME] de [DEMOGRAPHIC_DATA] CPF: -- CNS: 704 8080 6617 8247 Nascimento:…" at bounding box center [203, 133] width 154 height 30
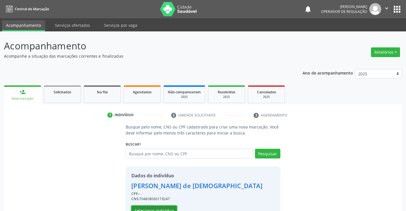
click at [157, 206] on button "Selecionar indivíduo" at bounding box center [154, 210] width 46 height 10
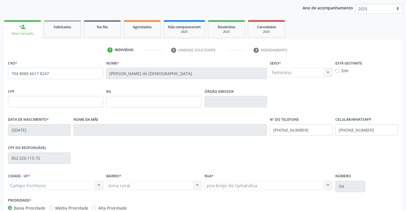
scroll to position [86, 0]
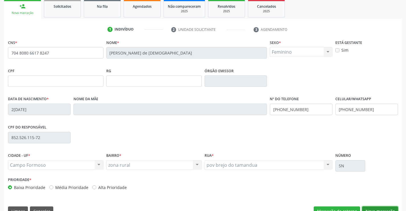
click at [372, 209] on button "Nova marcação" at bounding box center [380, 211] width 36 height 10
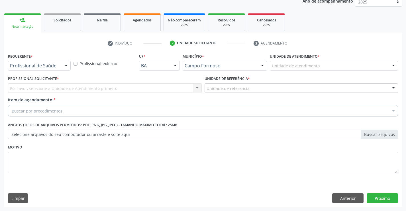
scroll to position [72, 0]
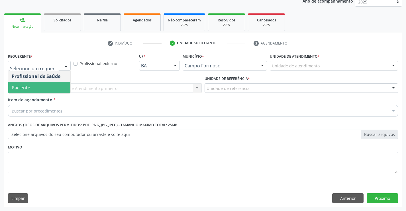
click at [32, 85] on span "Paciente" at bounding box center [39, 87] width 62 height 11
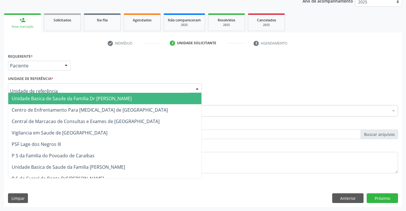
click at [61, 96] on span "Unidade Basica de Saude da Familia Dr [PERSON_NAME]" at bounding box center [72, 98] width 120 height 6
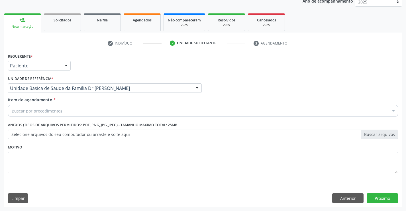
click at [81, 111] on div "Buscar por procedimentos" at bounding box center [203, 110] width 390 height 11
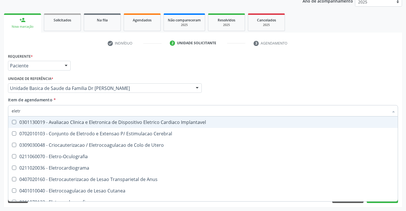
type input "eletro"
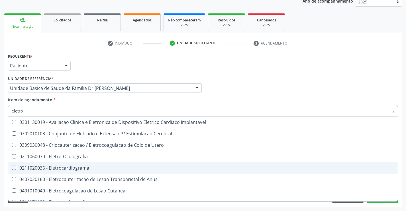
click at [80, 169] on div "0211020036 - Eletrocardiograma" at bounding box center [203, 167] width 383 height 5
checkbox Eletrocardiograma "true"
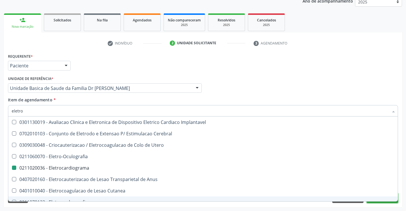
click at [377, 202] on button "Próximo" at bounding box center [382, 198] width 31 height 10
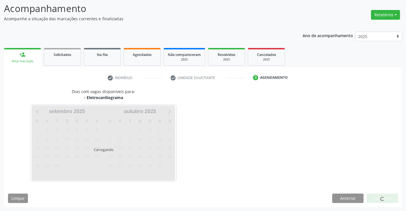
scroll to position [54, 0]
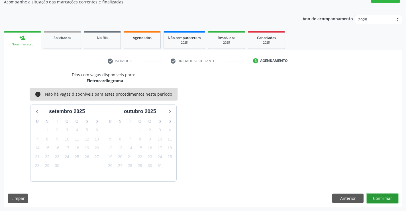
click at [375, 195] on button "Confirmar" at bounding box center [382, 198] width 31 height 10
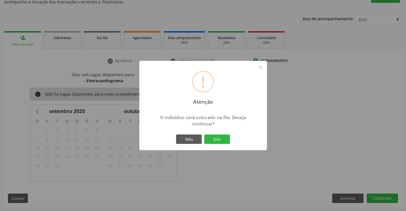
click at [216, 144] on div "Não Sim" at bounding box center [203, 139] width 56 height 12
click at [220, 138] on button "Sim" at bounding box center [217, 139] width 26 height 10
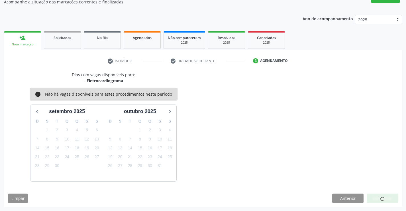
scroll to position [0, 0]
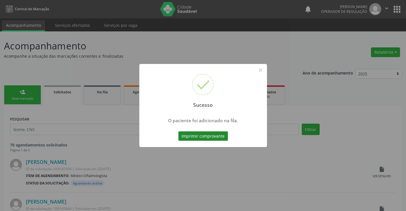
click at [216, 137] on button "Imprimir comprovante" at bounding box center [203, 136] width 50 height 10
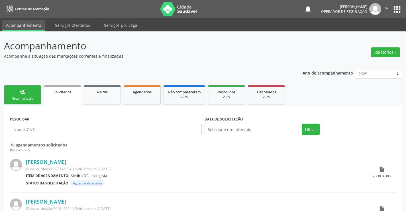
click at [24, 96] on link "person_add Nova marcação" at bounding box center [22, 94] width 37 height 19
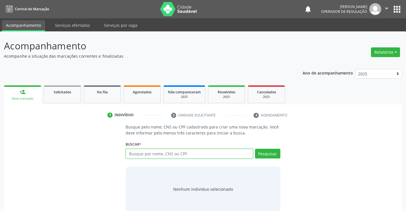
click at [148, 153] on input "text" at bounding box center [189, 153] width 127 height 10
type input "704808066178247"
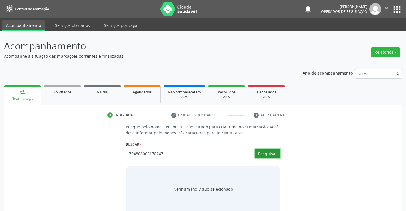
click at [270, 155] on button "Pesquisar" at bounding box center [267, 153] width 25 height 10
type input "704808066178247"
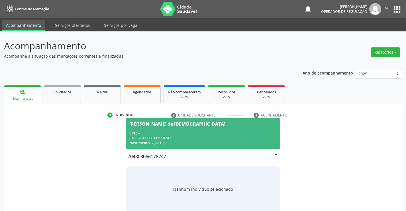
click at [215, 131] on div "CPF: --" at bounding box center [202, 133] width 147 height 5
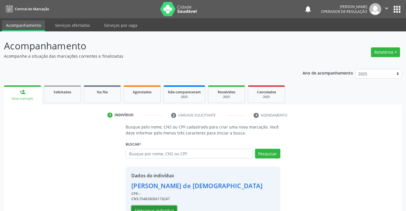
click at [161, 208] on button "Selecionar indivíduo" at bounding box center [154, 210] width 46 height 10
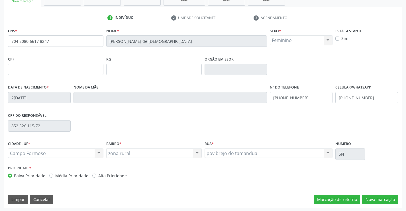
scroll to position [98, 0]
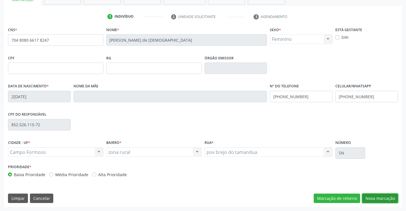
click at [374, 198] on button "Nova marcação" at bounding box center [380, 198] width 36 height 10
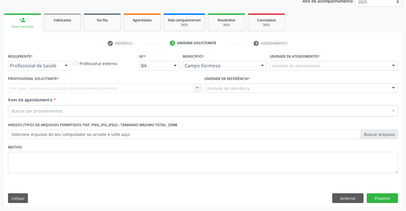
scroll to position [72, 0]
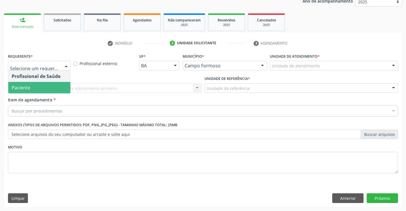
click at [46, 90] on span "Paciente" at bounding box center [39, 87] width 62 height 11
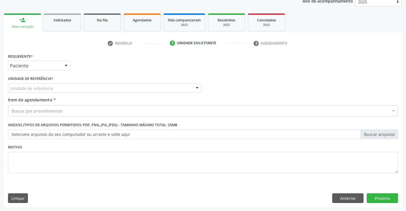
click at [57, 89] on div "Unidade de referência" at bounding box center [105, 88] width 194 height 10
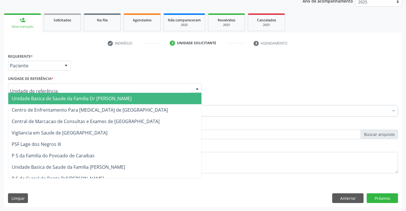
click at [58, 97] on span "Unidade Basica de Saude da Familia Dr [PERSON_NAME]" at bounding box center [72, 98] width 120 height 6
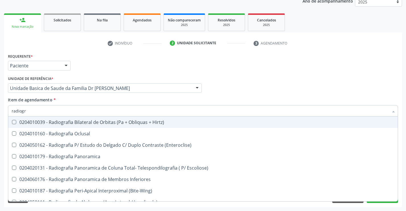
type input "radiogra"
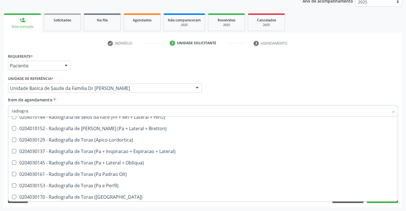
scroll to position [713, 0]
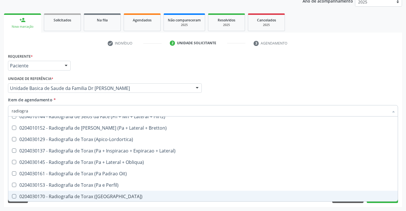
click at [103, 196] on div "0204030170 - Radiografia de Torax ([GEOGRAPHIC_DATA])" at bounding box center [203, 196] width 383 height 5
checkbox \(Pa\) "true"
click at [380, 201] on button "Próximo" at bounding box center [382, 198] width 31 height 10
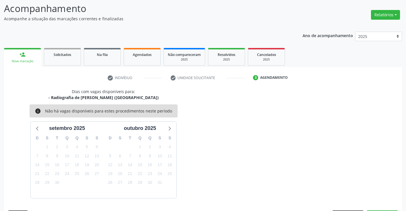
scroll to position [54, 0]
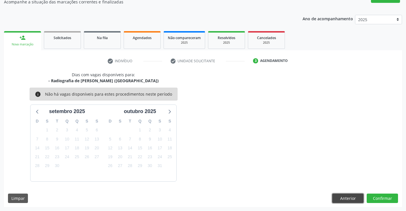
click at [349, 198] on button "Anterior" at bounding box center [347, 198] width 31 height 10
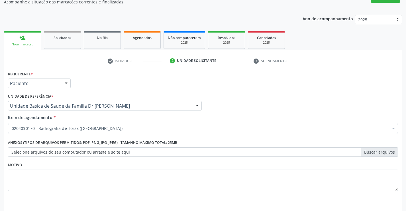
scroll to position [72, 0]
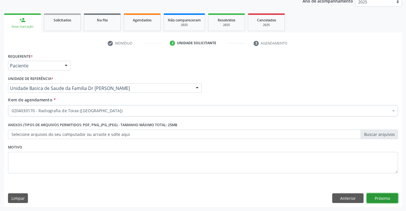
click at [387, 198] on button "Próximo" at bounding box center [382, 198] width 31 height 10
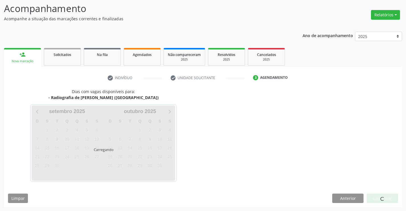
scroll to position [37, 0]
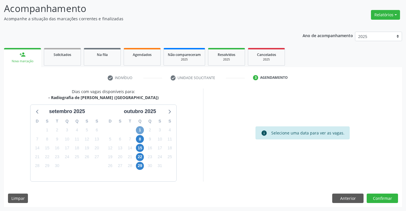
click at [139, 130] on span "1" at bounding box center [140, 130] width 8 height 8
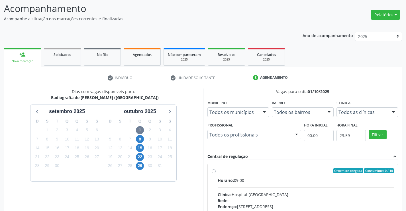
click at [218, 170] on label "Ordem de chegada Consumidos: 0 / 10 Horário: 09:00 Clínica: Hospital [GEOGRAPHI…" at bounding box center [306, 212] width 176 height 88
click at [214, 170] on input "Ordem de chegada Consumidos: 0 / 10 Horário: 09:00 Clínica: Hospital [GEOGRAPHI…" at bounding box center [214, 170] width 4 height 5
radio input "true"
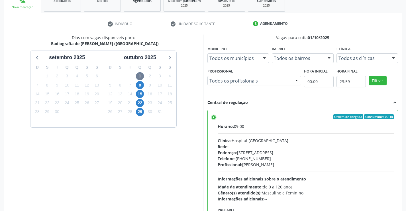
scroll to position [130, 0]
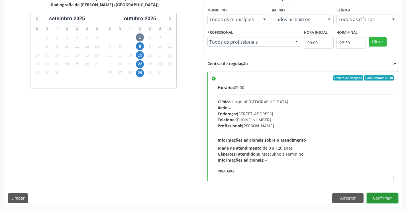
click at [385, 197] on button "Confirmar" at bounding box center [382, 198] width 31 height 10
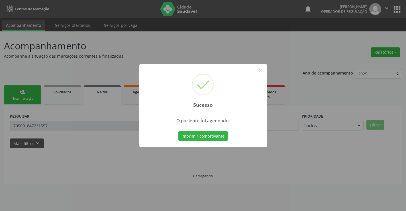
scroll to position [0, 0]
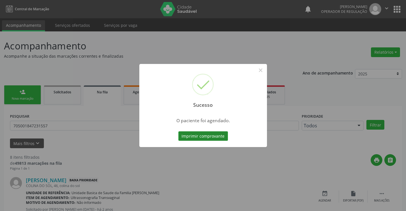
click at [208, 135] on button "Imprimir comprovante" at bounding box center [203, 136] width 50 height 10
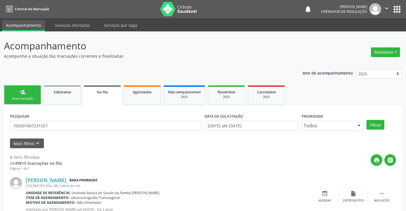
click at [31, 96] on div "Nova marcação" at bounding box center [22, 98] width 29 height 4
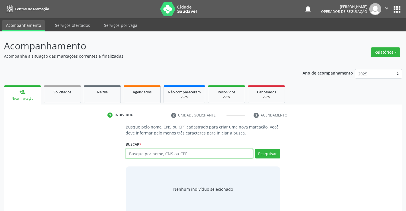
click at [170, 155] on input "text" at bounding box center [189, 153] width 127 height 10
type input "700502501441753"
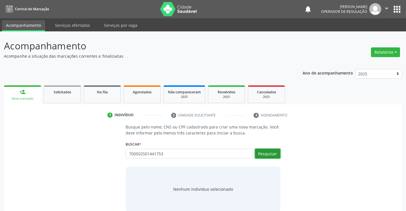
click at [272, 156] on button "Pesquisar" at bounding box center [267, 153] width 25 height 10
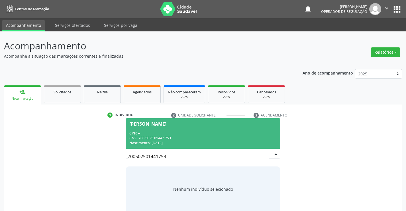
click at [178, 127] on span "[PERSON_NAME] CPF: -- CNS: 700 5025 0144 1753 Nascimento: [DATE]" at bounding box center [203, 133] width 154 height 30
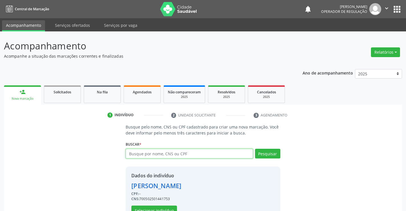
click at [166, 154] on input "text" at bounding box center [189, 153] width 127 height 10
type input "700502501441753"
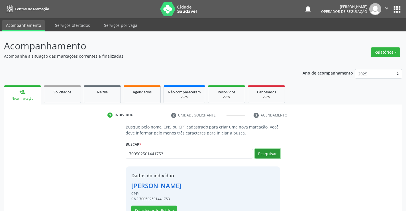
click at [266, 152] on button "Pesquisar" at bounding box center [267, 153] width 25 height 10
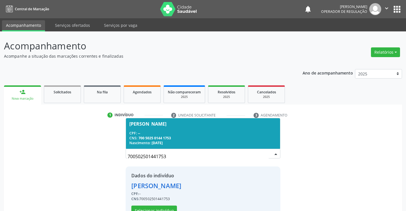
click at [237, 137] on div "CNS: 700 5025 0144 1753" at bounding box center [202, 137] width 147 height 5
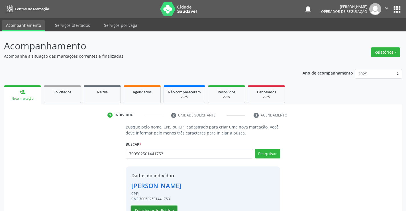
click at [162, 208] on button "Selecionar indivíduo" at bounding box center [154, 210] width 46 height 10
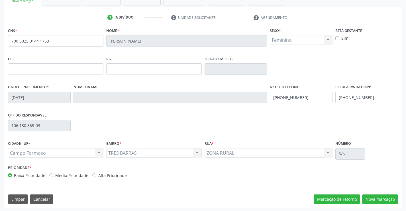
scroll to position [98, 0]
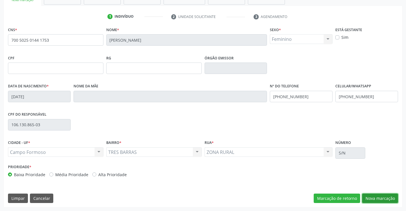
click at [375, 199] on button "Nova marcação" at bounding box center [380, 198] width 36 height 10
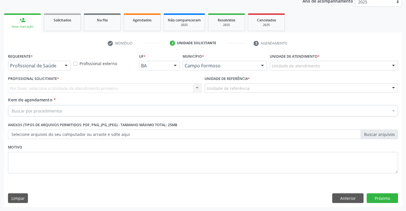
scroll to position [72, 0]
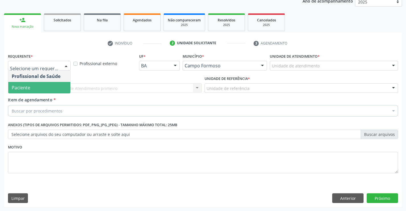
click at [43, 92] on span "Paciente" at bounding box center [39, 87] width 62 height 11
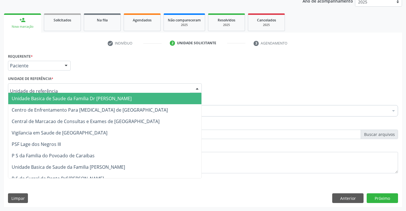
click at [49, 99] on span "Unidade Basica de Saude da Familia Dr [PERSON_NAME]" at bounding box center [72, 98] width 120 height 6
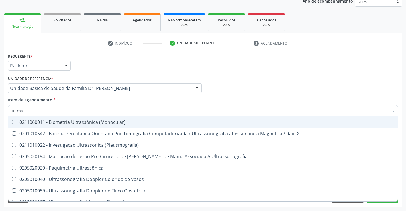
type input "ultrass"
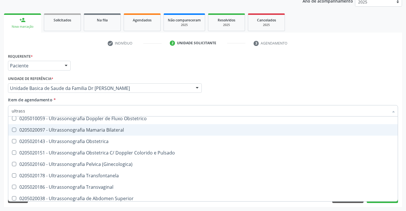
scroll to position [86, 0]
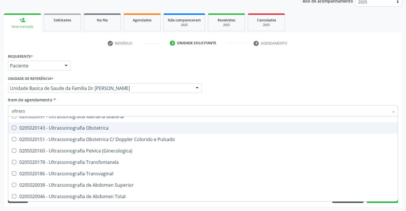
click at [125, 132] on span "0205020143 - Ultrassonografia Obstetrica" at bounding box center [203, 127] width 390 height 11
checkbox Obstetrica "true"
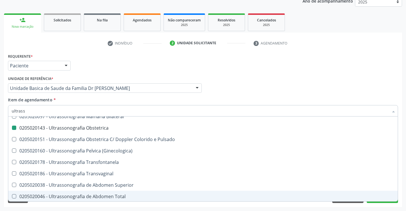
click at [129, 206] on div "Requerente * Paciente Profissional de Saúde Paciente Nenhum resultado encontrad…" at bounding box center [203, 129] width 398 height 155
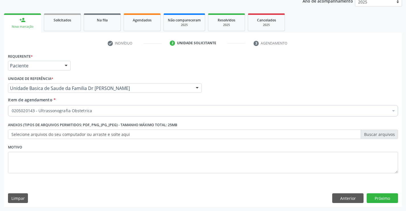
scroll to position [0, 0]
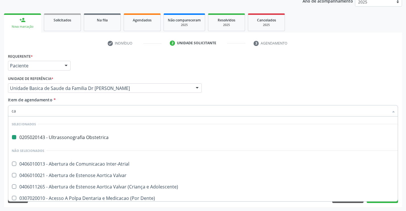
type input "car"
checkbox Obstetrica "false"
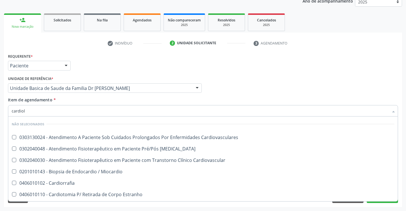
type input "cardiolo"
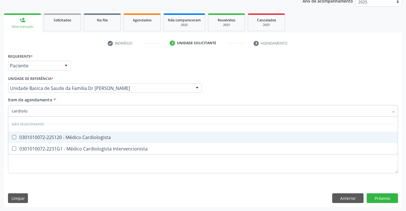
click at [97, 135] on div "0301010072-225120 - Médico Cardiologista" at bounding box center [203, 137] width 383 height 5
checkbox Cardiologista "true"
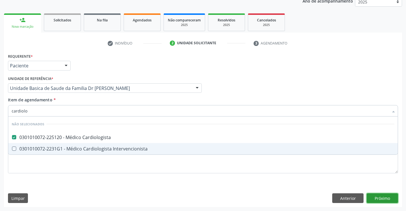
click at [384, 196] on div "Requerente * Paciente Profissional de Saúde Paciente Nenhum resultado encontrad…" at bounding box center [203, 129] width 398 height 155
checkbox Intervencionista "true"
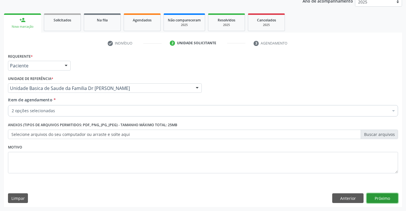
click at [383, 197] on button "Próximo" at bounding box center [382, 198] width 31 height 10
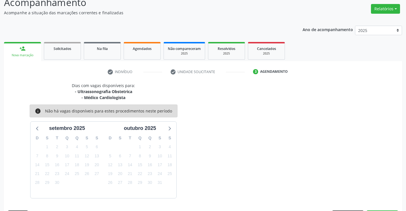
scroll to position [60, 0]
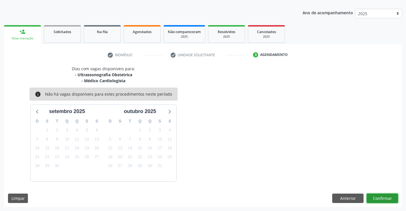
click at [381, 198] on button "Confirmar" at bounding box center [382, 198] width 31 height 10
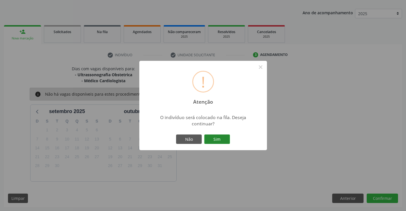
click at [219, 138] on button "Sim" at bounding box center [217, 139] width 26 height 10
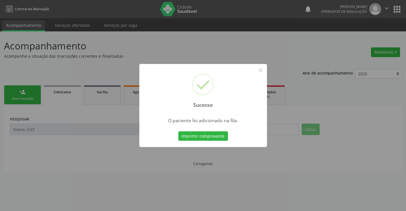
scroll to position [0, 0]
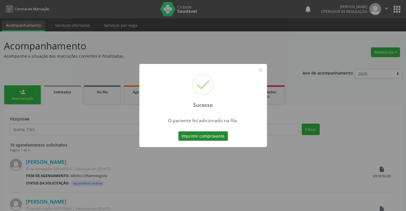
click at [211, 137] on button "Imprimir comprovante" at bounding box center [203, 136] width 50 height 10
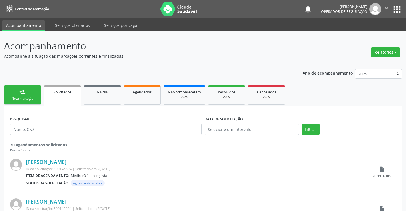
click at [22, 91] on div "person_add" at bounding box center [22, 92] width 6 height 6
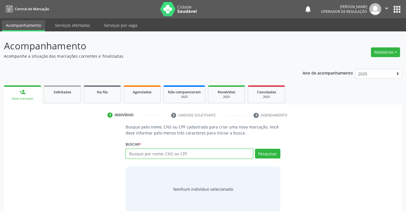
click at [205, 152] on input "text" at bounding box center [189, 153] width 127 height 10
type input "700502501441753"
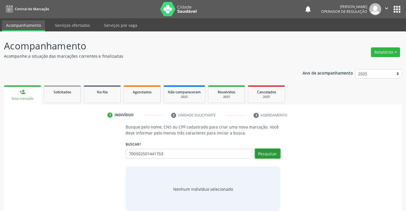
click at [276, 155] on button "Pesquisar" at bounding box center [267, 153] width 25 height 10
type input "700502501441753"
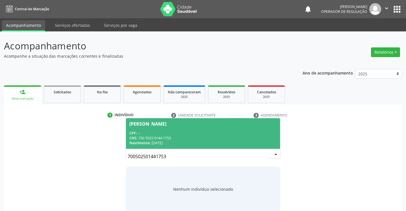
click at [201, 132] on div "CPF: --" at bounding box center [202, 133] width 147 height 5
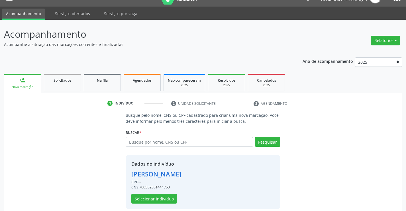
scroll to position [18, 0]
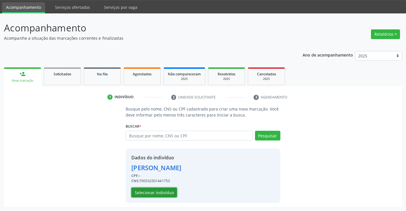
click at [156, 190] on button "Selecionar indivíduo" at bounding box center [154, 192] width 46 height 10
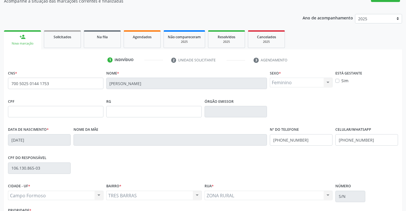
scroll to position [98, 0]
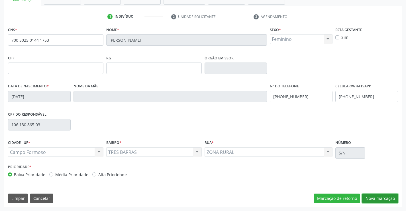
click at [377, 195] on button "Nova marcação" at bounding box center [380, 198] width 36 height 10
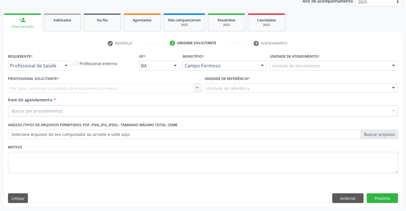
scroll to position [72, 0]
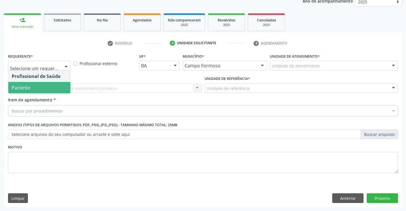
click at [36, 86] on span "Paciente" at bounding box center [39, 87] width 62 height 11
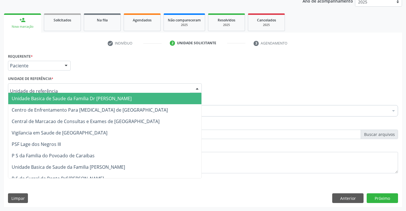
click at [47, 98] on span "Unidade Basica de Saude da Familia [PERSON_NAME]" at bounding box center [72, 98] width 120 height 6
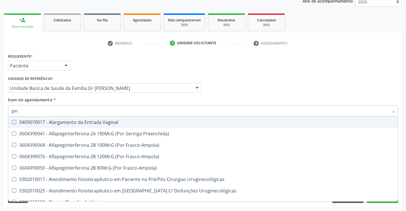
type input "gine"
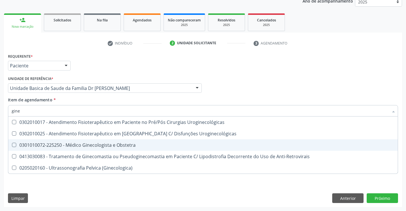
click at [102, 143] on div "0301010072-225250 - Médico Ginecologista e Obstetra" at bounding box center [203, 145] width 383 height 5
checkbox Obstetra "true"
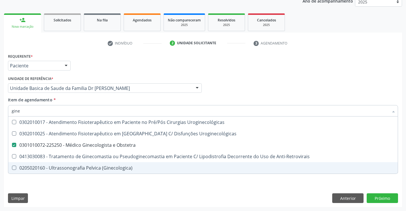
click at [383, 203] on div "Requerente * Paciente Profissional de Saúde Paciente Nenhum resultado encontrad…" at bounding box center [203, 129] width 398 height 155
checkbox Uroginecológicas "true"
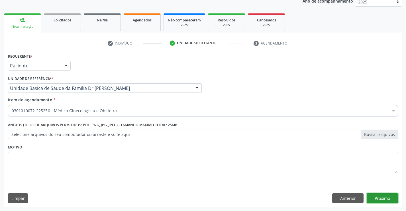
click at [383, 198] on button "Próximo" at bounding box center [382, 198] width 31 height 10
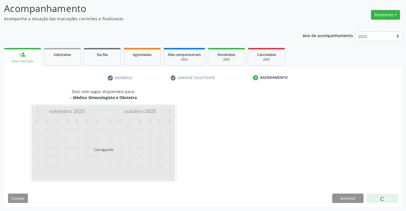
scroll to position [37, 0]
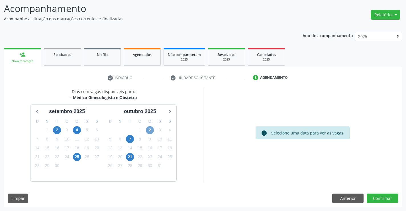
click at [150, 131] on span "2" at bounding box center [150, 130] width 8 height 8
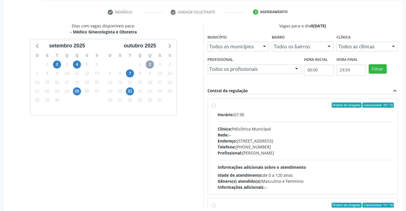
scroll to position [104, 0]
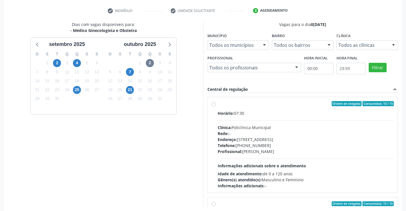
click at [218, 103] on label "Ordem de chegada Consumidos: 10 / 15 Horário: 07:30 Clínica: Policlínica Munici…" at bounding box center [306, 145] width 176 height 88
click at [215, 103] on input "Ordem de chegada Consumidos: 10 / 15 Horário: 07:30 Clínica: Policlínica Munici…" at bounding box center [214, 103] width 4 height 5
radio input "true"
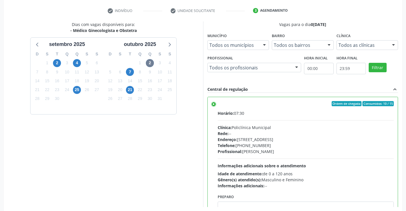
scroll to position [130, 0]
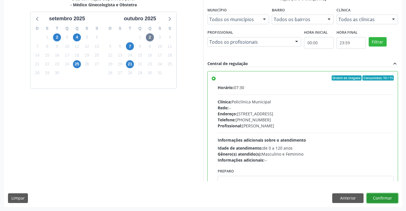
click at [379, 201] on button "Confirmar" at bounding box center [382, 198] width 31 height 10
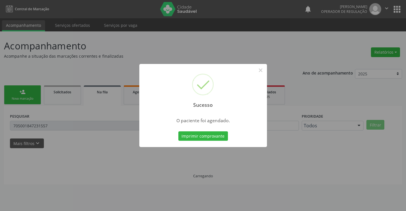
scroll to position [0, 0]
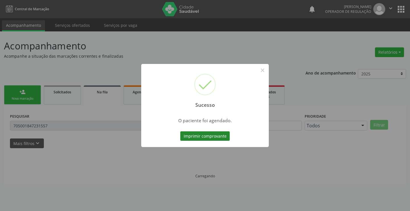
click at [208, 135] on button "Imprimir comprovante" at bounding box center [205, 136] width 50 height 10
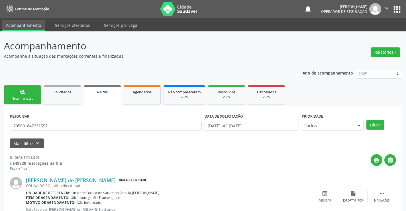
click at [28, 92] on link "person_add Nova marcação" at bounding box center [22, 94] width 37 height 19
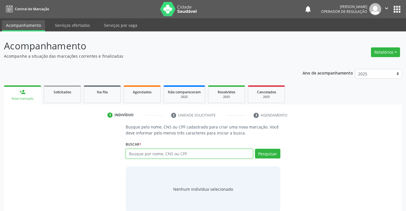
click at [152, 153] on input "text" at bounding box center [189, 153] width 127 height 10
type input "702803168266063"
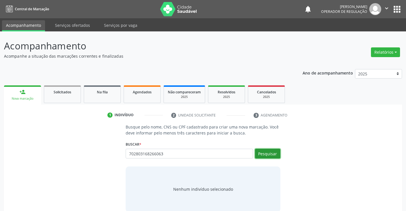
click at [270, 152] on button "Pesquisar" at bounding box center [267, 153] width 25 height 10
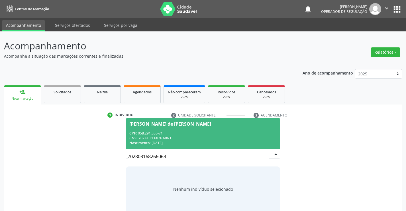
click at [226, 137] on div "CNS: 702 8031 6826 6063" at bounding box center [202, 137] width 147 height 5
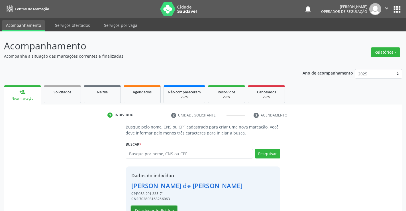
click at [163, 209] on button "Selecionar indivíduo" at bounding box center [154, 210] width 46 height 10
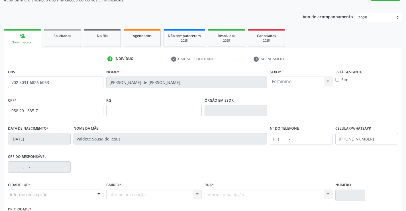
scroll to position [98, 0]
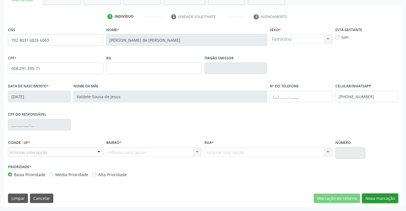
click at [377, 196] on button "Nova marcação" at bounding box center [380, 198] width 36 height 10
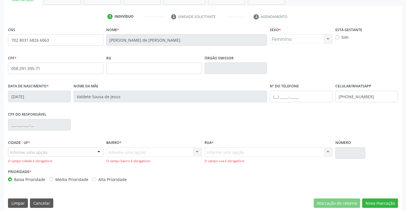
click at [52, 155] on div "Informe uma opção" at bounding box center [55, 152] width 95 height 10
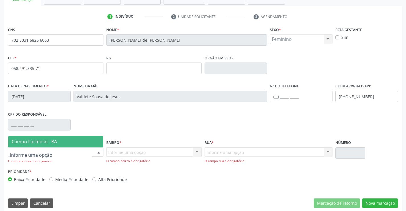
click at [74, 138] on span "Campo Formoso - BA" at bounding box center [55, 141] width 95 height 11
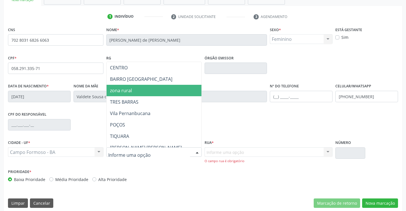
click at [135, 90] on span "zona rural" at bounding box center [169, 90] width 125 height 11
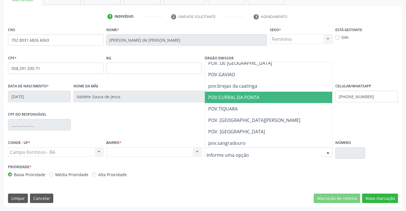
scroll to position [86, 0]
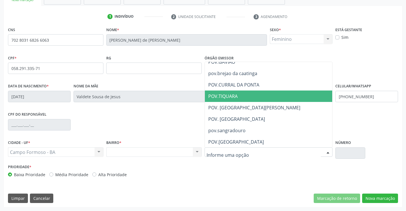
click at [242, 97] on span "POV.TIQUARA" at bounding box center [278, 95] width 146 height 11
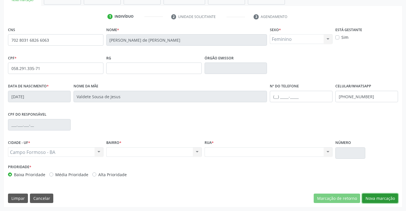
click at [376, 196] on button "Nova marcação" at bounding box center [380, 198] width 36 height 10
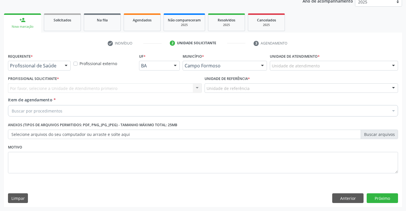
scroll to position [72, 0]
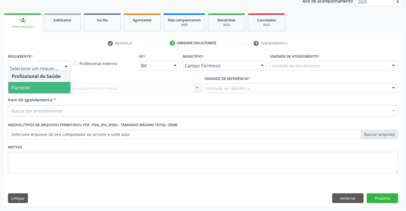
click at [44, 90] on span "Paciente" at bounding box center [39, 87] width 62 height 11
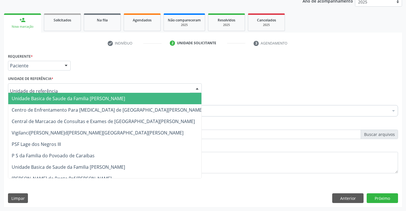
click at [48, 99] on span "Unidade Basica de Saude da Familia [PERSON_NAME]" at bounding box center [68, 98] width 113 height 6
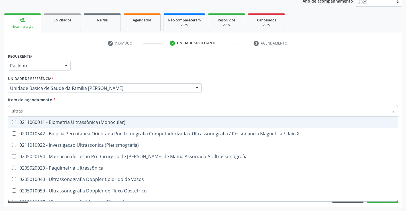
type input "ultrass"
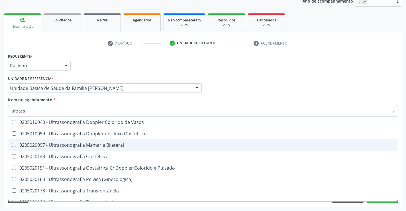
scroll to position [86, 0]
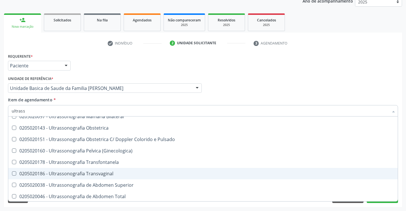
click at [110, 173] on div "0205020186 - Ultrassonografia Transvaginal" at bounding box center [203, 173] width 383 height 5
checkbox Transvaginal "true"
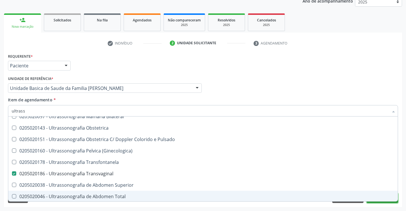
click at [380, 202] on button "Próximo" at bounding box center [382, 198] width 31 height 10
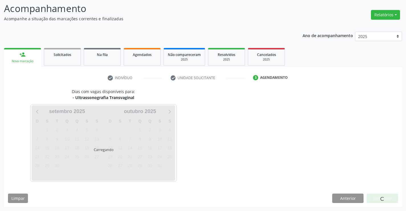
scroll to position [0, 0]
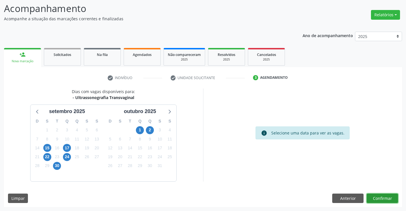
click at [381, 198] on button "Confirmar" at bounding box center [382, 198] width 31 height 10
click at [377, 197] on button "Confirmar" at bounding box center [382, 198] width 31 height 10
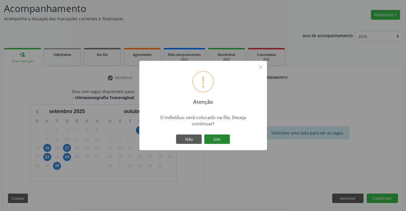
click at [215, 139] on button "Sim" at bounding box center [217, 139] width 26 height 10
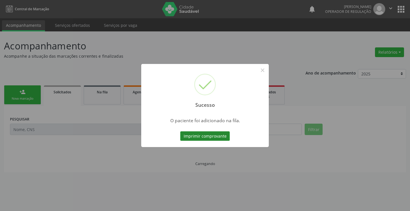
click at [217, 137] on button "Imprimir comprovante" at bounding box center [205, 136] width 50 height 10
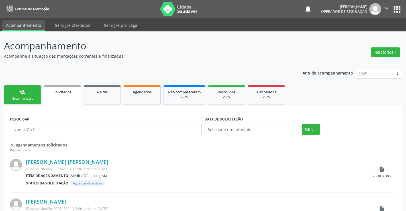
click at [36, 93] on link "person_add Nova marcação" at bounding box center [22, 94] width 37 height 19
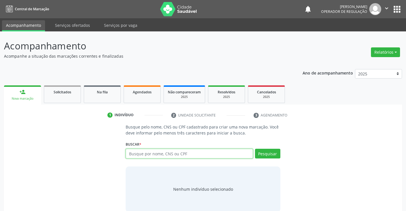
click at [170, 153] on input "text" at bounding box center [189, 153] width 127 height 10
type input "704000372776164"
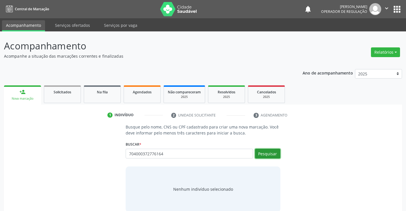
click at [271, 154] on button "Pesquisar" at bounding box center [267, 153] width 25 height 10
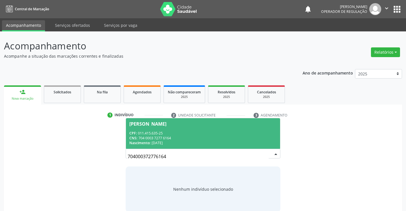
click at [216, 132] on div "CPF: 011.415.635-25" at bounding box center [202, 133] width 147 height 5
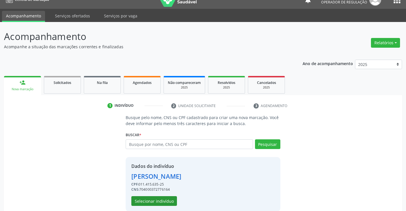
scroll to position [18, 0]
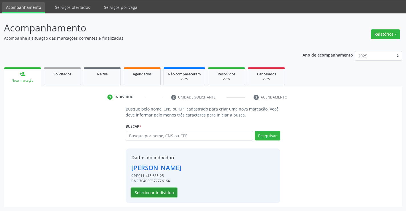
click at [159, 192] on button "Selecionar indivíduo" at bounding box center [154, 192] width 46 height 10
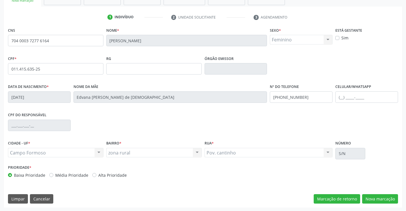
scroll to position [98, 0]
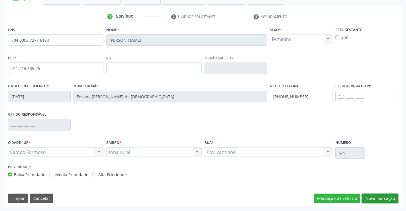
click at [373, 198] on button "Nova marcação" at bounding box center [380, 198] width 36 height 10
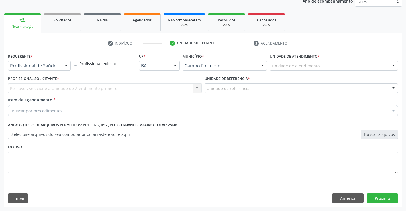
click at [63, 65] on div at bounding box center [66, 66] width 9 height 10
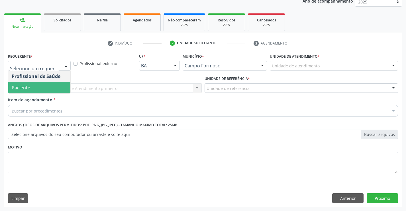
click at [38, 85] on span "Paciente" at bounding box center [39, 87] width 62 height 11
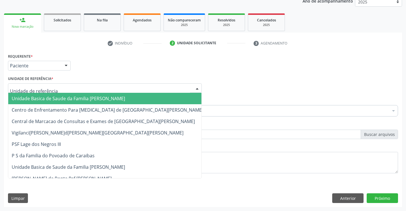
click at [44, 84] on div at bounding box center [105, 88] width 194 height 10
click at [46, 93] on div "Unidade Basica de Saude da Familia Dr Paulo Sudre Centro de Enfrentamento Para …" at bounding box center [105, 88] width 194 height 10
click at [47, 99] on span "Unidade Basica de Saude da Familia Dr [PERSON_NAME]" at bounding box center [68, 98] width 113 height 6
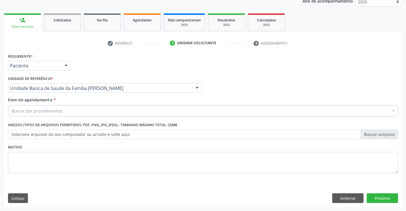
click at [38, 105] on div "Buscar por procedimentos" at bounding box center [203, 110] width 390 height 11
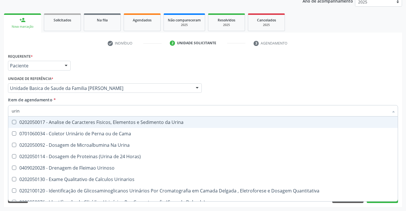
type input "urina"
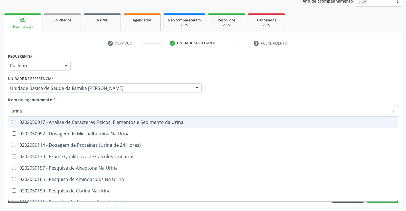
click at [61, 122] on div "0202050017 - Analise de Caracteres Fisicos, Elementos e Sedimento da Urina" at bounding box center [203, 122] width 383 height 5
checkbox Urina "true"
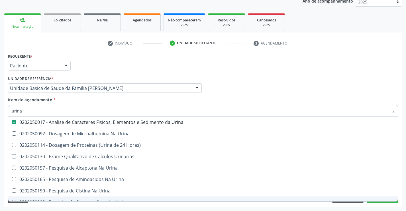
type input "urina"
click at [64, 205] on div "Requerente * Paciente Profissional de Saúde Paciente Nenhum resultado encontrad…" at bounding box center [203, 129] width 398 height 155
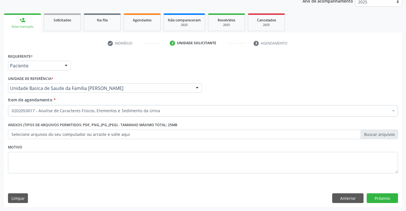
click at [74, 107] on div "0202050017 - Analise de Caracteres Fisicos, Elementos e Sedimento da Urina" at bounding box center [203, 110] width 390 height 11
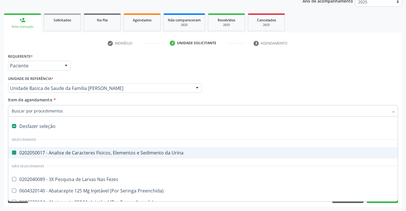
type input "g"
checkbox Urina "false"
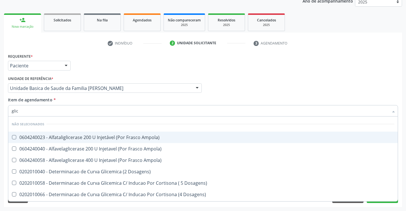
type input "glico"
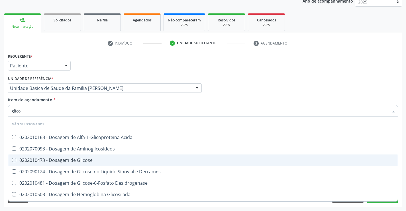
click at [83, 160] on div "0202010473 - Dosagem de Glicose" at bounding box center [203, 160] width 383 height 5
checkbox Glicose "true"
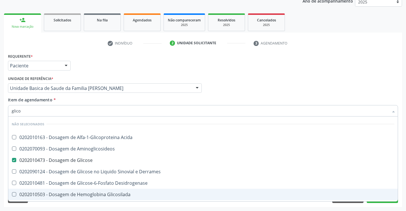
type input "glico"
click at [73, 206] on div "Requerente * Paciente Profissional de Saúde Paciente Nenhum resultado encontrad…" at bounding box center [203, 129] width 398 height 155
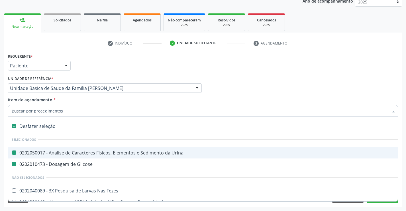
type input "h"
checkbox Urina "false"
checkbox Glicose "false"
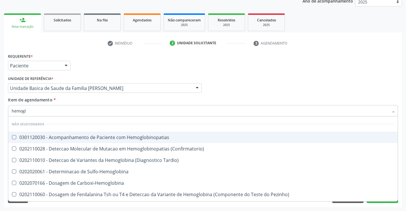
type input "hemoglo"
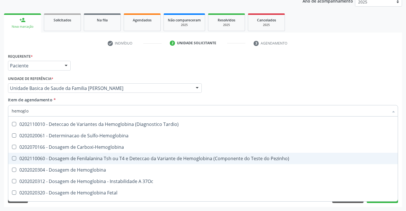
scroll to position [57, 0]
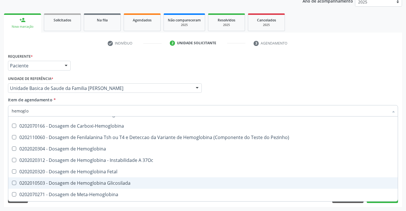
click at [124, 182] on div "0202010503 - Dosagem de Hemoglobina Glicosilada" at bounding box center [203, 182] width 383 height 5
checkbox Glicosilada "true"
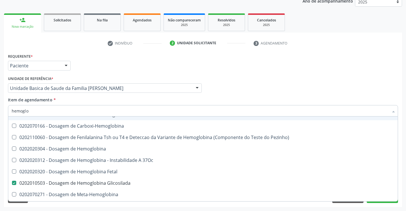
click at [49, 113] on input "hemoglo" at bounding box center [200, 110] width 377 height 11
type input "hemoglo"
click at [138, 205] on div "Requerente * Paciente Profissional de Saúde Paciente Nenhum resultado encontrad…" at bounding box center [203, 129] width 398 height 155
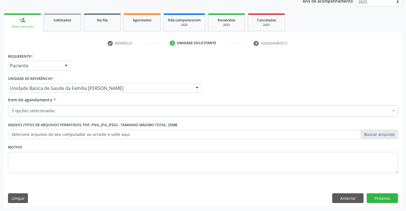
checkbox Urina "true"
checkbox Glicose "true"
checkbox Glicosilada "true"
checkbox Valvar "false"
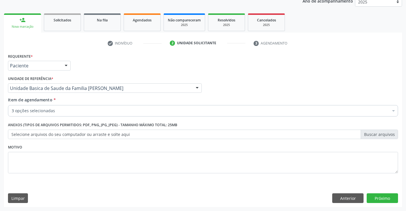
click at [65, 107] on div "3 opções selecionadas" at bounding box center [203, 110] width 390 height 11
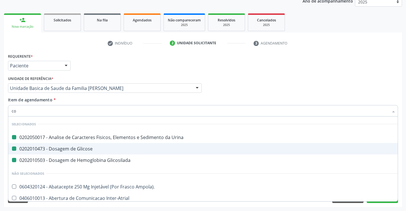
type input "col"
checkbox Urina "false"
checkbox Glicose "false"
checkbox Glicosilada "false"
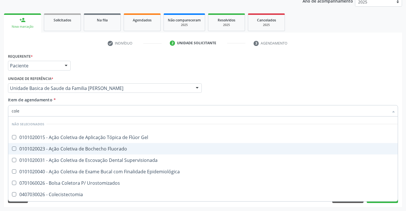
type input "coles"
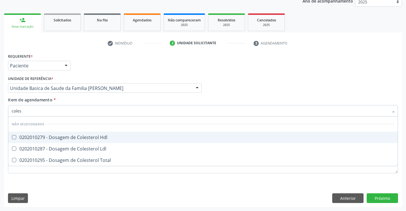
click at [88, 136] on div "0202010279 - Dosagem de Colesterol Hdl" at bounding box center [203, 137] width 383 height 5
checkbox Hdl "true"
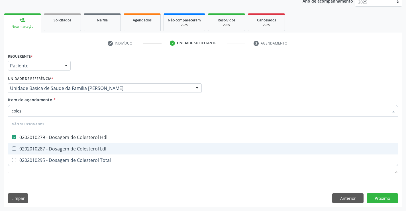
click at [85, 148] on div "0202010287 - Dosagem de Colesterol Ldl" at bounding box center [203, 148] width 383 height 5
checkbox Ldl "true"
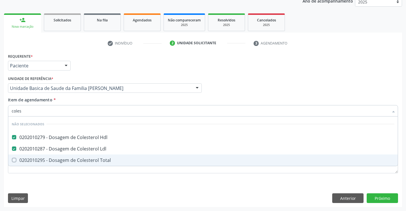
click at [81, 159] on div "0202010295 - Dosagem de Colesterol Total" at bounding box center [203, 160] width 383 height 5
checkbox Total "true"
type input "coles"
click at [66, 182] on div "Requerente * Paciente Profissional de Saúde Paciente Nenhum resultado encontrad…" at bounding box center [203, 129] width 398 height 155
click at [65, 166] on ul "Desfazer seleção Não selecionados 0202010279 - Dosagem de Colesterol Hdl 020201…" at bounding box center [203, 140] width 390 height 49
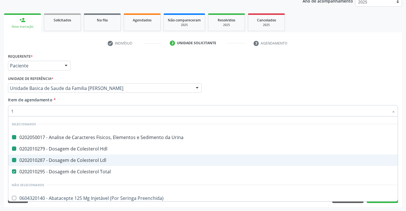
type input "tg"
checkbox Urina "false"
checkbox Hdl "false"
checkbox Ldl "false"
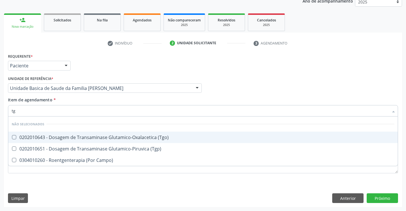
click at [79, 138] on div "0202010643 - Dosagem de Transaminase Glutamico-Oxalacetica (Tgo)" at bounding box center [203, 137] width 383 height 5
checkbox \(Tgo\) "true"
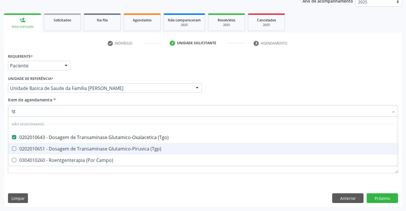
click at [77, 148] on div "0202010651 - Dosagem de Transaminase Glutamico-Piruvica (Tgp)" at bounding box center [203, 148] width 383 height 5
checkbox \(Tgp\) "true"
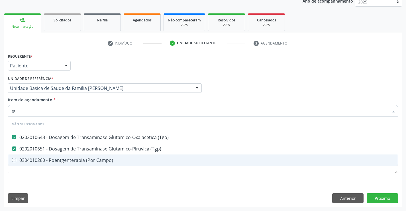
click at [65, 186] on div "Requerente * Paciente Profissional de Saúde Paciente Nenhum resultado encontrad…" at bounding box center [203, 129] width 398 height 155
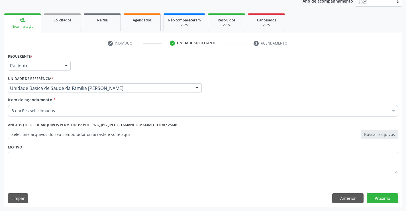
checkbox Glicosilada "true"
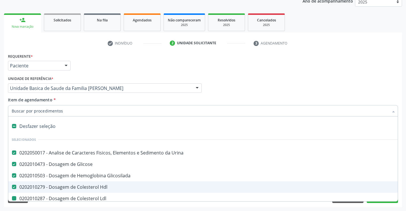
type input "u"
checkbox Ldl "false"
checkbox Total "false"
checkbox \(Tgo\) "false"
checkbox \(Tgp\) "false"
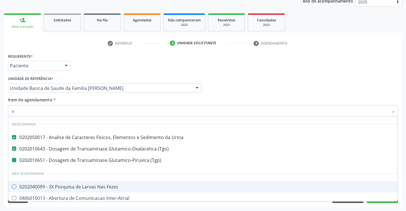
type input "ur"
checkbox \(Tgp\) "false"
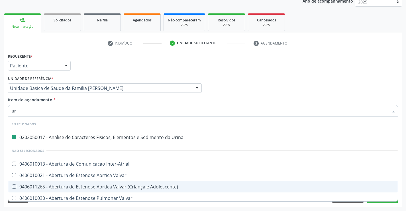
type input "ure"
checkbox Urina "false"
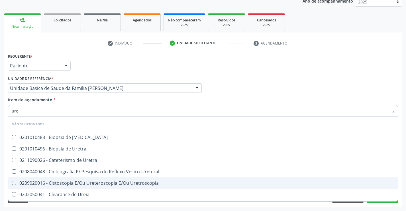
type input "urei"
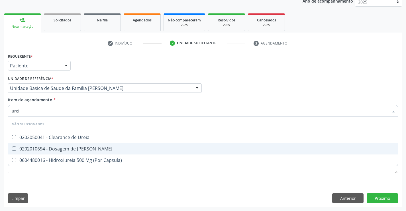
click at [74, 148] on div "0202010694 - Dosagem de Ureia" at bounding box center [203, 148] width 383 height 5
click at [66, 150] on div "0202010694 - Dosagem de Ureia" at bounding box center [203, 148] width 383 height 5
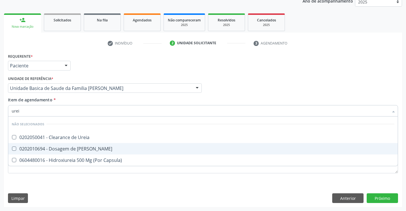
checkbox Ureia "true"
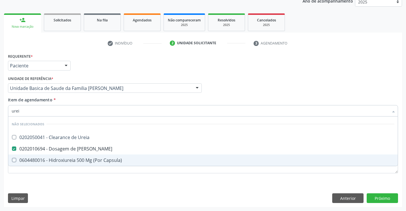
click at [79, 192] on div "Requerente * Paciente Profissional de Saúde Paciente Nenhum resultado encontrad…" at bounding box center [203, 129] width 398 height 155
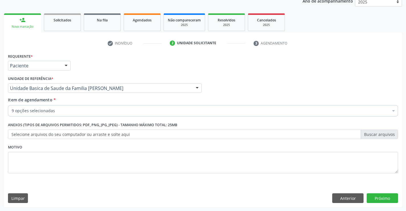
checkbox Urina "true"
checkbox Glicosilada "true"
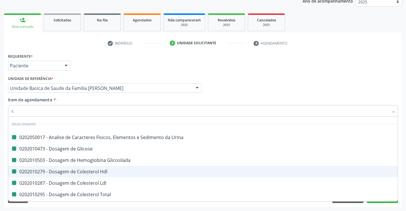
type input "cr"
checkbox Urina "false"
checkbox Glicosilada "false"
checkbox Glicose "false"
checkbox Hdl "false"
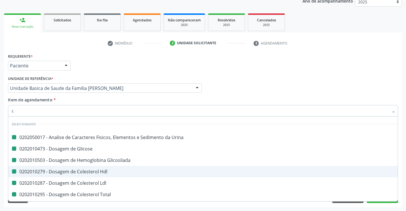
checkbox Ldl "false"
checkbox Total "false"
checkbox \(Tgo\) "false"
checkbox \(Tgp\) "false"
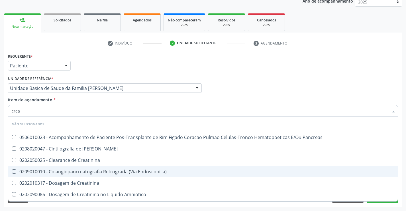
type input "creat"
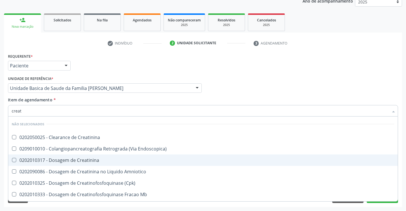
click at [92, 158] on div "0202010317 - Dosagem de Creatinina" at bounding box center [203, 160] width 383 height 5
click at [83, 159] on div "0202010317 - Dosagem de Creatinina" at bounding box center [203, 160] width 383 height 5
checkbox Creatinina "true"
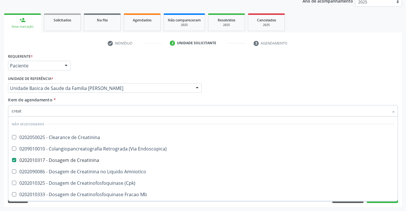
click at [63, 204] on div "Requerente * Paciente Profissional de Saúde Paciente Nenhum resultado encontrad…" at bounding box center [203, 129] width 398 height 155
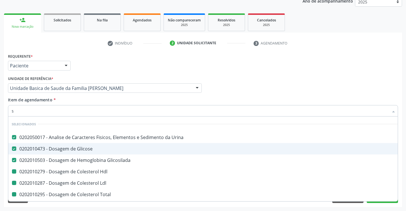
type input "si"
checkbox Hdl "false"
checkbox Ldl "false"
checkbox Total "false"
checkbox \(Tgo\) "false"
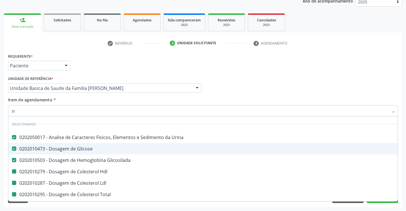
checkbox \(Tgp\) "false"
checkbox Creatinina "false"
checkbox Ureia "false"
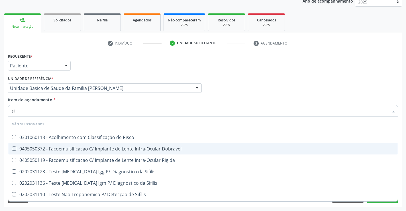
type input "sif"
checkbox Risco "false"
checkbox Dobravel "false"
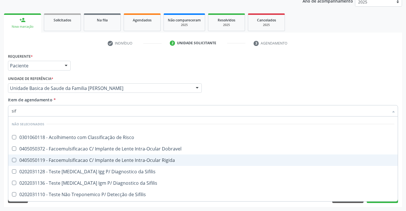
scroll to position [29, 0]
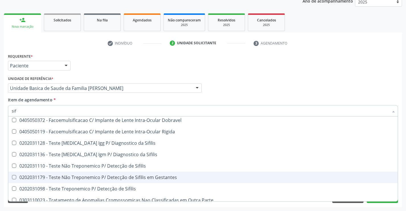
click at [164, 178] on div "0202031179 - Teste Não Treponemico P/ Detecção de Sifilis em Gestantes" at bounding box center [203, 177] width 383 height 5
checkbox Gestantes "true"
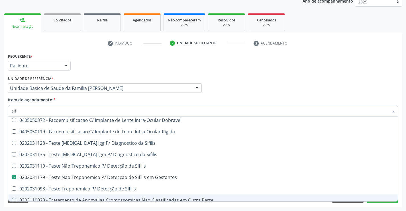
click at [66, 205] on div "Requerente * Paciente Profissional de Saúde Paciente Nenhum resultado encontrad…" at bounding box center [203, 129] width 398 height 155
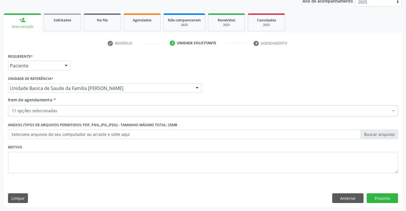
scroll to position [0, 0]
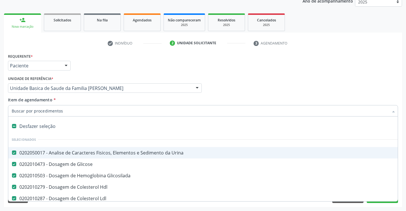
type input "t"
checkbox Creatinina "false"
checkbox Gestantes "false"
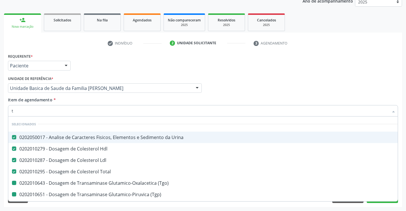
type input "tr"
checkbox \(Tgo\) "false"
checkbox \(Tgp\) "false"
checkbox Creatinina "false"
checkbox Gestantes "false"
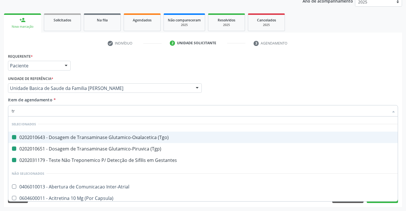
type input "tri"
checkbox \(Tgo\) "false"
checkbox \(Tgp\) "false"
checkbox Gestantes "false"
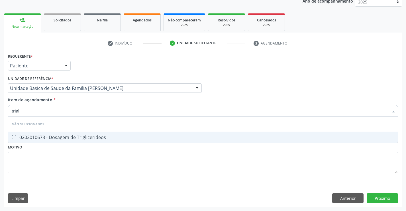
type input "trigli"
click at [73, 137] on div "0202010678 - Dosagem de Triglicerideos" at bounding box center [203, 137] width 383 height 5
checkbox Triglicerideos "true"
click at [64, 188] on div "Requerente * Paciente Profissional de Saúde Paciente Nenhum resultado encontrad…" at bounding box center [203, 129] width 398 height 155
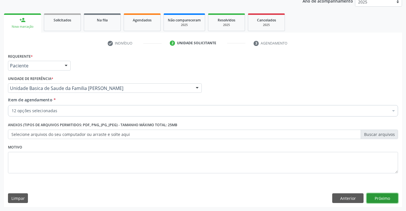
click at [383, 196] on button "Próximo" at bounding box center [382, 198] width 31 height 10
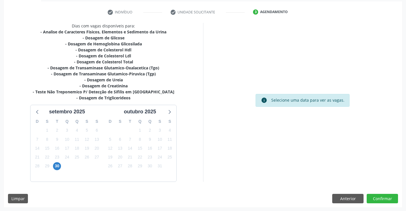
scroll to position [103, 0]
click at [59, 167] on span "30" at bounding box center [57, 166] width 8 height 8
click at [58, 166] on span "30" at bounding box center [57, 166] width 8 height 8
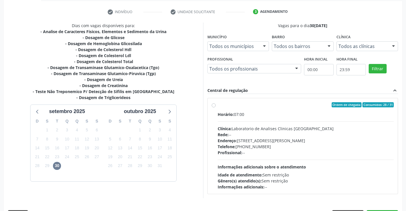
click at [218, 106] on label "Ordem de chegada Consumidos: 28 / 31 Horário: 07:00 Clínica: Laboratorio de Ana…" at bounding box center [306, 146] width 176 height 88
click at [213, 106] on input "Ordem de chegada Consumidos: 28 / 31 Horário: 07:00 Clínica: Laboratorio de Ana…" at bounding box center [214, 104] width 4 height 5
radio input "true"
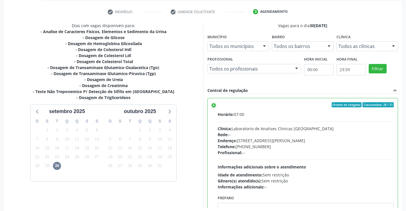
scroll to position [130, 0]
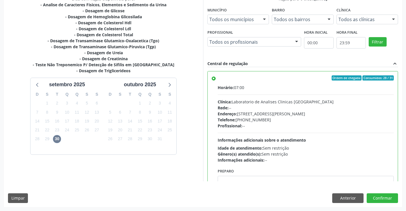
click at [401, 142] on div "Vagas para o dia 30/09/2025 Município Todos os municípios Todos os municípios C…" at bounding box center [302, 88] width 199 height 185
click at [381, 199] on button "Confirmar" at bounding box center [382, 198] width 31 height 10
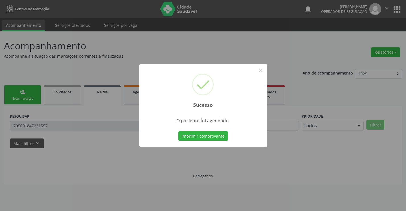
scroll to position [0, 0]
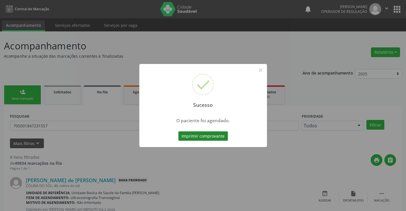
click at [207, 133] on button "Imprimir comprovante" at bounding box center [203, 136] width 50 height 10
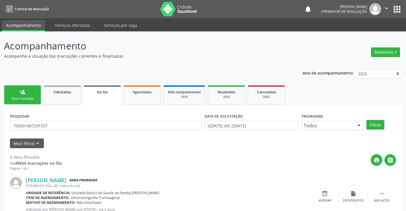
click at [32, 89] on link "person_add Nova marcação" at bounding box center [22, 94] width 37 height 19
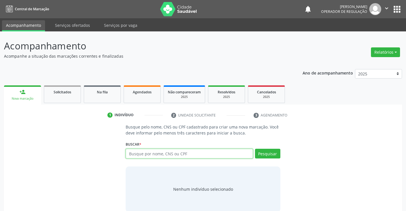
click at [155, 153] on input "text" at bounding box center [189, 153] width 127 height 10
click at [152, 152] on input "text" at bounding box center [189, 153] width 127 height 10
type input "704000372776164"
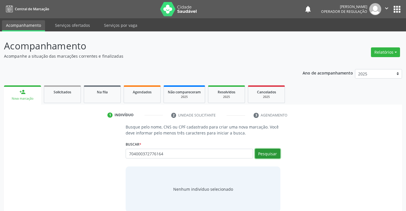
click at [276, 154] on button "Pesquisar" at bounding box center [267, 153] width 25 height 10
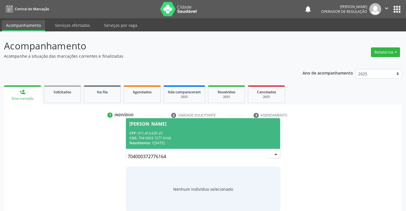
click at [234, 128] on span "[PERSON_NAME] CPF: 011.415.635-25 CNS: 704 0003 7277 6164 Nascimento: 1[DATE]" at bounding box center [203, 133] width 154 height 30
click at [234, 128] on p "Busque pelo nome, CNS ou CPF cadastrado para criar uma nova marcação. Você deve…" at bounding box center [203, 130] width 154 height 12
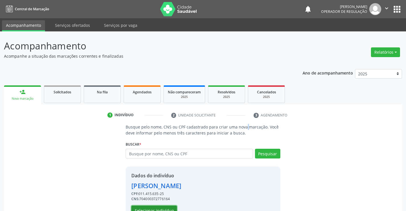
click at [159, 208] on button "Selecionar indivíduo" at bounding box center [154, 210] width 46 height 10
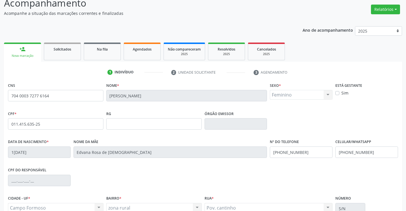
scroll to position [98, 0]
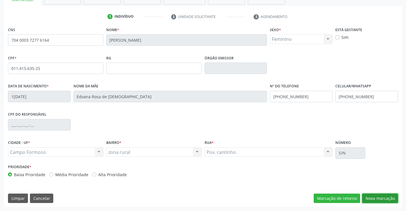
click at [374, 198] on button "Nova marcação" at bounding box center [380, 198] width 36 height 10
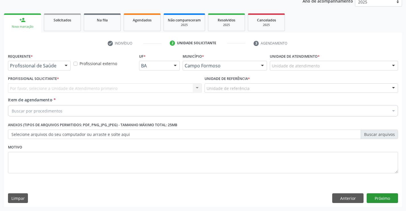
scroll to position [72, 0]
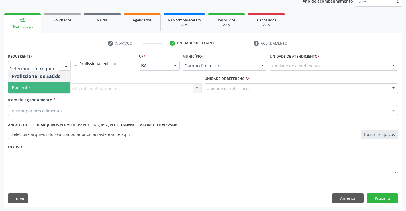
click at [29, 88] on span "Paciente" at bounding box center [21, 87] width 19 height 6
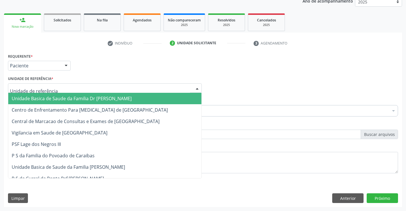
click at [40, 96] on span "Unidade Basica de Saude da Familia Dr [PERSON_NAME]" at bounding box center [72, 98] width 120 height 6
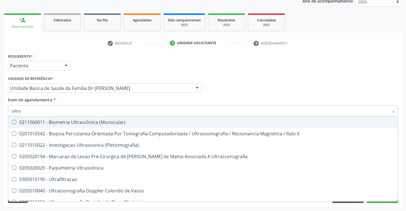
type input "ultras"
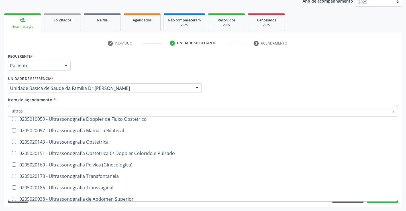
scroll to position [86, 0]
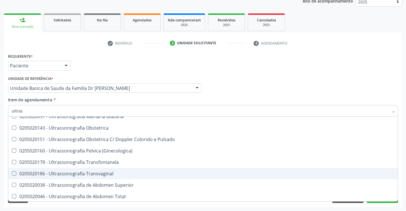
click at [106, 175] on div "0205020186 - Ultrassonografia Transvaginal" at bounding box center [203, 173] width 383 height 5
checkbox Transvaginal "true"
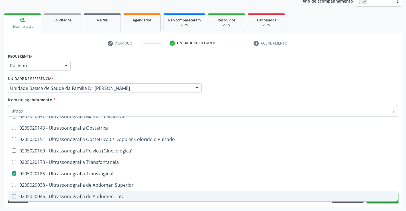
click at [377, 202] on button "Próximo" at bounding box center [382, 198] width 31 height 10
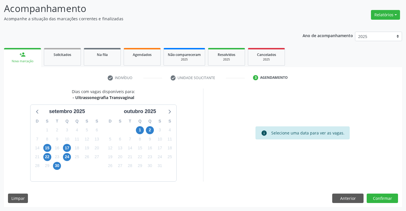
scroll to position [37, 0]
click at [379, 197] on button "Confirmar" at bounding box center [382, 198] width 31 height 10
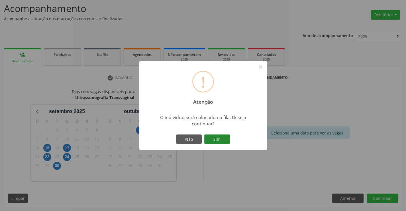
click at [218, 139] on button "Sim" at bounding box center [217, 139] width 26 height 10
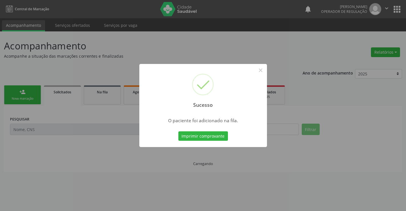
scroll to position [0, 0]
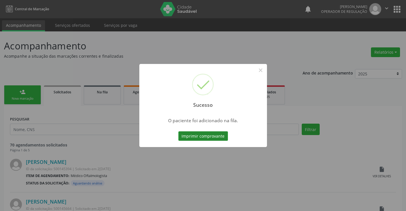
click at [193, 134] on button "Imprimir comprovante" at bounding box center [203, 136] width 50 height 10
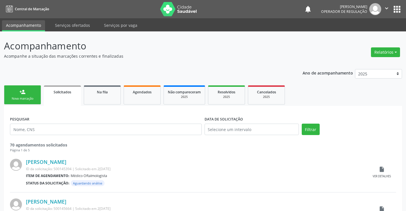
click at [34, 97] on div "Nova marcação" at bounding box center [22, 98] width 29 height 4
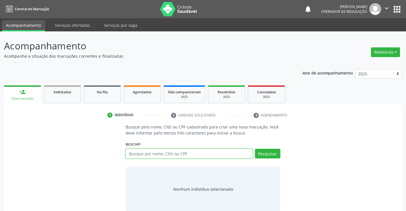
click at [190, 152] on input "text" at bounding box center [189, 153] width 127 height 10
type input "702803610837067"
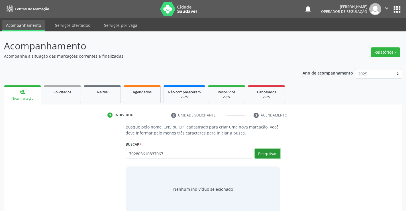
click at [270, 154] on button "Pesquisar" at bounding box center [267, 153] width 25 height 10
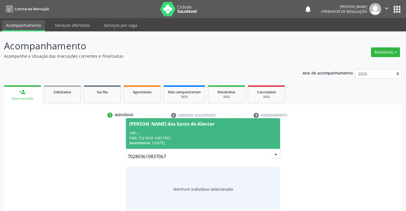
click at [221, 136] on div "CNS: 702 8036 1083 7067" at bounding box center [202, 137] width 147 height 5
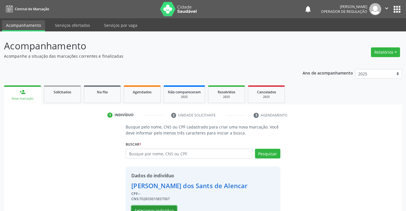
click at [155, 209] on button "Selecionar indivíduo" at bounding box center [154, 210] width 46 height 10
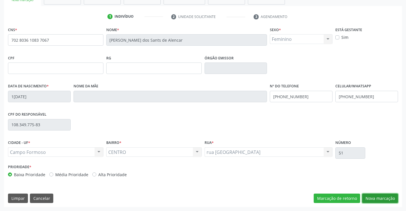
click at [382, 199] on button "Nova marcação" at bounding box center [380, 198] width 36 height 10
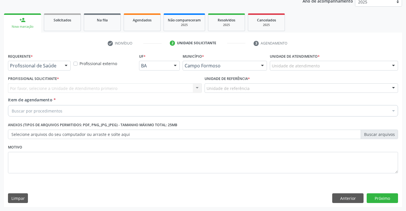
scroll to position [72, 0]
click at [10, 67] on input "text" at bounding box center [10, 68] width 0 height 11
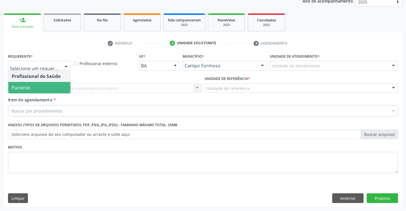
click at [43, 86] on span "Paciente" at bounding box center [39, 87] width 62 height 11
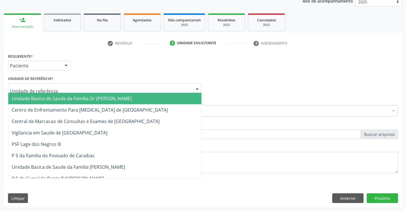
click at [55, 101] on span "Unidade Basica de Saude da Familia Dr [PERSON_NAME]" at bounding box center [72, 98] width 120 height 6
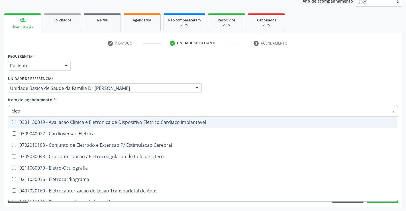
type input "eletro"
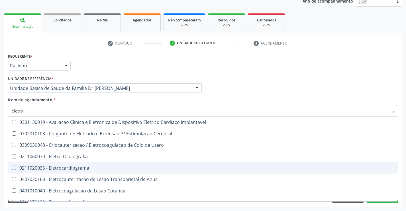
click at [83, 169] on div "0211020036 - Eletrocardiograma" at bounding box center [203, 167] width 383 height 5
checkbox Eletrocardiograma "true"
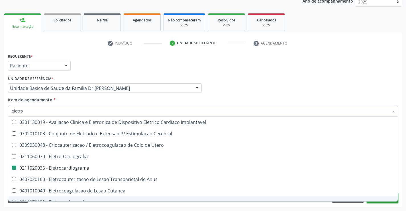
click at [379, 201] on button "Próximo" at bounding box center [382, 198] width 31 height 10
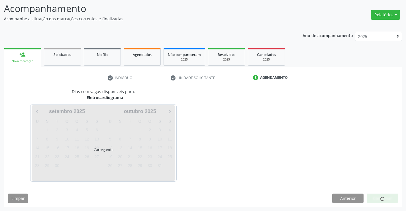
scroll to position [54, 0]
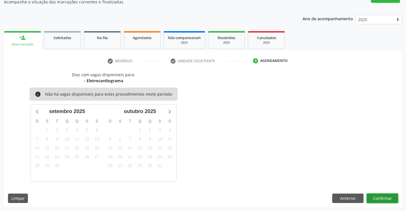
click at [379, 199] on button "Confirmar" at bounding box center [382, 198] width 31 height 10
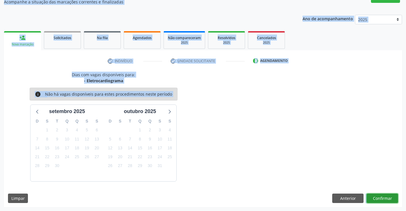
click at [381, 197] on button "Confirmar" at bounding box center [382, 198] width 31 height 10
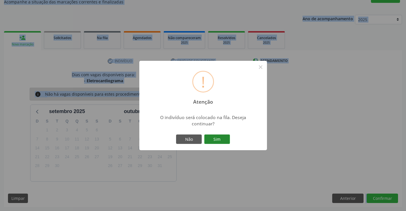
click at [217, 137] on button "Sim" at bounding box center [217, 139] width 26 height 10
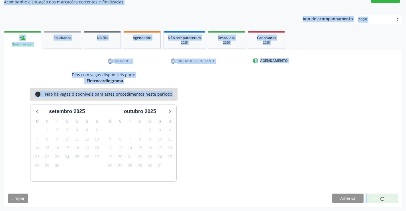
scroll to position [0, 0]
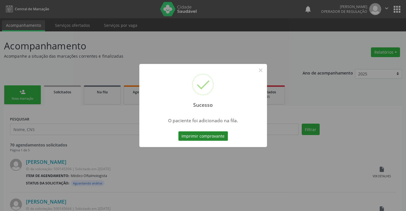
click at [219, 136] on button "Imprimir comprovante" at bounding box center [203, 136] width 50 height 10
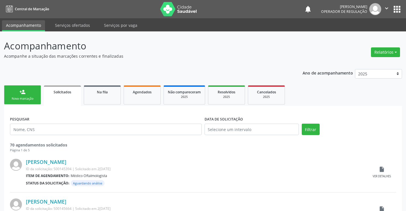
click at [27, 97] on div "Sucesso × O paciente foi adicionado na fila. Imprimir comprovante Cancel" at bounding box center [203, 105] width 406 height 211
click at [35, 96] on div "Sucesso × O paciente foi adicionado na fila. Imprimir comprovante Cancel" at bounding box center [203, 105] width 406 height 211
click at [24, 97] on div "Sucesso × O paciente foi adicionado na fila. Imprimir comprovante Cancel" at bounding box center [203, 105] width 406 height 211
click at [28, 96] on div "Sucesso × O paciente foi adicionado na fila. Imprimir comprovante Cancel" at bounding box center [203, 105] width 406 height 211
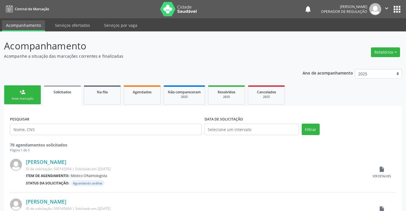
click at [31, 99] on div "Sucesso × O paciente foi adicionado na fila. Imprimir comprovante Cancel" at bounding box center [203, 105] width 406 height 211
click at [28, 93] on div "Sucesso × O paciente foi adicionado na fila. Imprimir comprovante Cancel" at bounding box center [203, 105] width 406 height 211
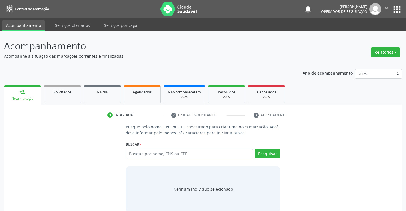
click at [174, 153] on input "text" at bounding box center [189, 153] width 127 height 10
type input "704201772703880"
click at [262, 152] on button "Pesquisar" at bounding box center [267, 153] width 25 height 10
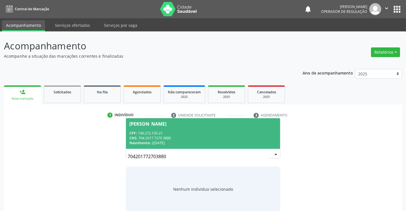
click at [221, 138] on div "CNS: 704 2017 7270 3880" at bounding box center [202, 137] width 147 height 5
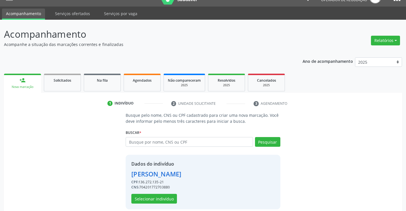
scroll to position [18, 0]
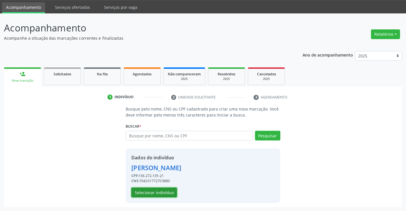
click at [162, 193] on button "Selecionar indivíduo" at bounding box center [154, 192] width 46 height 10
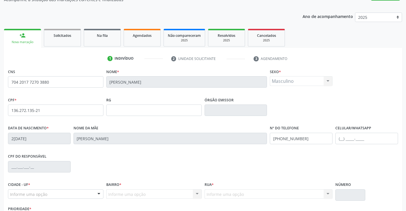
scroll to position [98, 0]
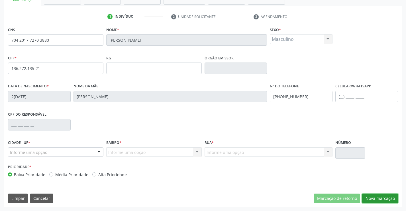
click at [379, 198] on button "Nova marcação" at bounding box center [380, 198] width 36 height 10
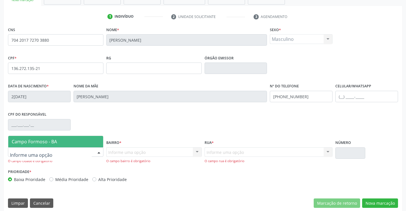
click at [53, 151] on div at bounding box center [55, 152] width 95 height 10
click at [66, 141] on span "Campo Formoso - BA" at bounding box center [55, 141] width 95 height 11
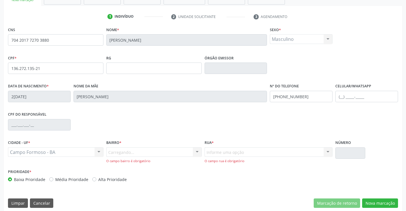
click at [130, 153] on div "Carregando... Nenhum resultado encontrado para: " " Nenhuma opção encontrada. D…" at bounding box center [153, 155] width 95 height 16
click at [108, 151] on input "text" at bounding box center [108, 154] width 0 height 11
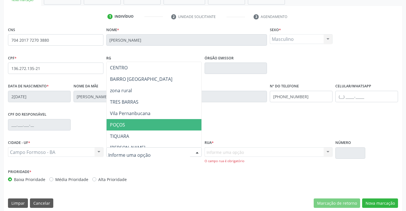
click at [135, 121] on span "POÇOS" at bounding box center [168, 124] width 123 height 11
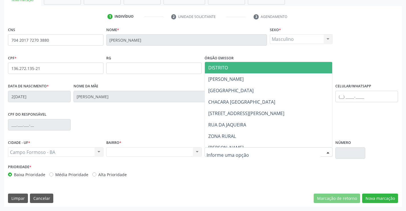
click at [227, 151] on input "text" at bounding box center [264, 154] width 115 height 11
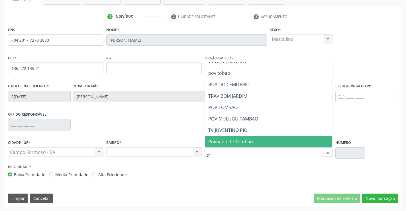
scroll to position [0, 0]
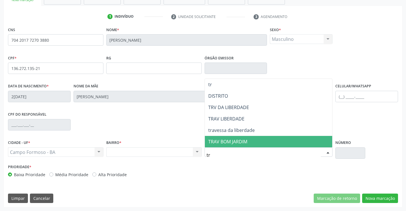
type input "t"
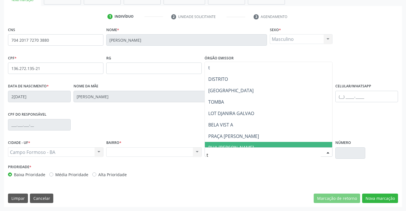
type input "ti"
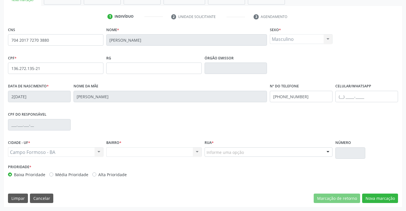
click at [164, 149] on div "Nenhum resultado encontrado para: " " Não há nenhuma opção para ser exibida." at bounding box center [153, 152] width 95 height 10
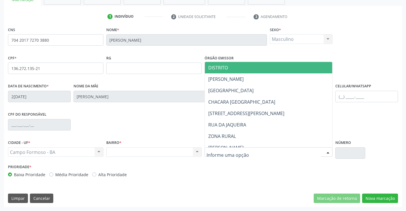
click at [228, 68] on span "DISTRITO" at bounding box center [218, 67] width 20 height 6
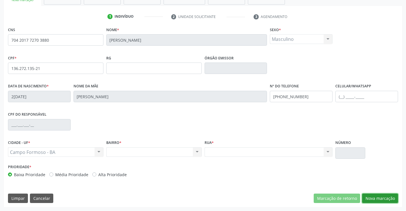
click at [381, 196] on button "Nova marcação" at bounding box center [380, 198] width 36 height 10
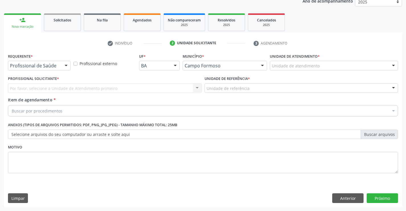
scroll to position [72, 0]
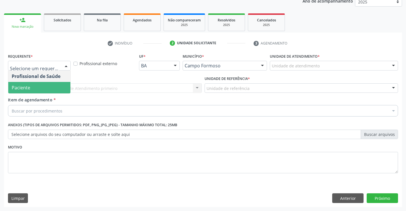
click at [31, 88] on span "Paciente" at bounding box center [39, 87] width 62 height 11
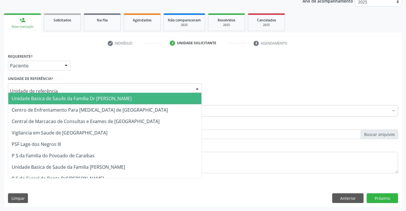
click at [38, 94] on span "Unidade Basica de Saude da Familia Dr [PERSON_NAME]" at bounding box center [104, 98] width 193 height 11
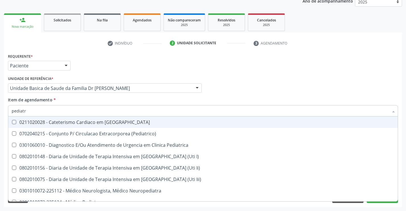
type input "pediatra"
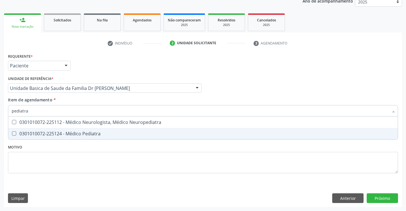
click at [56, 133] on div "0301010072-225124 - Médico Pediatra" at bounding box center [203, 133] width 383 height 5
checkbox Pediatra "true"
click at [386, 198] on div "Requerente * Paciente Profissional de Saúde Paciente Nenhum resultado encontrad…" at bounding box center [203, 129] width 398 height 155
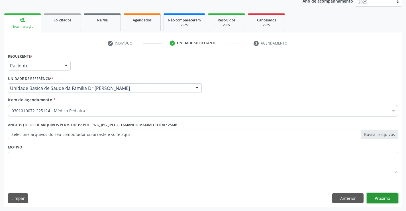
click at [386, 198] on button "Próximo" at bounding box center [382, 198] width 31 height 10
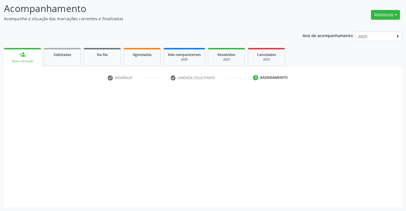
scroll to position [37, 0]
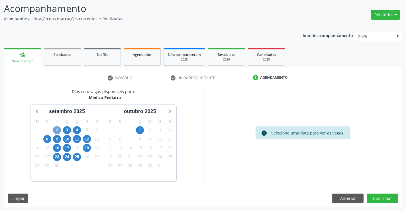
click at [57, 130] on span "2" at bounding box center [57, 130] width 8 height 8
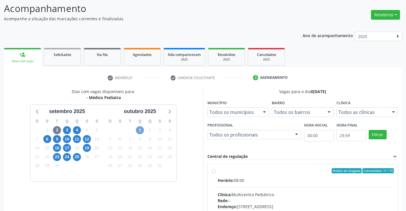
click at [140, 127] on span "1" at bounding box center [140, 130] width 8 height 8
click at [218, 170] on label "Ordem de chegada Consumidos: 5 / 15 Horário: 08:00 Clínica: Multicentro Pediátr…" at bounding box center [306, 212] width 176 height 88
click at [213, 170] on input "Ordem de chegada Consumidos: 5 / 15 Horário: 08:00 Clínica: Multicentro Pediátr…" at bounding box center [214, 170] width 4 height 5
radio input "true"
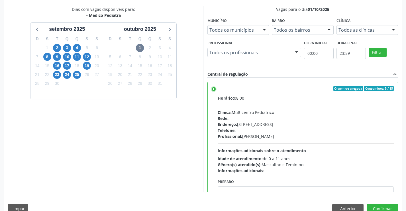
scroll to position [130, 0]
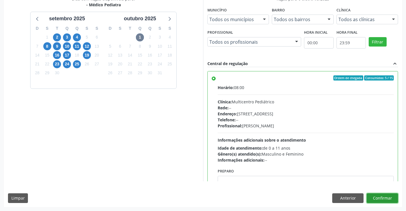
click at [382, 199] on button "Confirmar" at bounding box center [382, 198] width 31 height 10
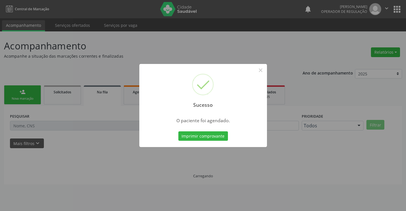
scroll to position [0, 0]
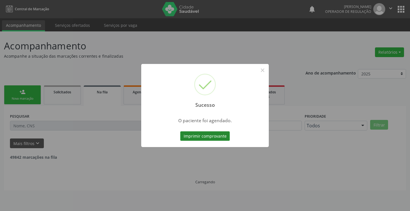
click at [206, 138] on button "Imprimir comprovante" at bounding box center [205, 136] width 50 height 10
